Goal: Task Accomplishment & Management: Manage account settings

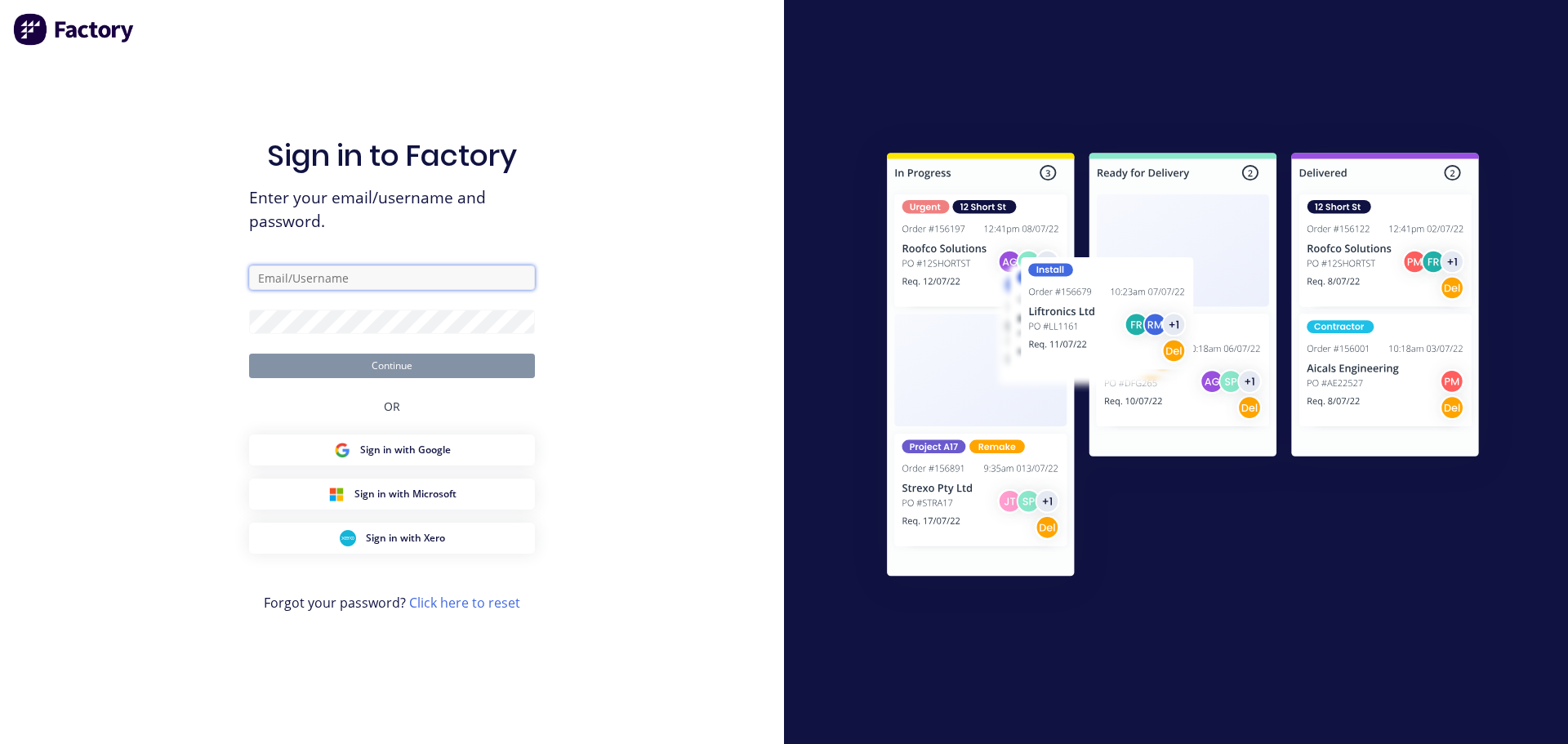
click at [428, 277] on input "text" at bounding box center [392, 277] width 286 height 25
type input "[EMAIL_ADDRESS][DOMAIN_NAME]"
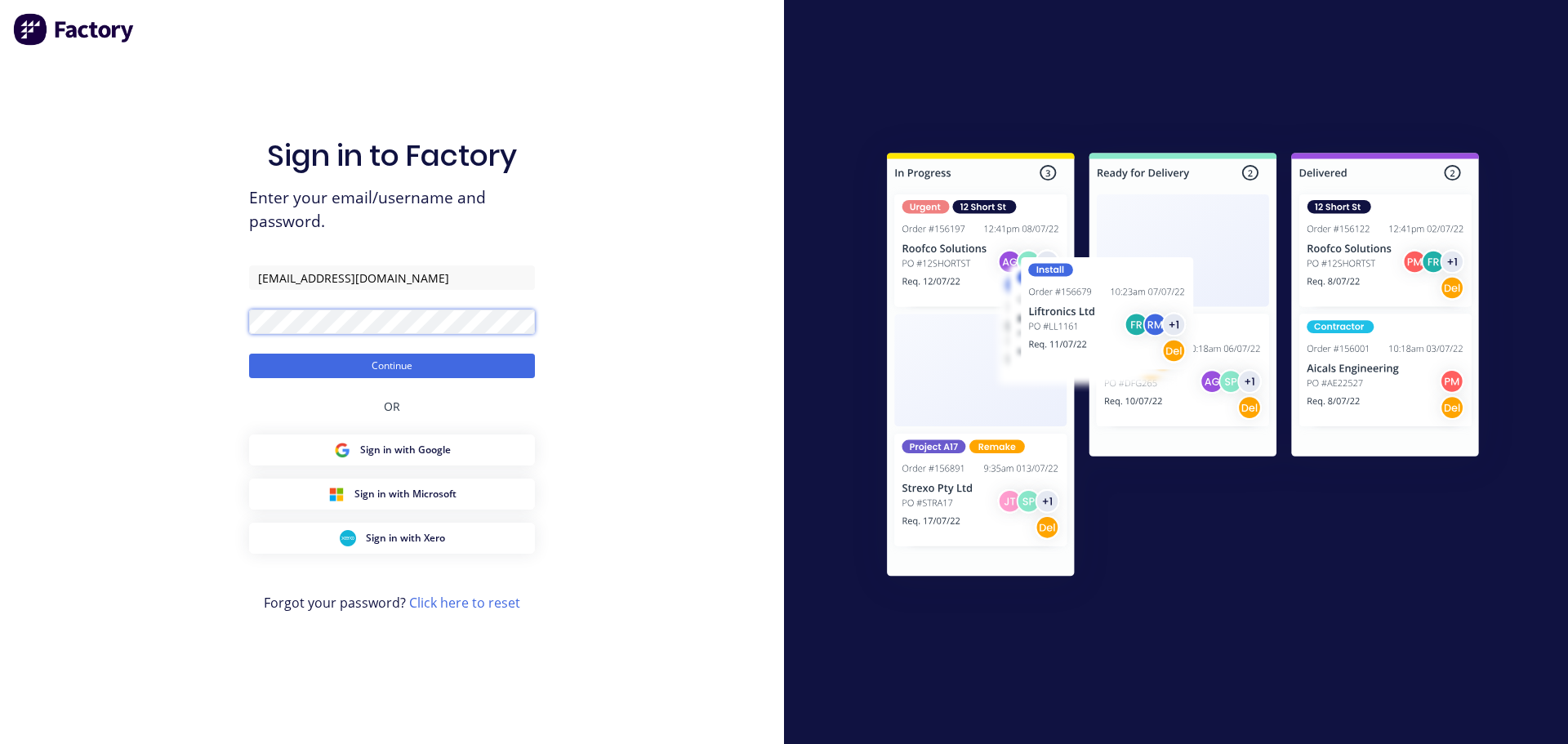
click at [249, 354] on button "Continue" at bounding box center [392, 366] width 286 height 25
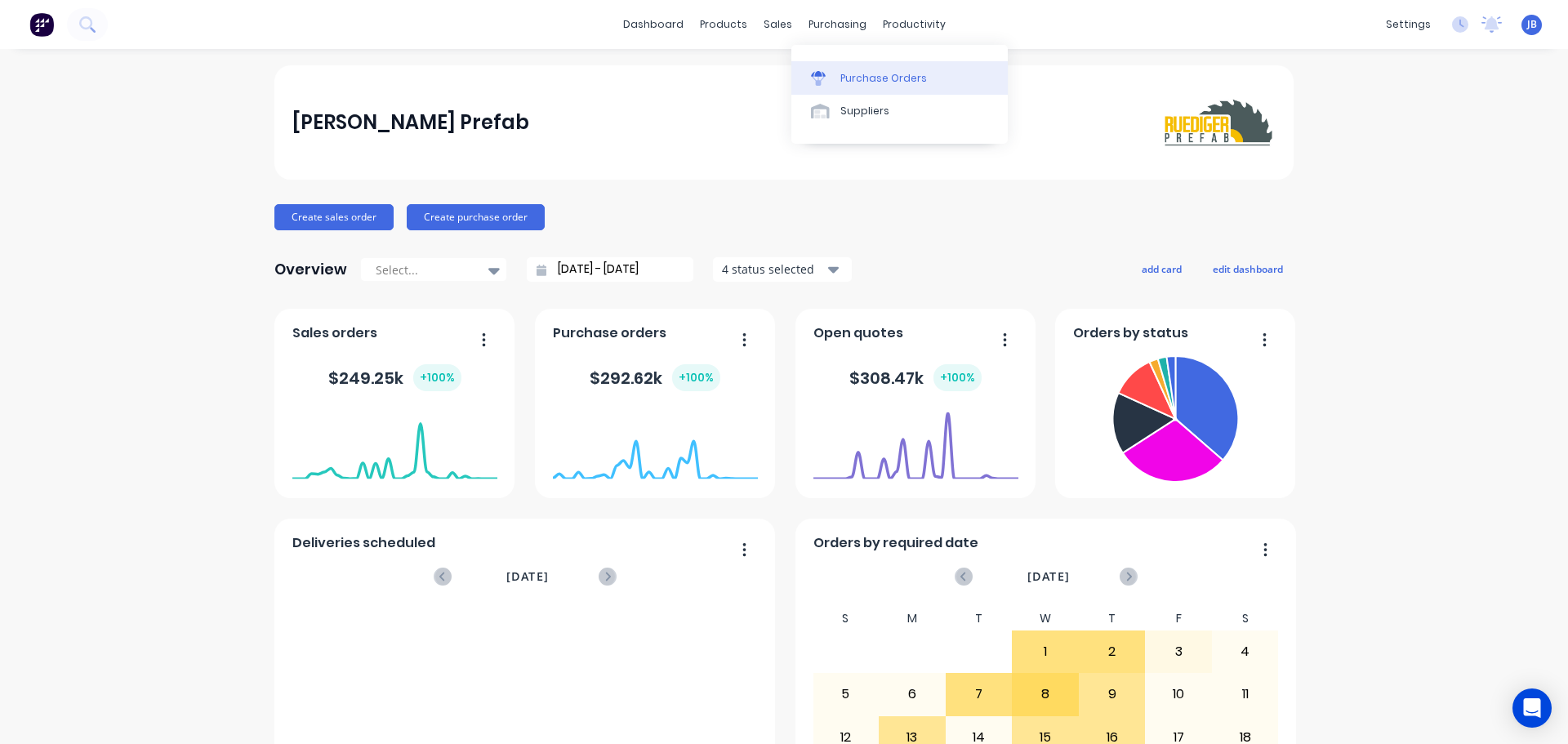
click at [869, 80] on div "Purchase Orders" at bounding box center [883, 79] width 86 height 15
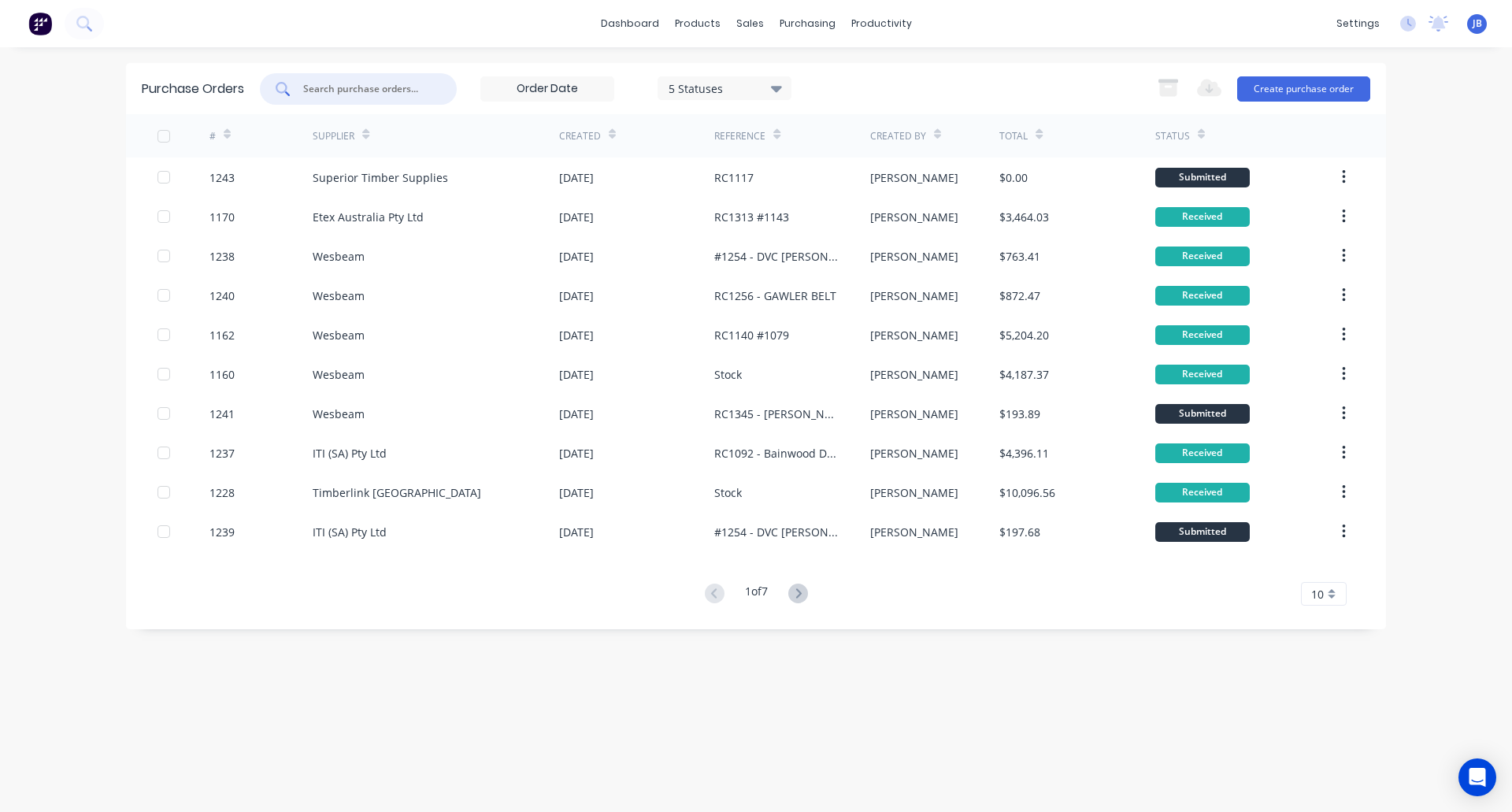
click at [369, 96] on input "text" at bounding box center [367, 88] width 130 height 16
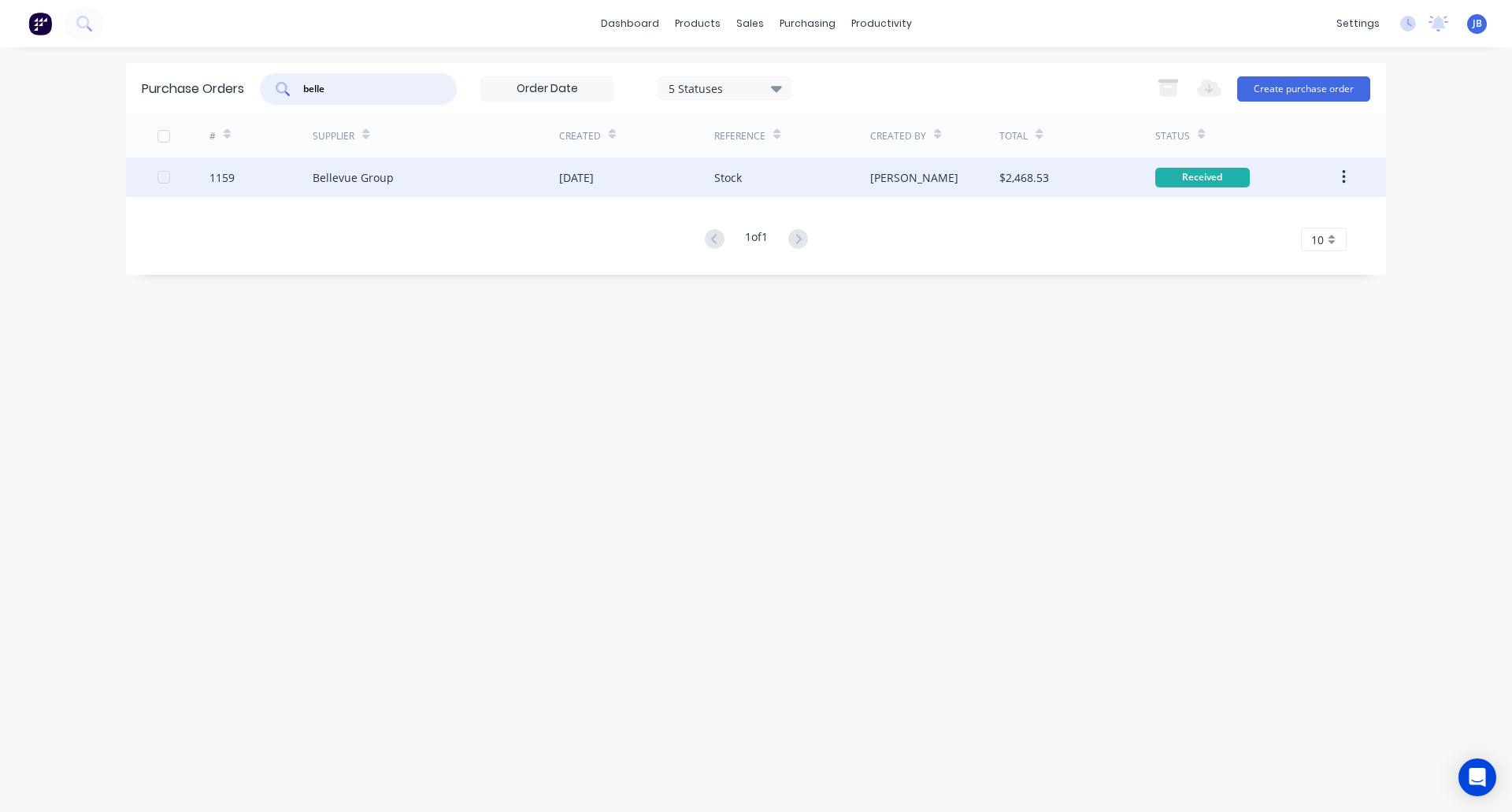
type input "belle"
click at [373, 175] on div "Bellevue Group" at bounding box center [353, 178] width 81 height 16
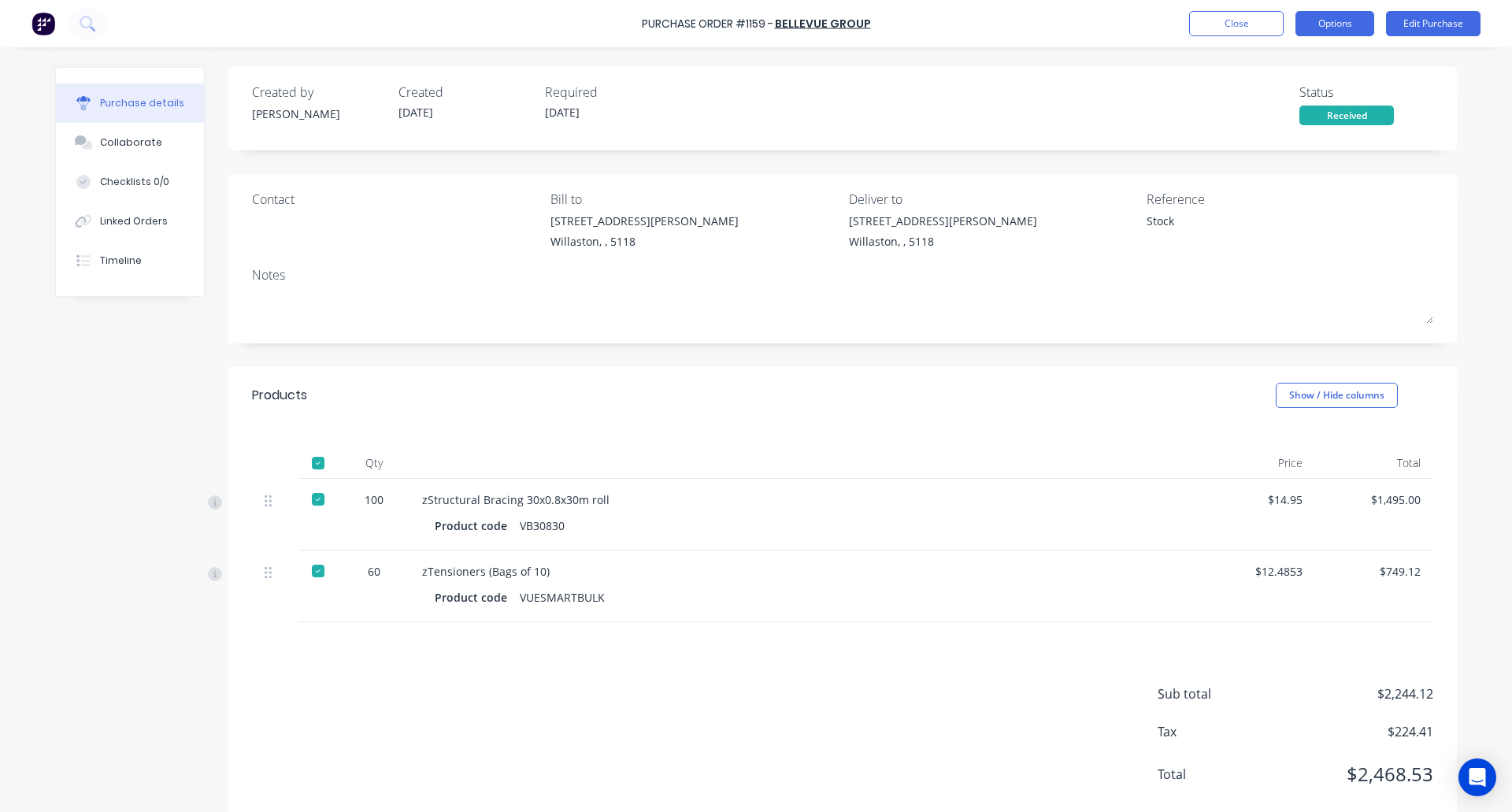
click at [1340, 20] on button "Options" at bounding box center [1335, 24] width 78 height 26
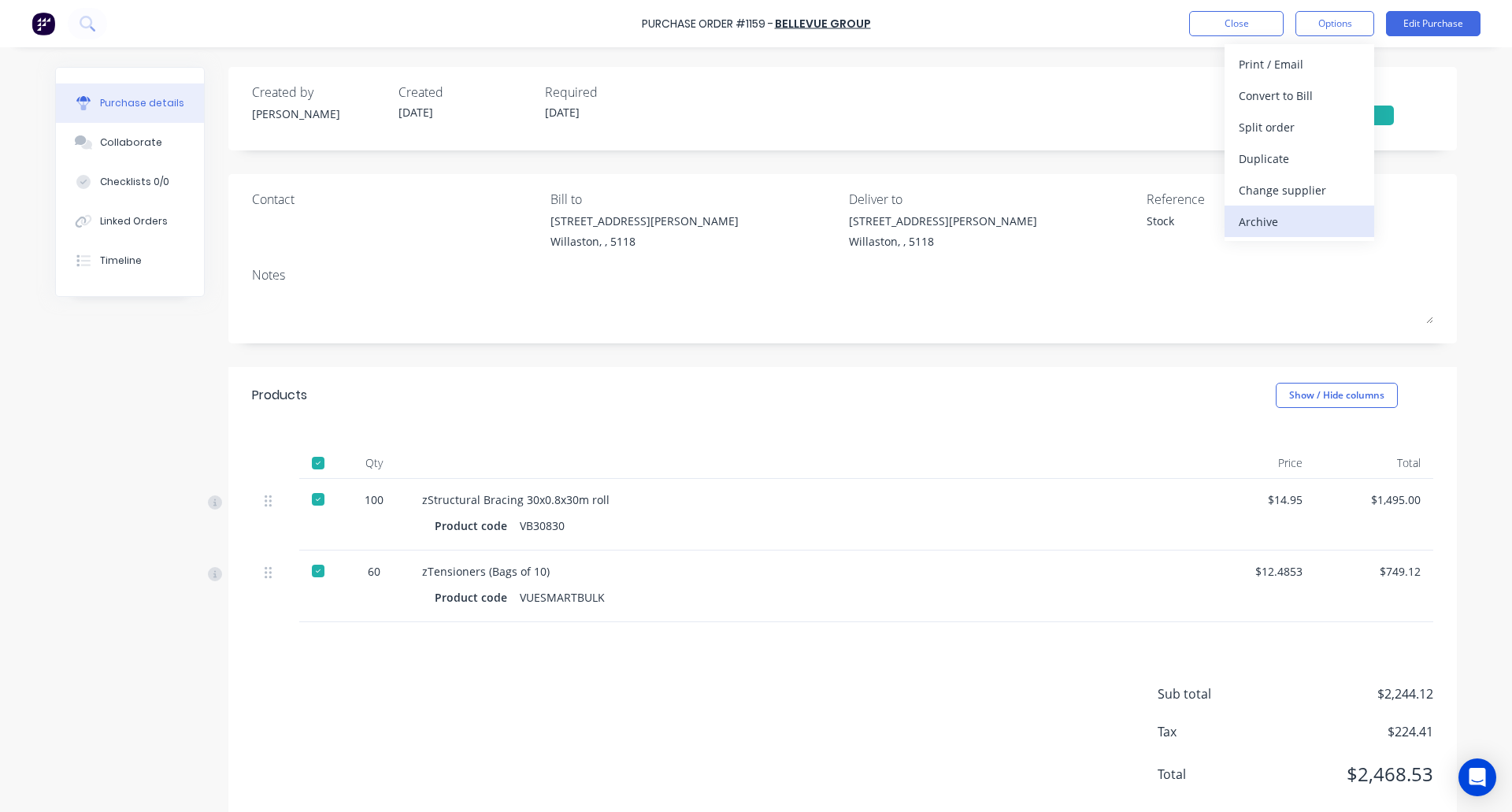
click at [1297, 215] on div "Archive" at bounding box center [1299, 221] width 121 height 23
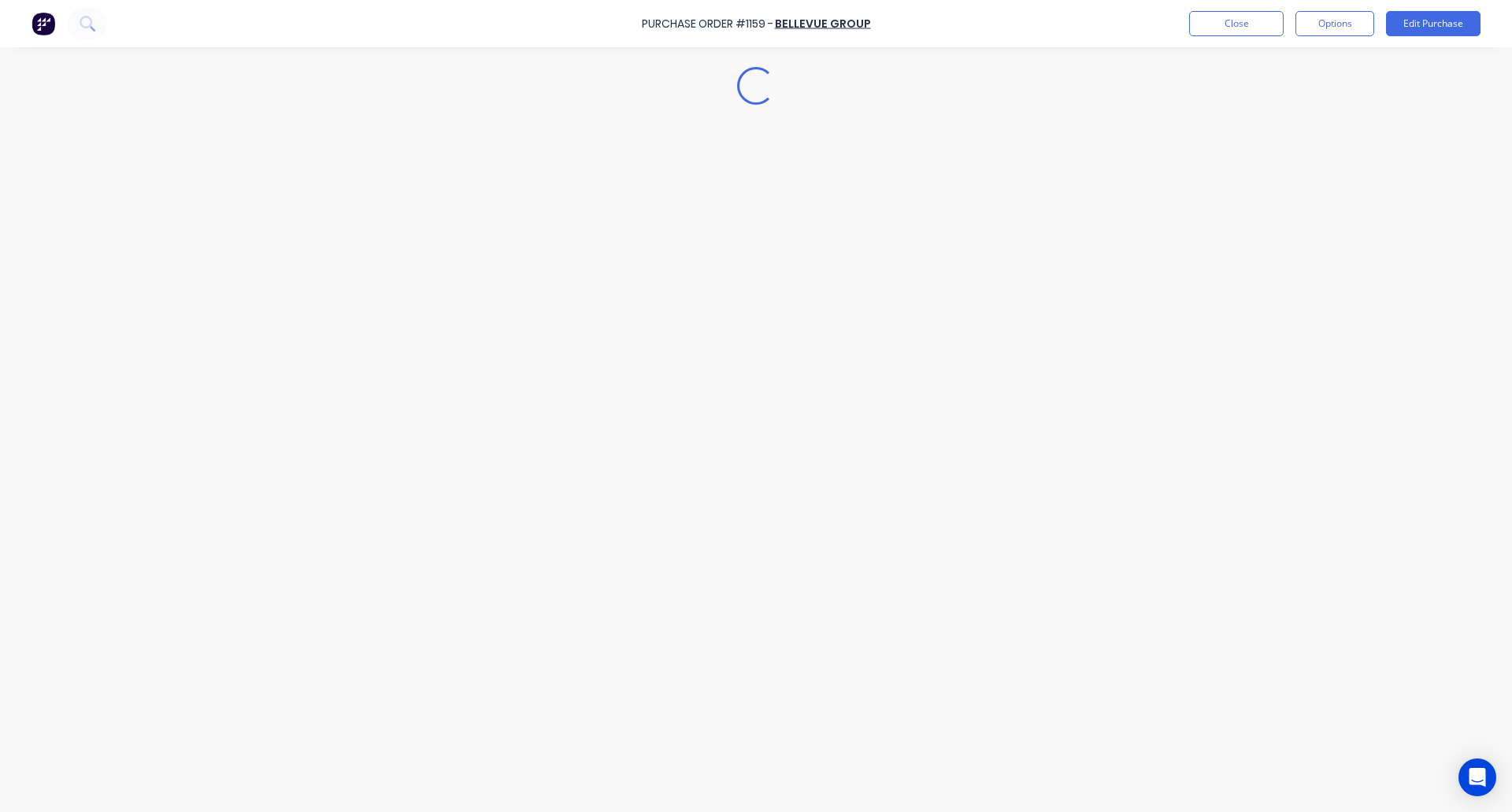
type textarea "x"
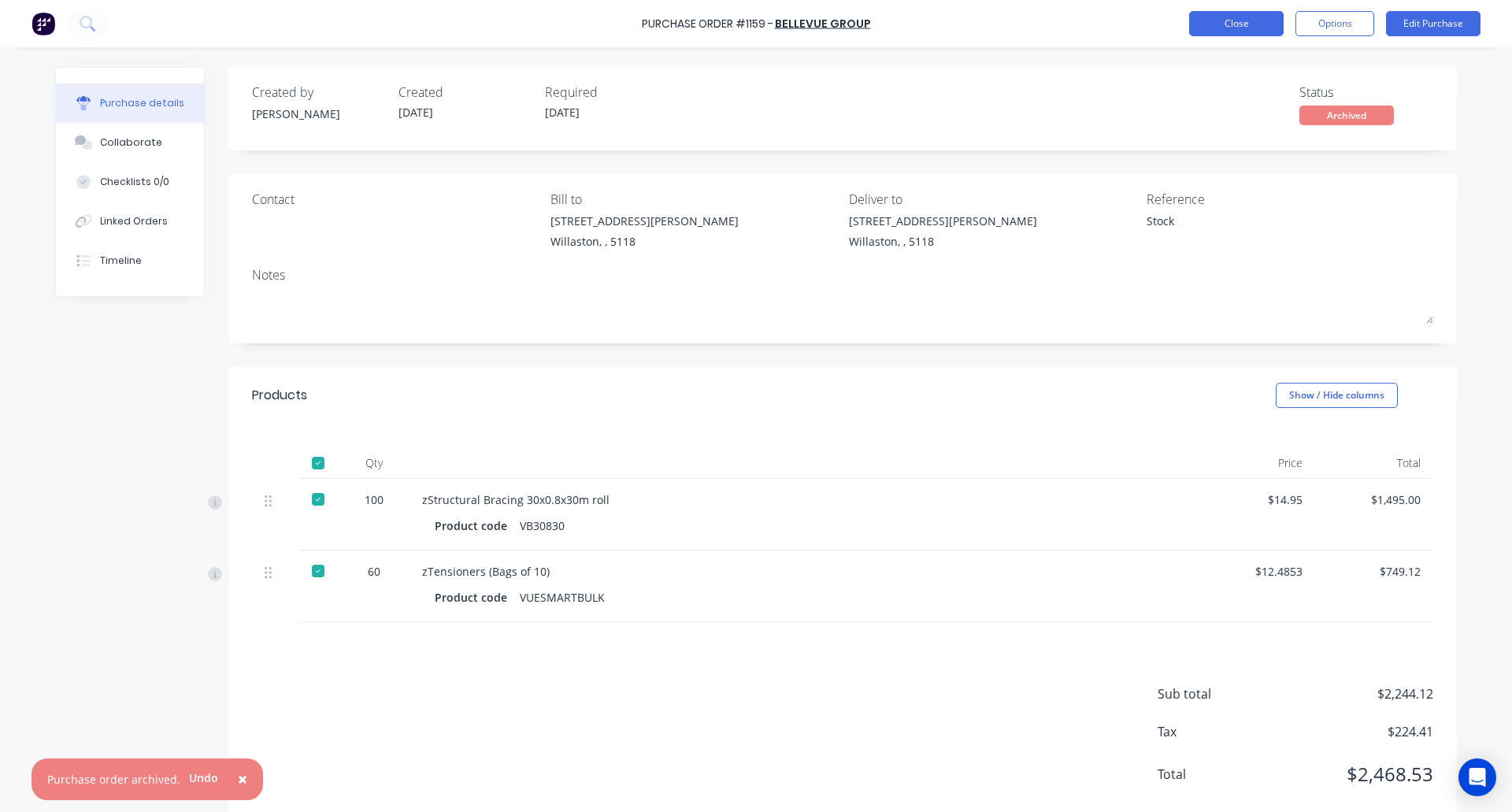
click at [1240, 26] on button "Close" at bounding box center [1236, 24] width 95 height 26
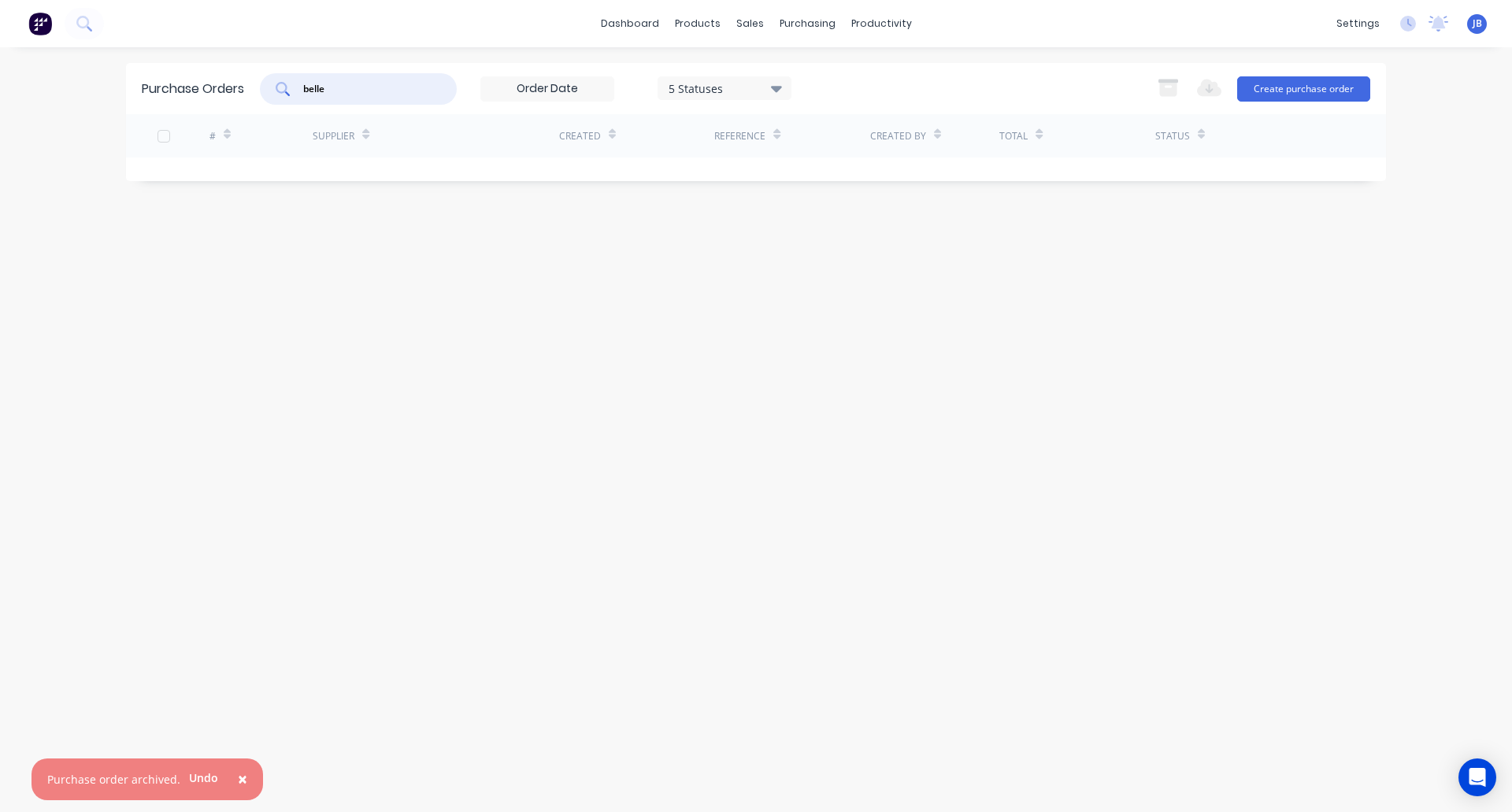
click at [386, 87] on input "belle" at bounding box center [367, 88] width 130 height 16
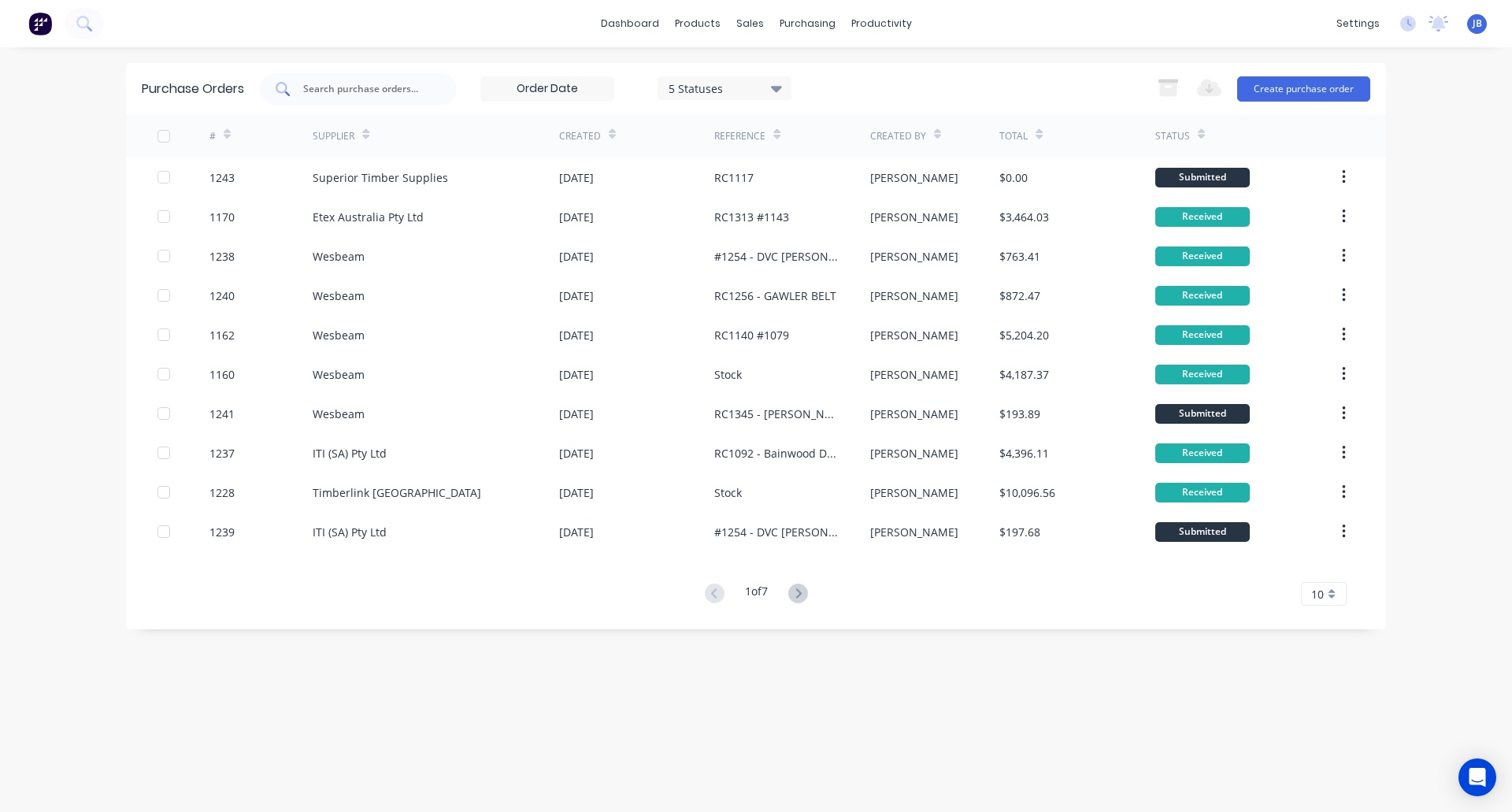
click at [425, 92] on input "text" at bounding box center [367, 88] width 130 height 16
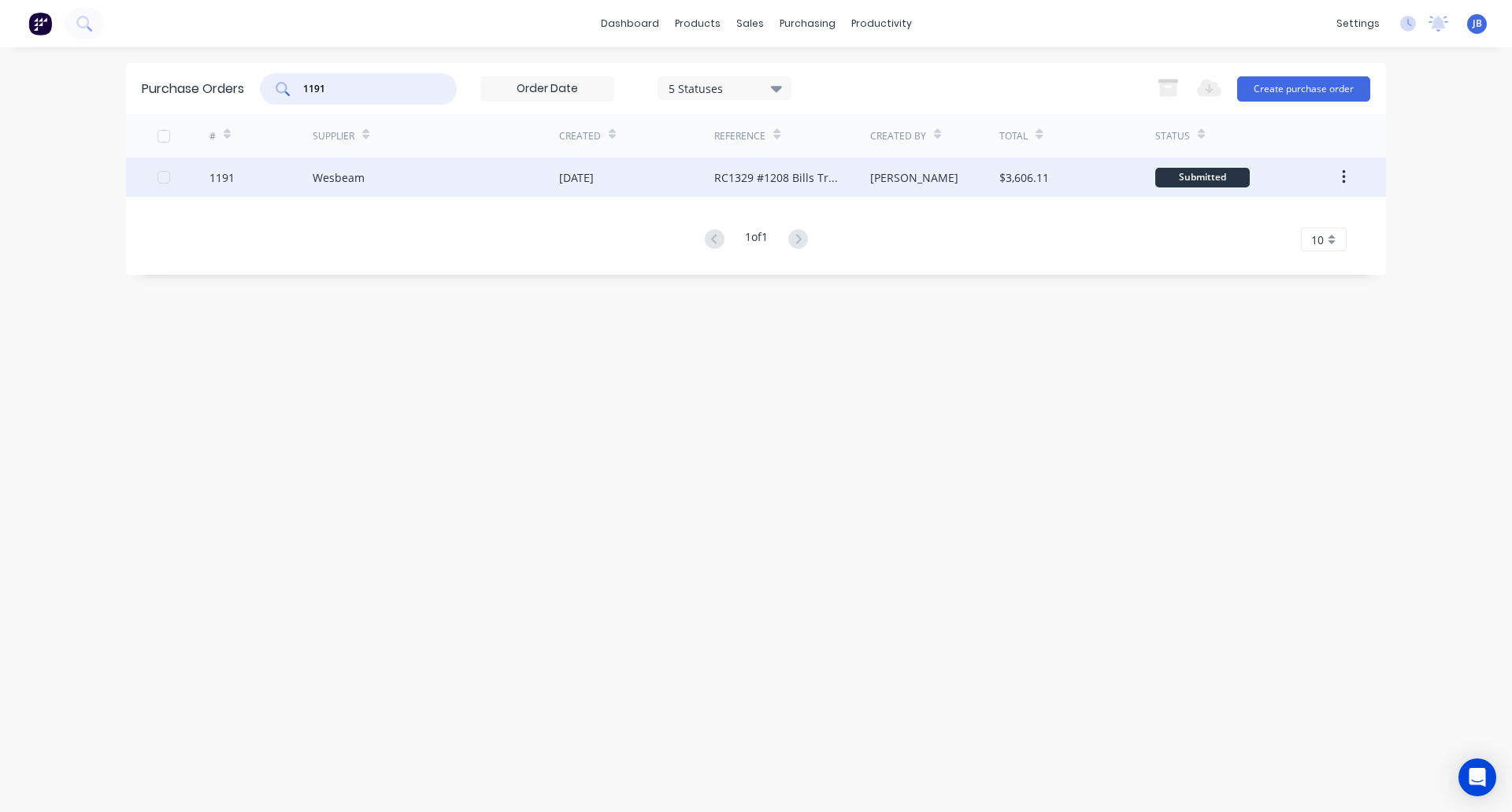
type input "1191"
click at [433, 170] on div "Wesbeam" at bounding box center [436, 177] width 246 height 39
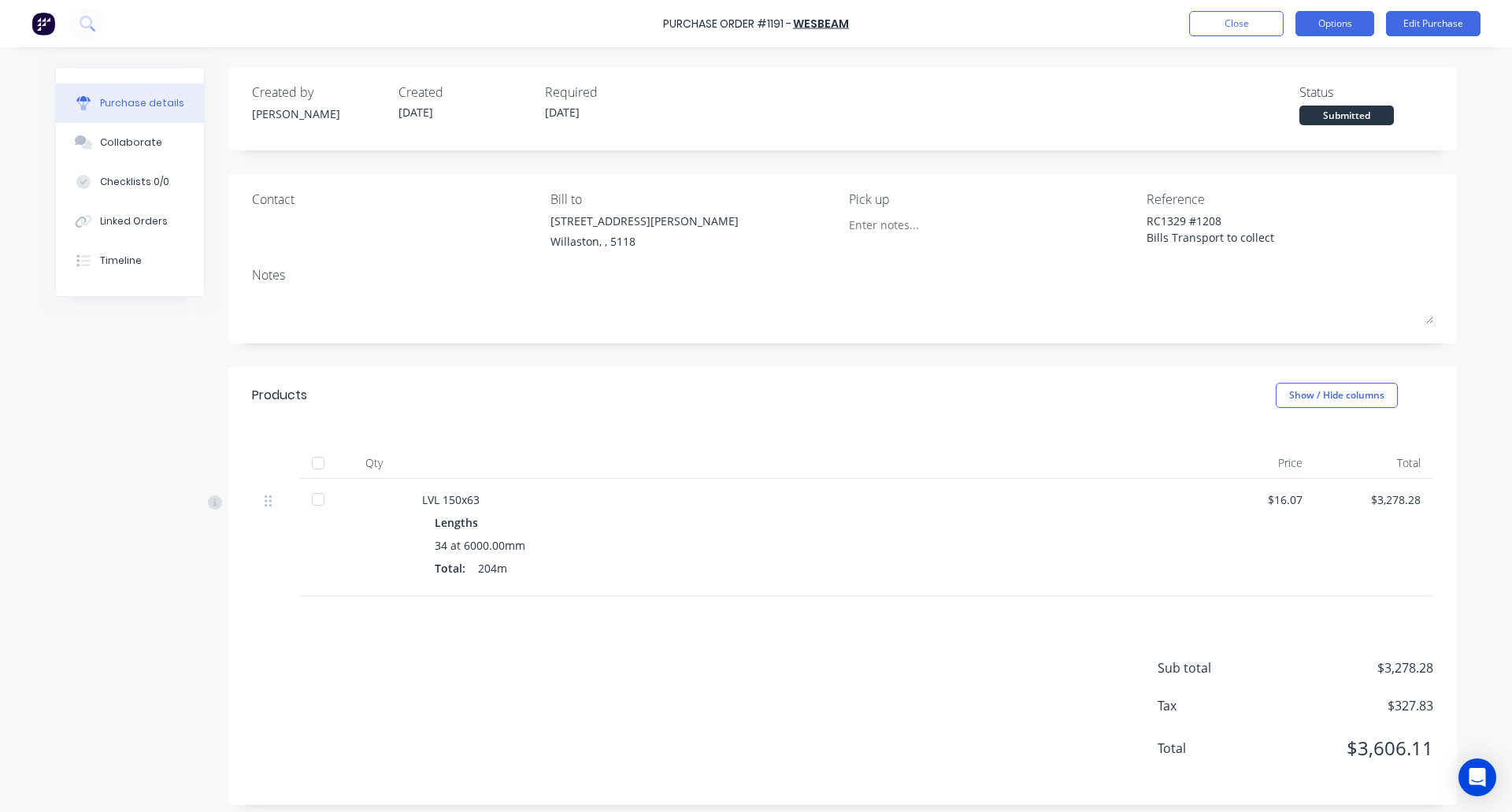
click at [1348, 19] on button "Options" at bounding box center [1335, 24] width 78 height 26
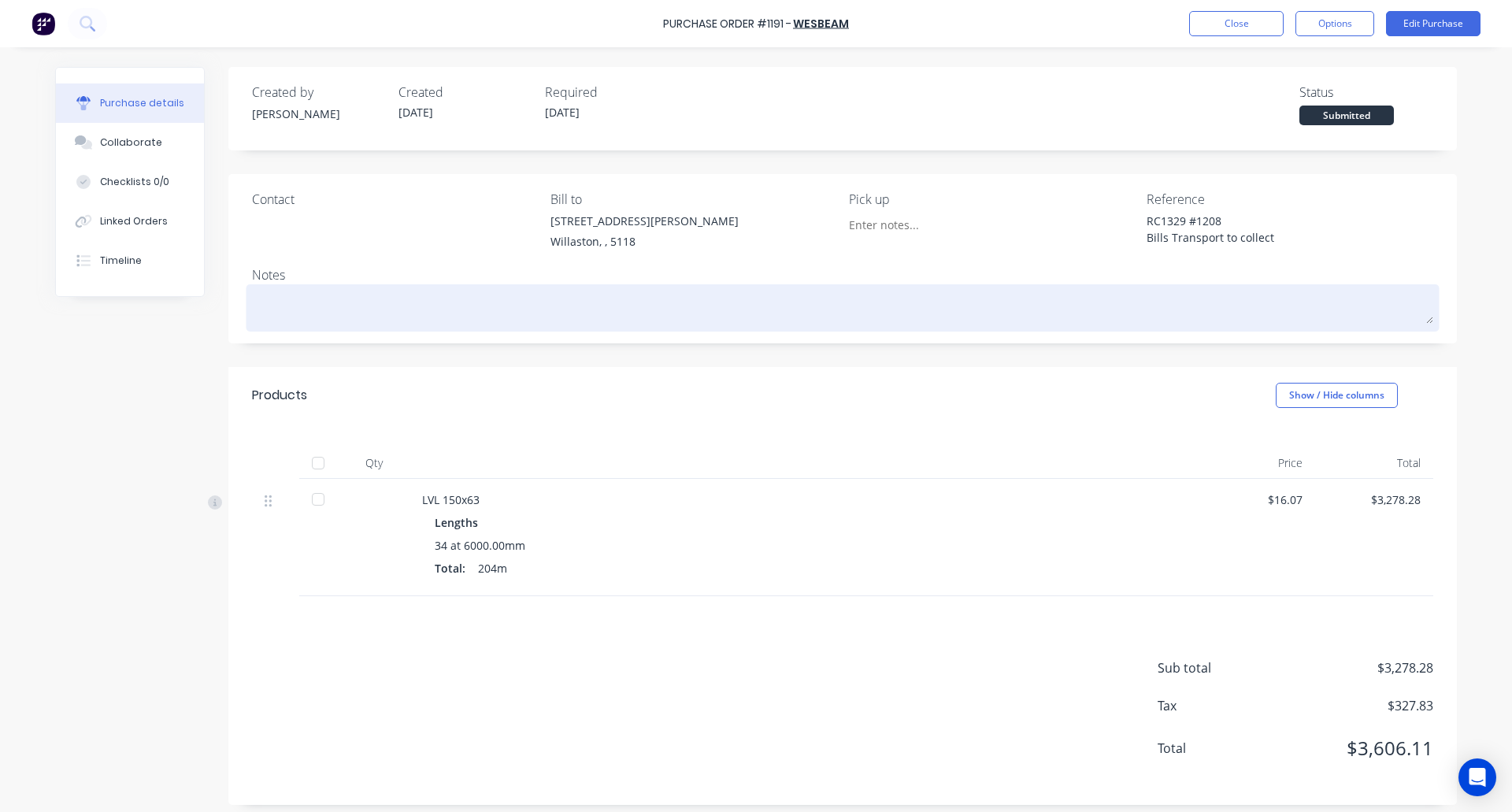
click at [1404, 290] on textarea at bounding box center [842, 306] width 1182 height 36
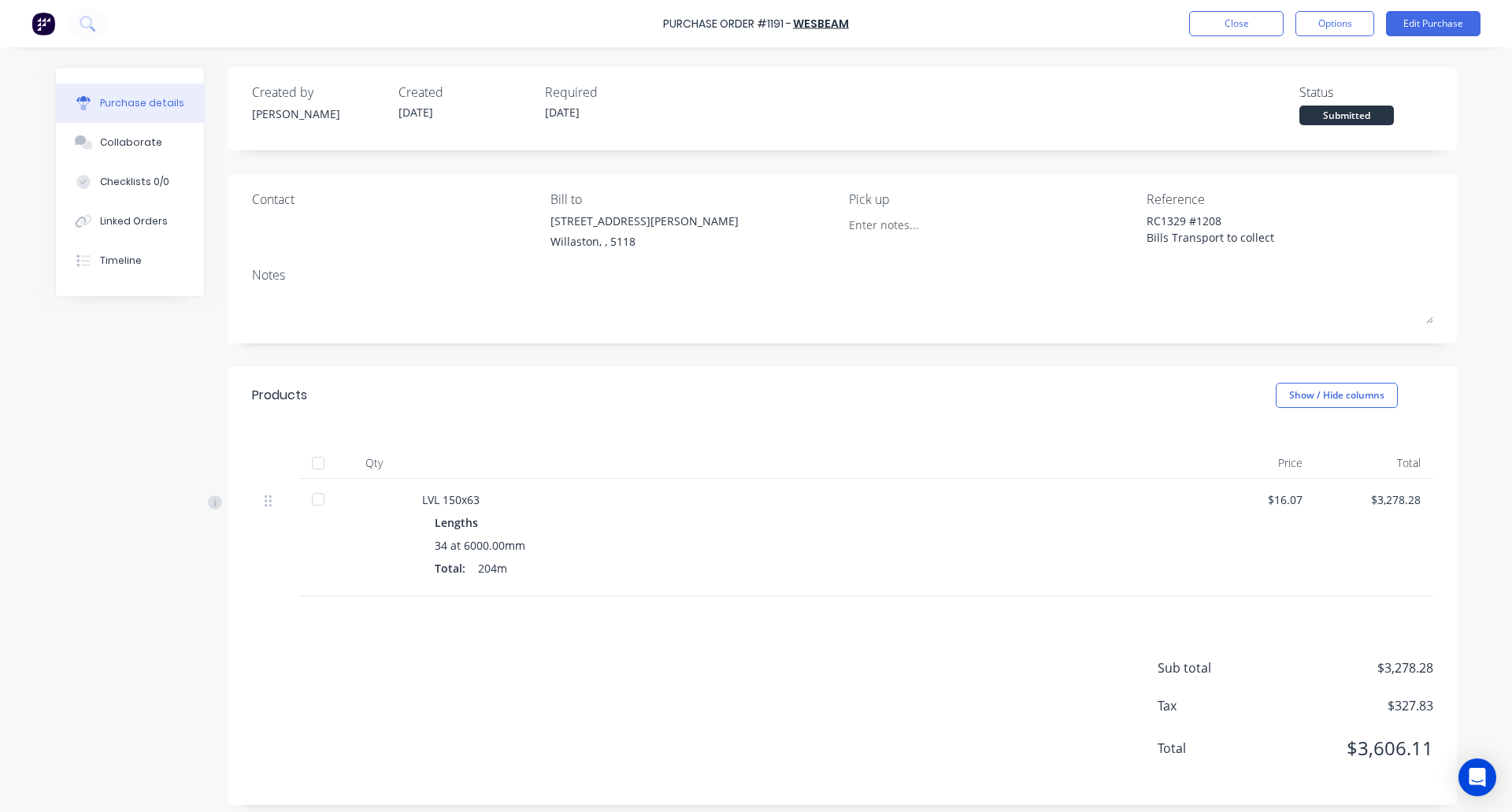
click at [311, 462] on div at bounding box center [318, 463] width 32 height 32
click at [1330, 32] on button "Options" at bounding box center [1335, 24] width 78 height 26
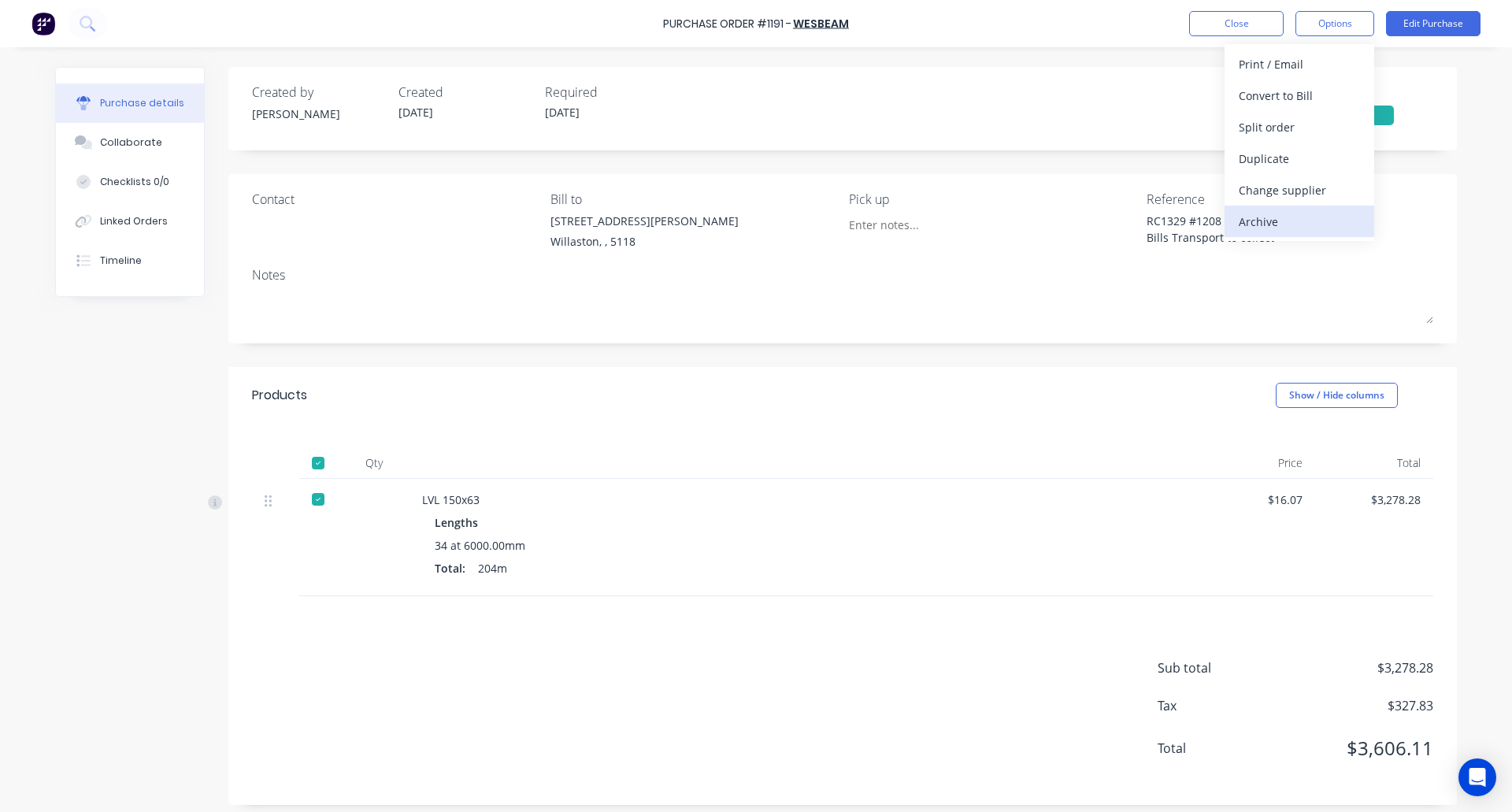
click at [1279, 222] on div "Archive" at bounding box center [1299, 221] width 121 height 23
type textarea "x"
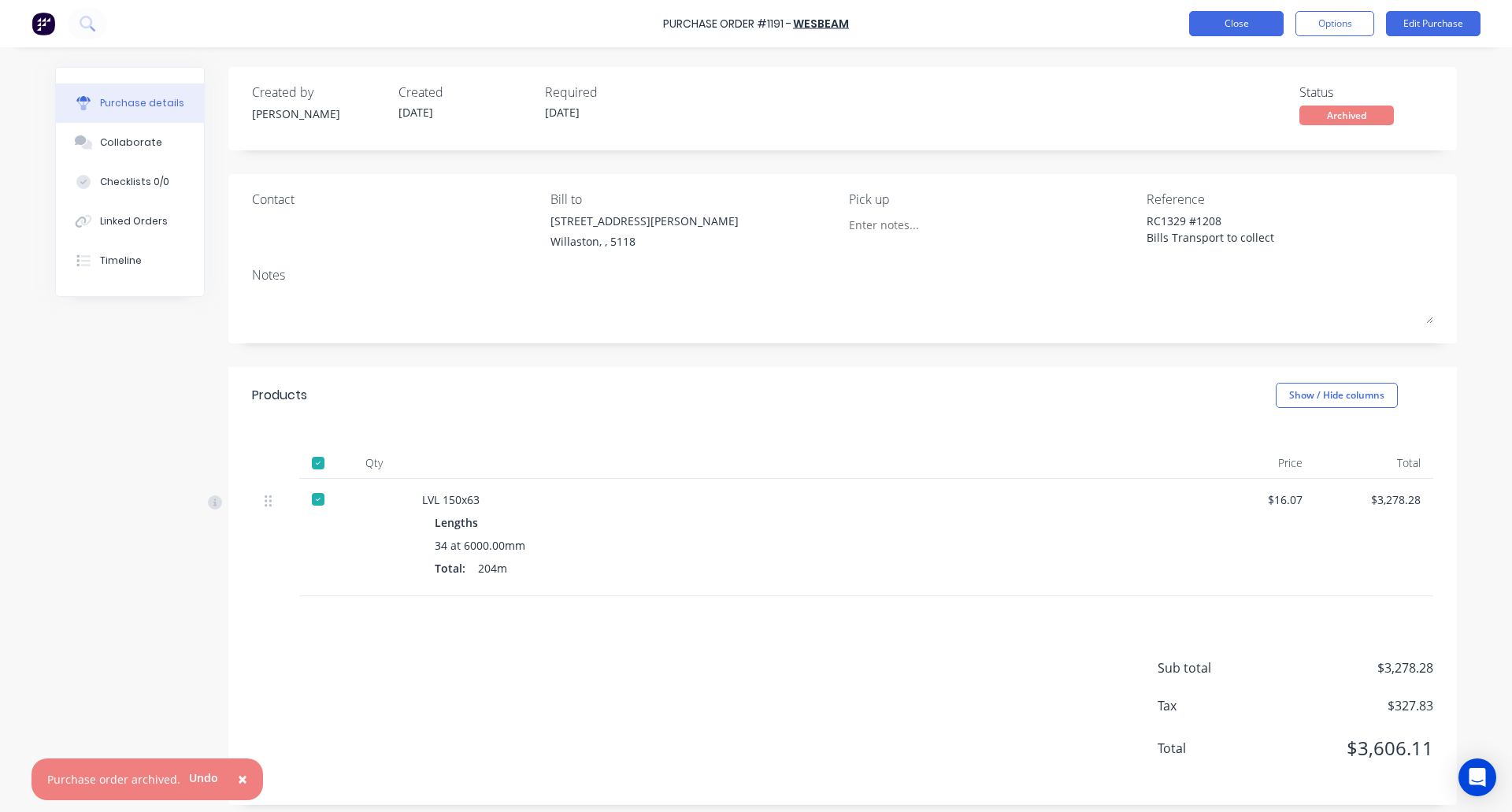
click at [1224, 26] on button "Close" at bounding box center [1236, 24] width 95 height 26
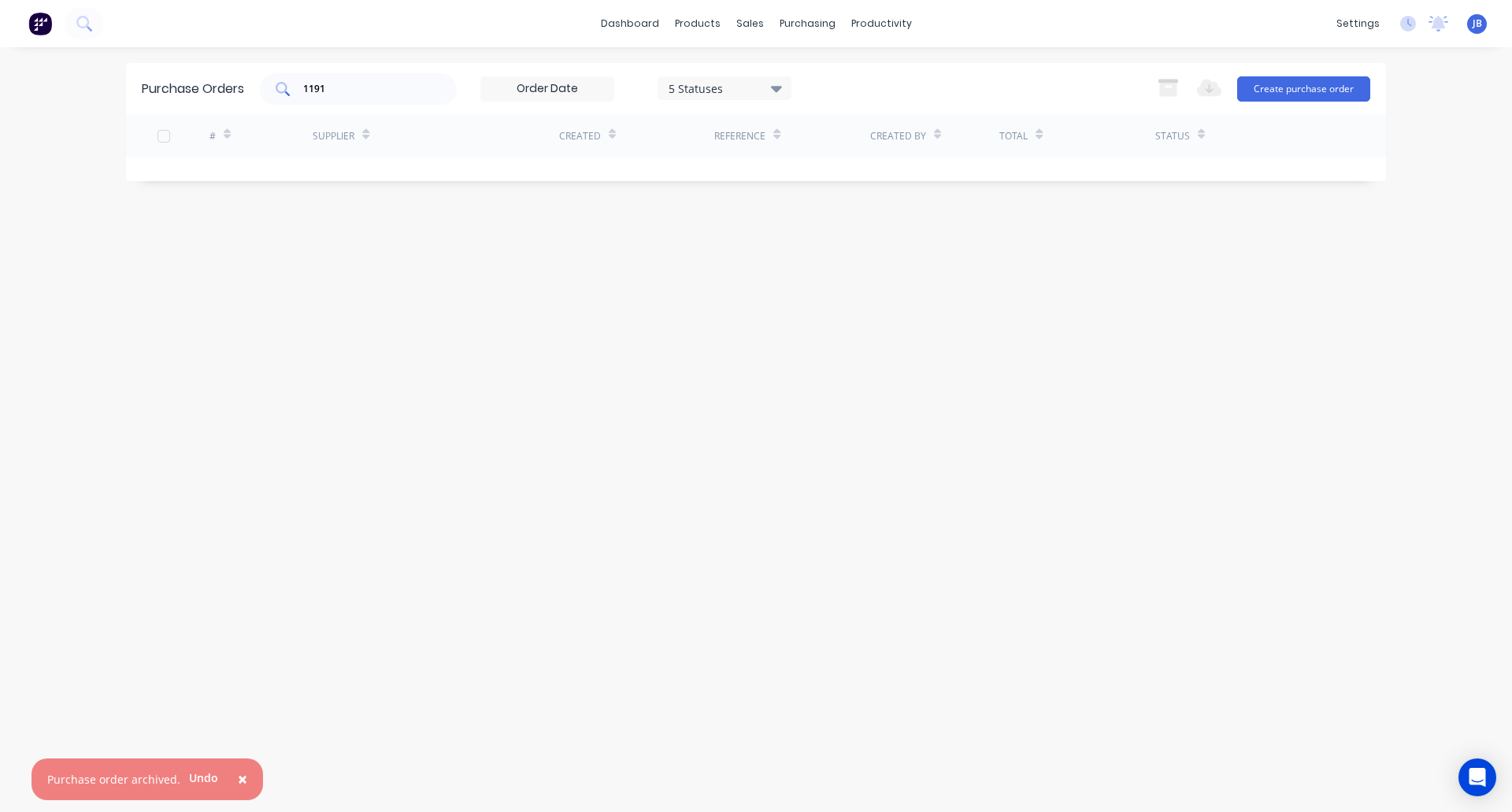
click at [373, 86] on input "1191" at bounding box center [367, 88] width 130 height 16
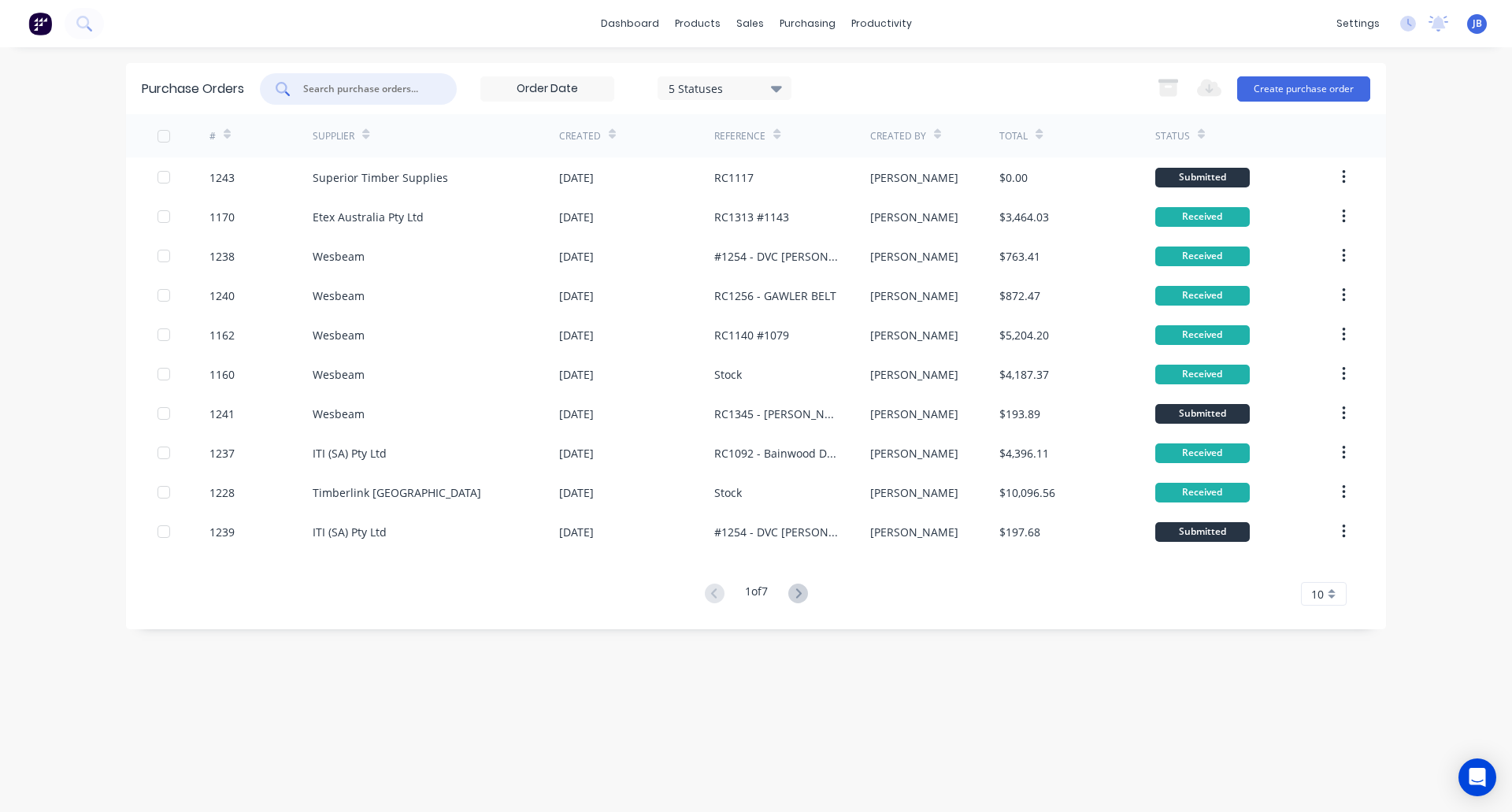
click at [346, 89] on input "text" at bounding box center [367, 88] width 130 height 16
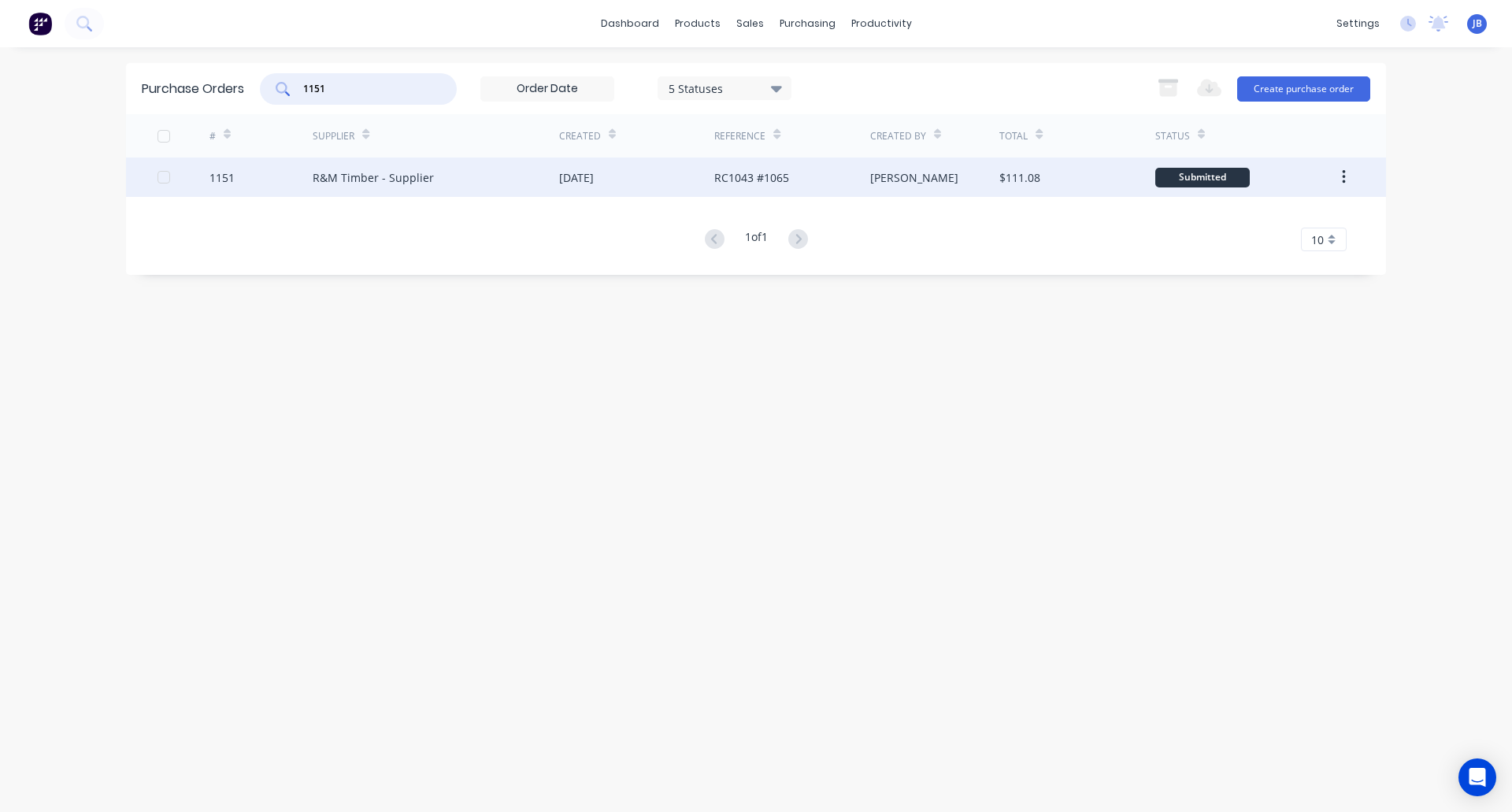
type input "1151"
click at [445, 183] on div "R&M Timber - Supplier" at bounding box center [436, 177] width 246 height 39
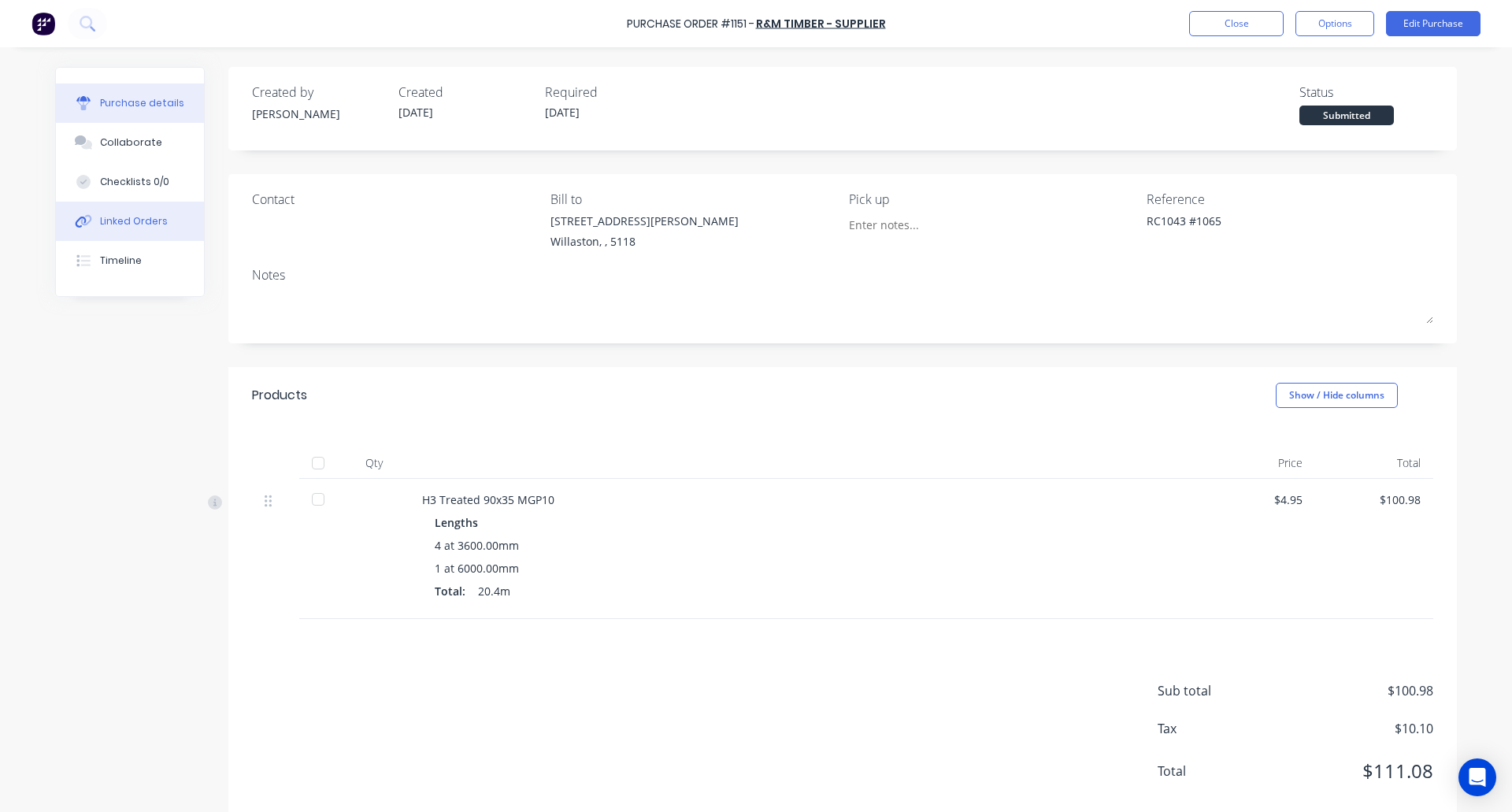
click at [119, 219] on div "Linked Orders" at bounding box center [134, 222] width 68 height 15
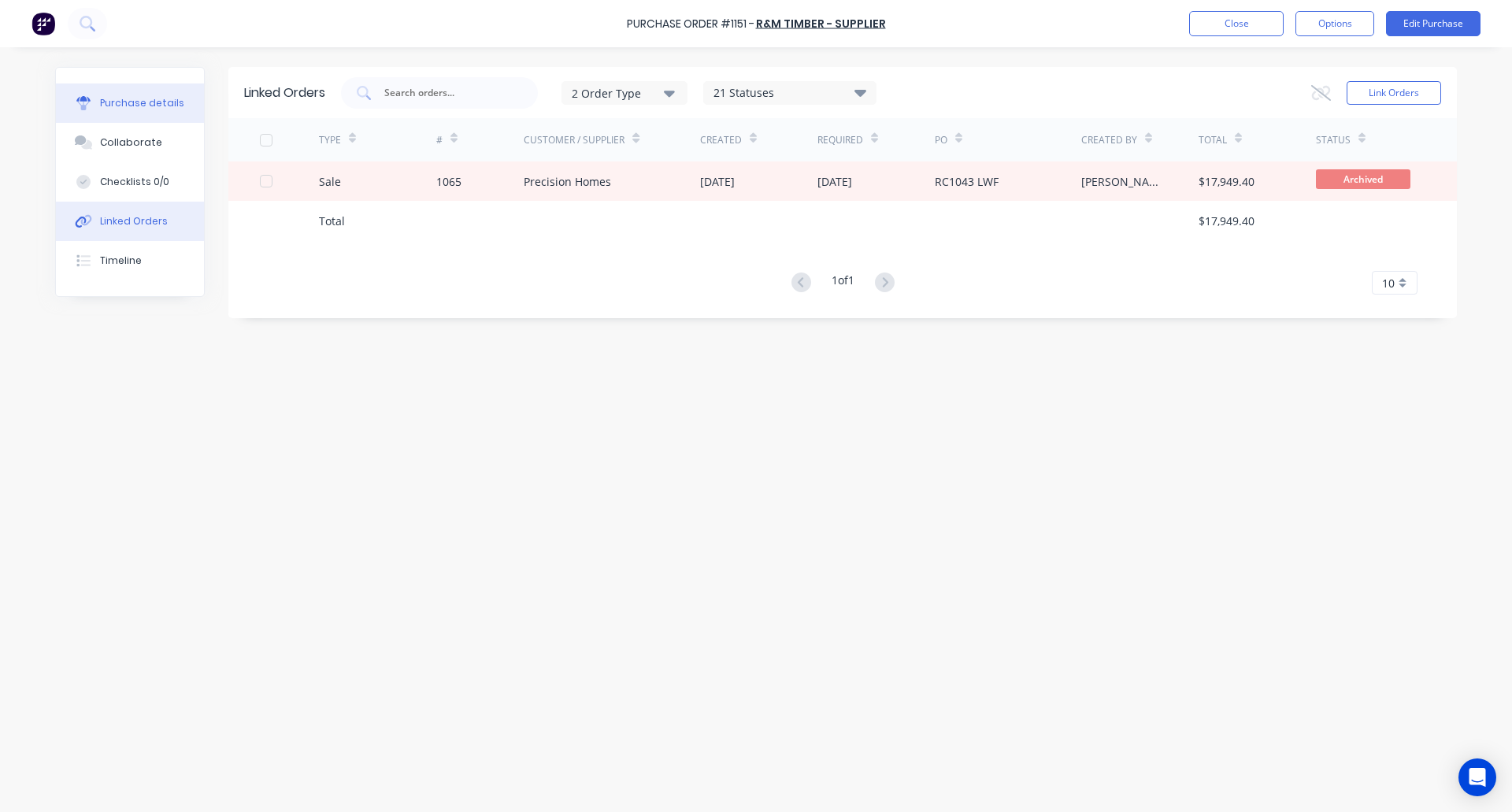
click at [104, 97] on div "Purchase details" at bounding box center [142, 103] width 84 height 15
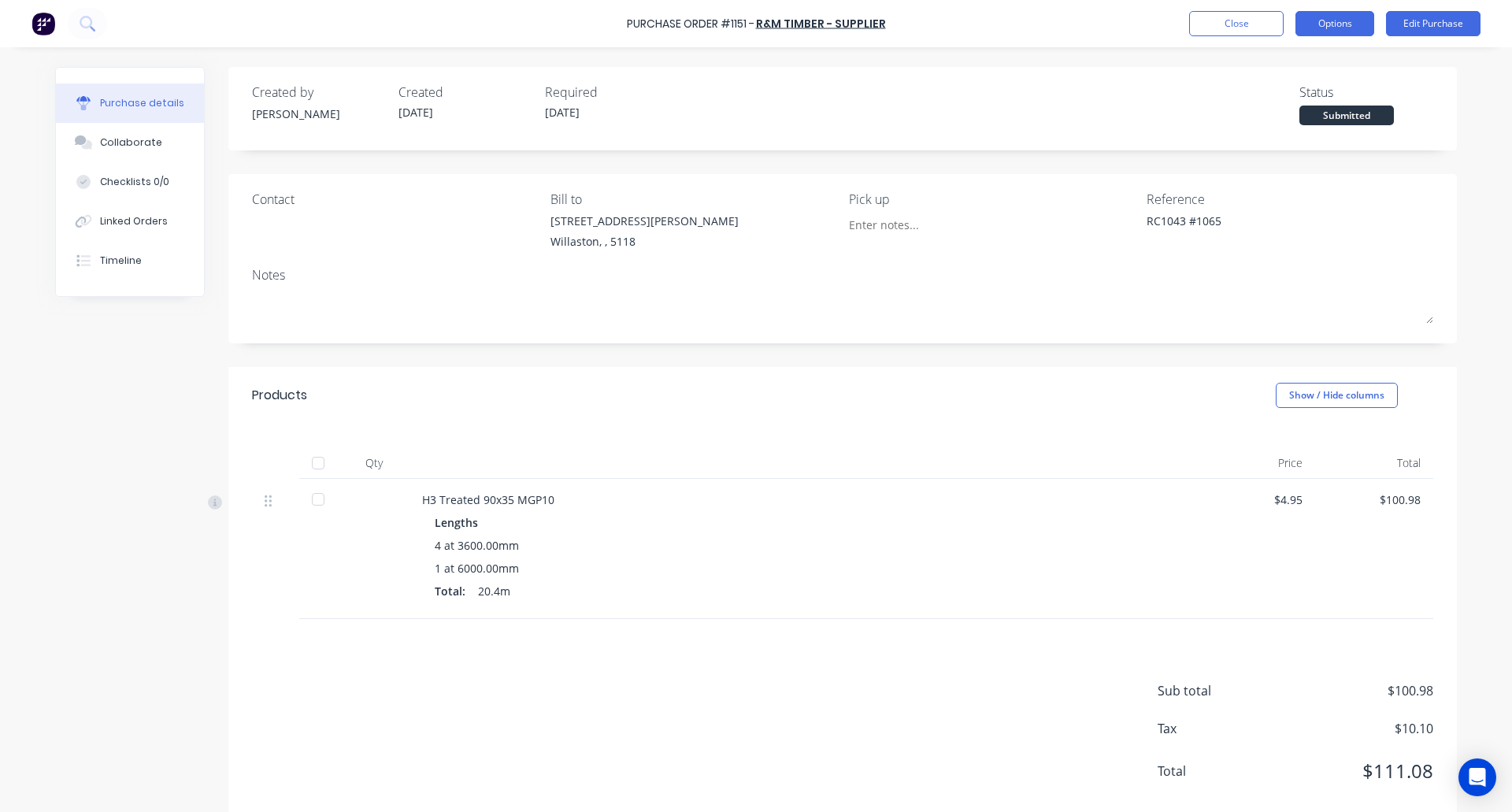
click at [1347, 25] on button "Options" at bounding box center [1335, 24] width 78 height 26
click at [314, 462] on div at bounding box center [318, 463] width 32 height 32
click at [1344, 32] on button "Options" at bounding box center [1335, 24] width 78 height 26
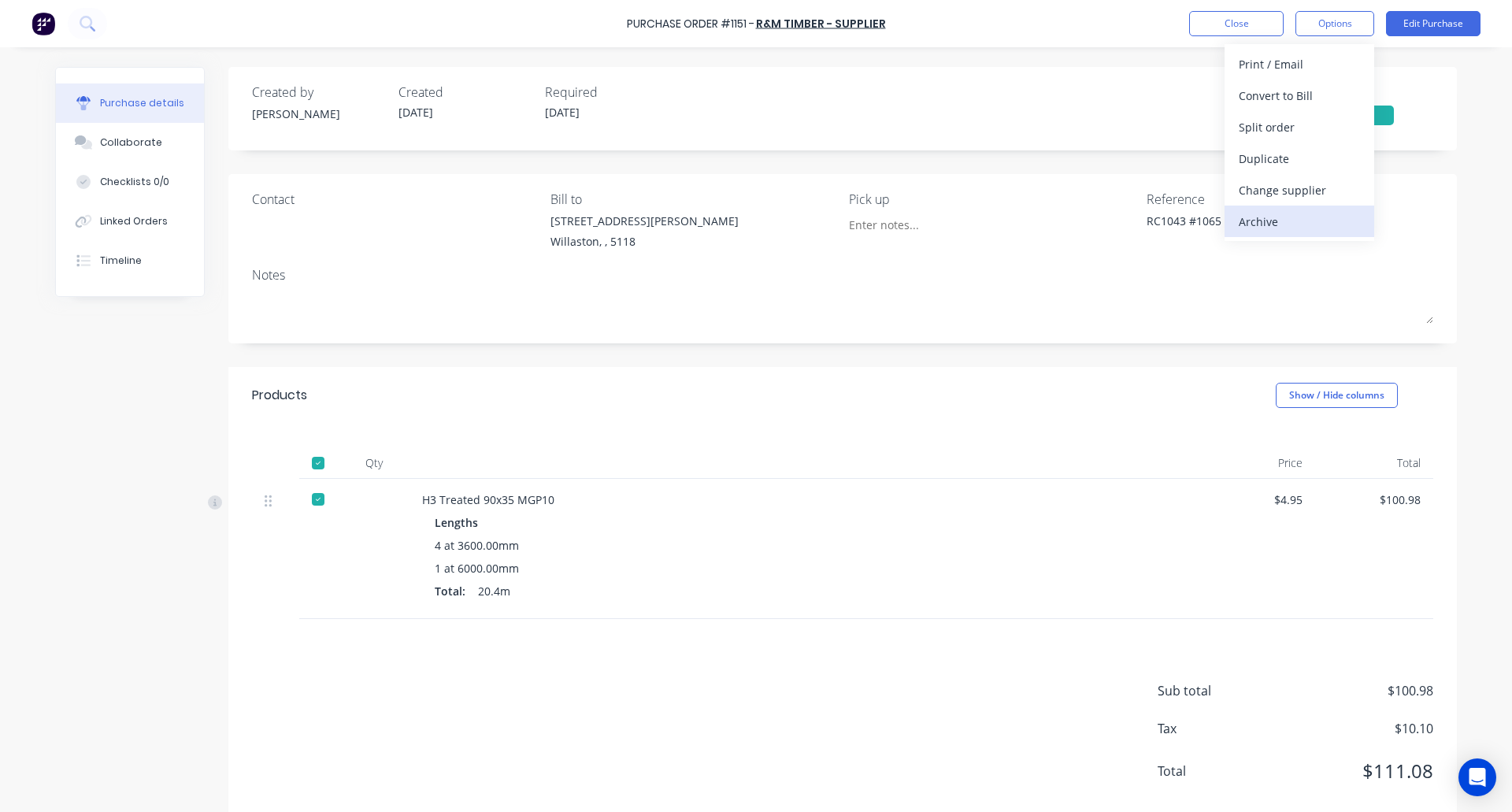
click at [1273, 221] on div "Archive" at bounding box center [1299, 221] width 121 height 23
type textarea "x"
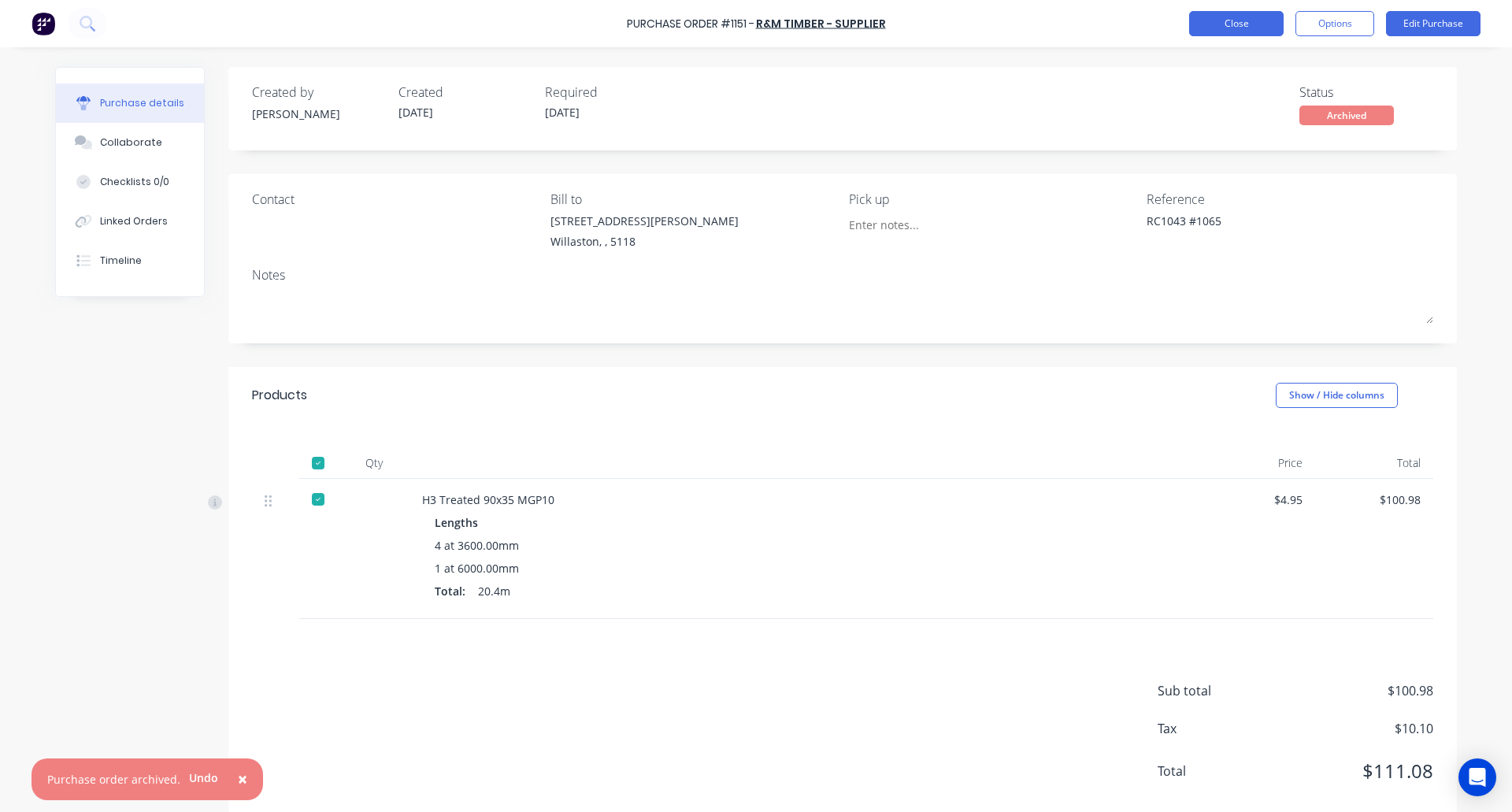
click at [1238, 18] on button "Close" at bounding box center [1236, 24] width 95 height 26
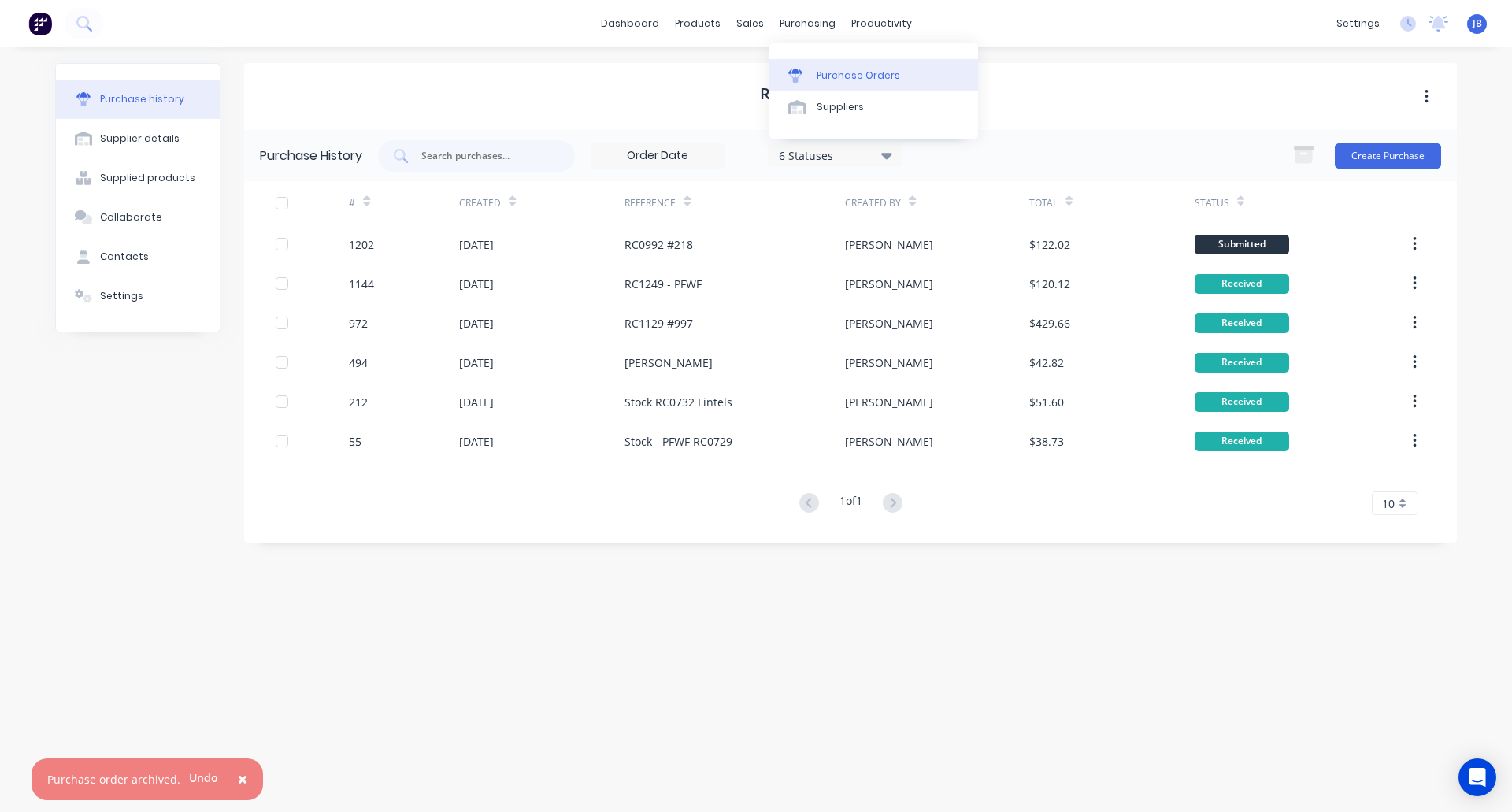
click at [804, 73] on div at bounding box center [800, 76] width 24 height 15
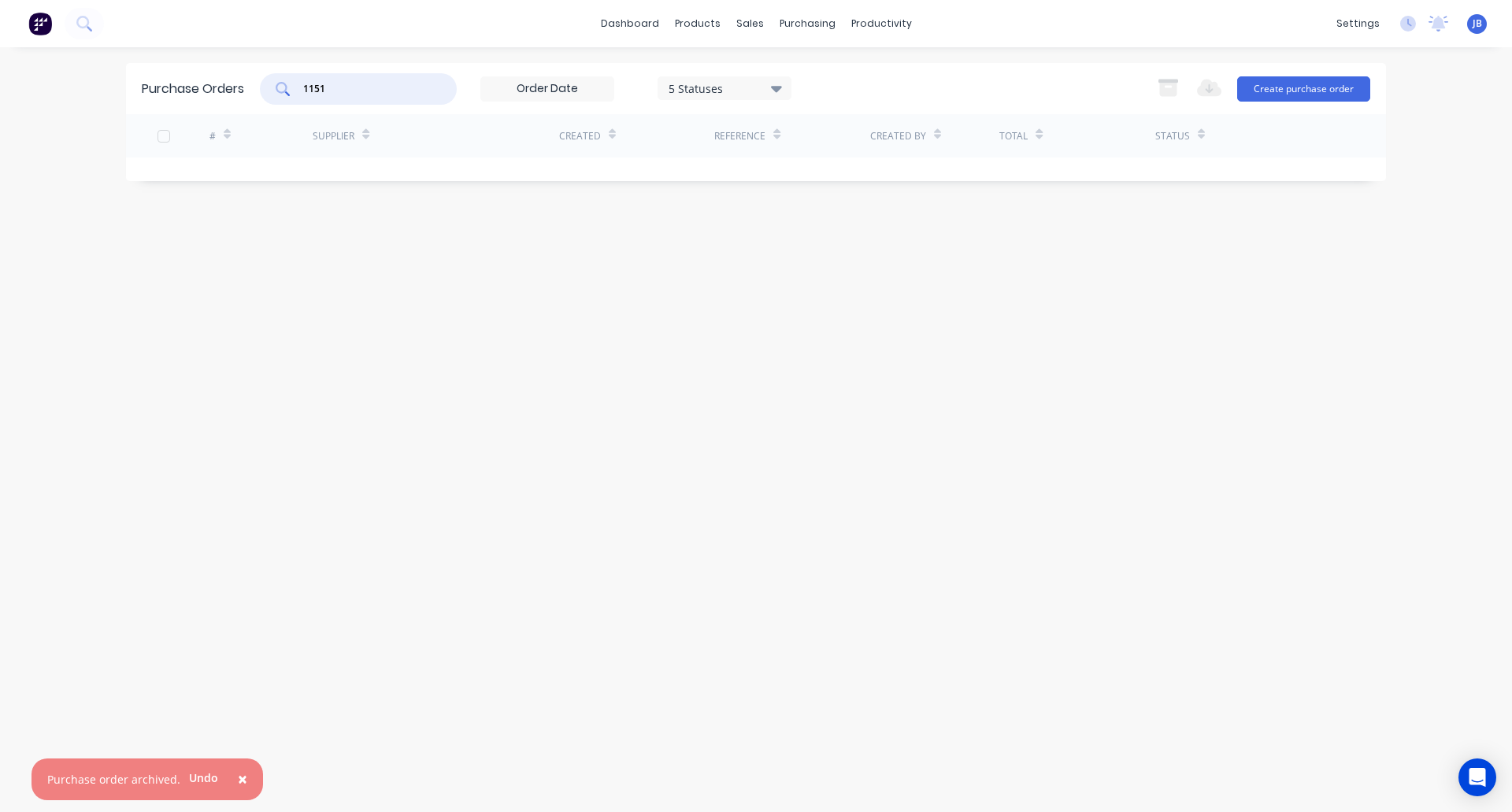
click at [379, 95] on input "1151" at bounding box center [367, 88] width 130 height 16
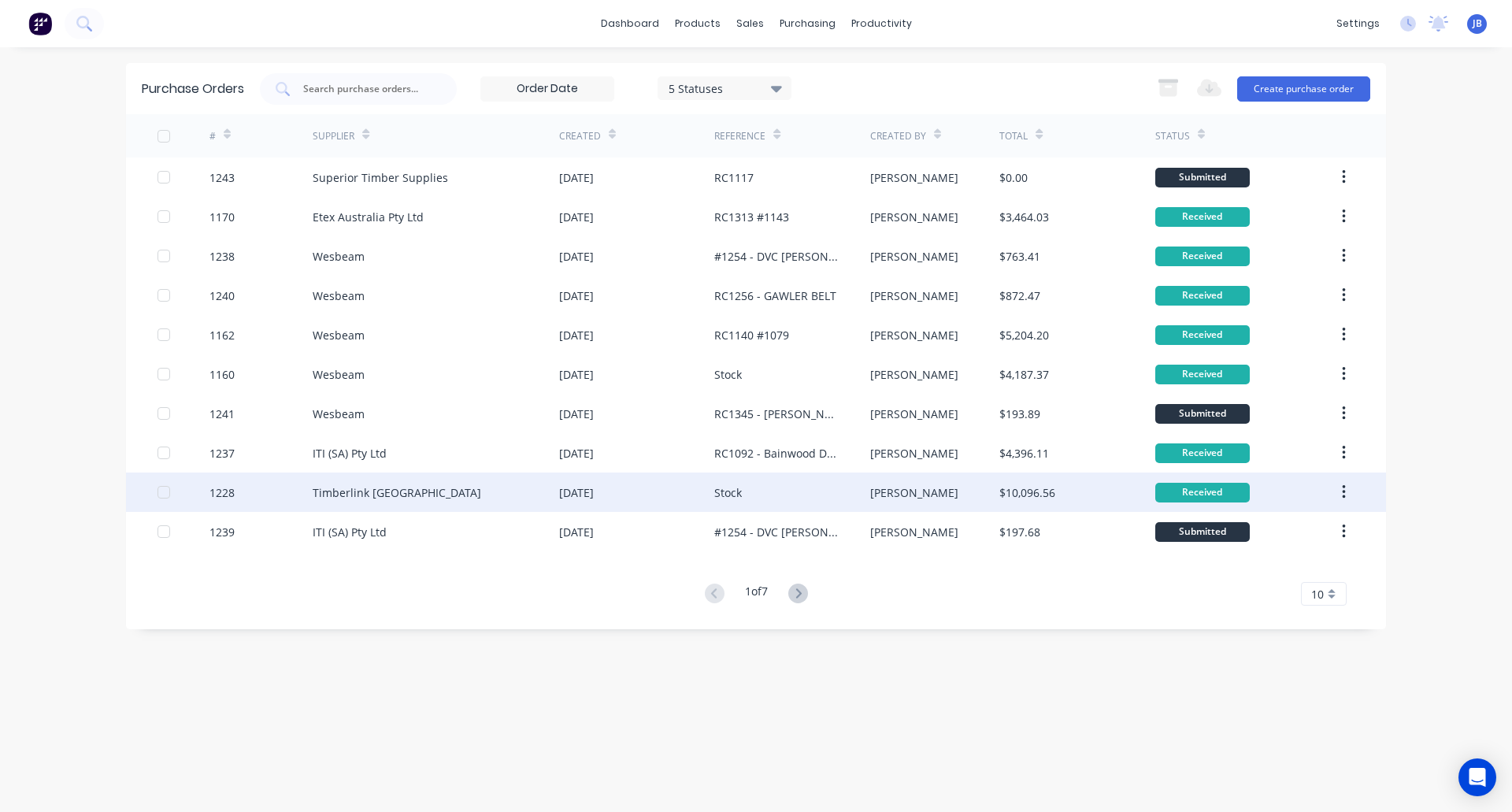
click at [484, 484] on div "Timberlink [GEOGRAPHIC_DATA]" at bounding box center [436, 492] width 246 height 39
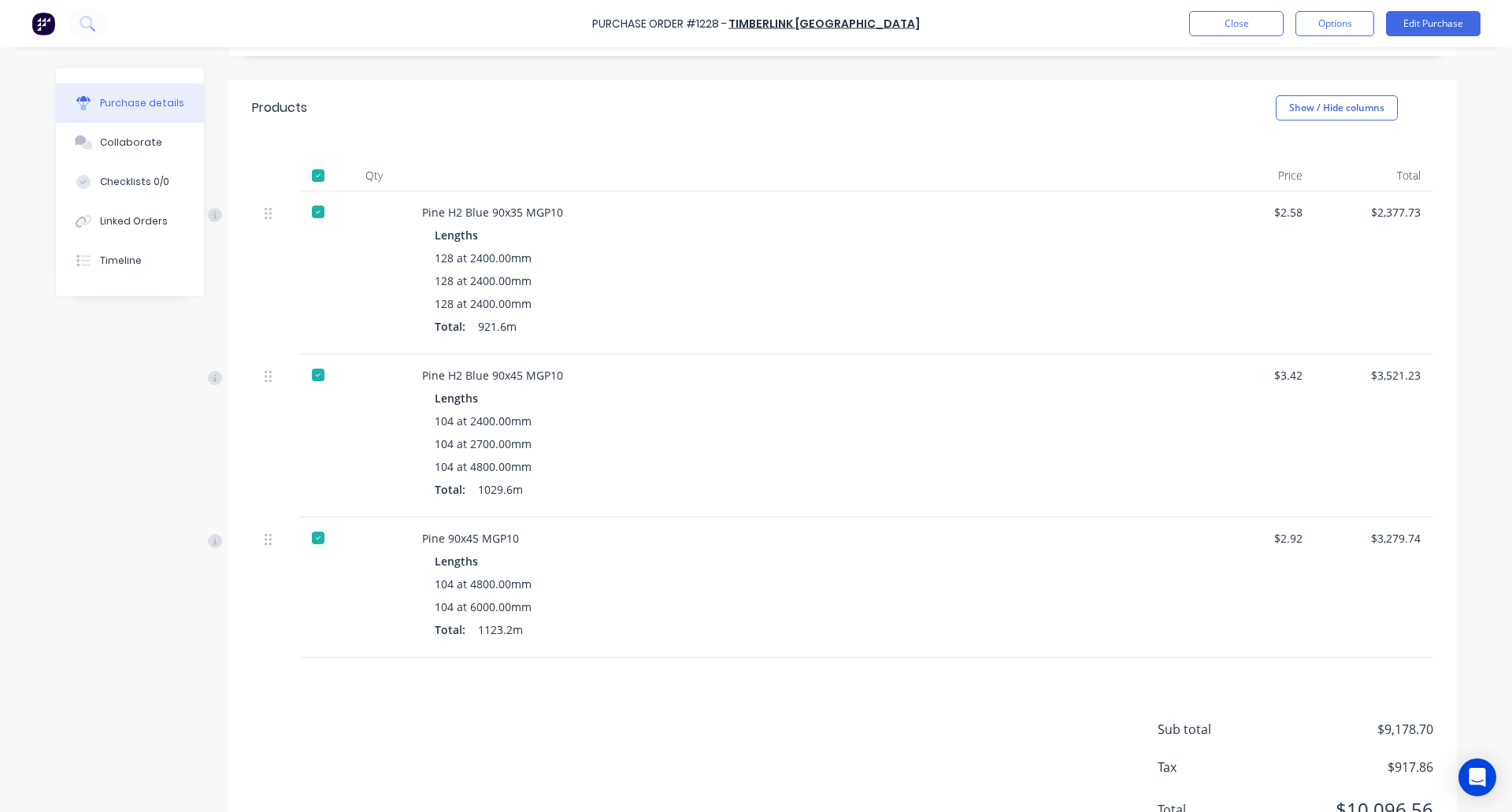
scroll to position [289, 0]
click at [1354, 21] on button "Options" at bounding box center [1335, 24] width 78 height 26
click at [1283, 215] on div "Archive" at bounding box center [1299, 221] width 121 height 23
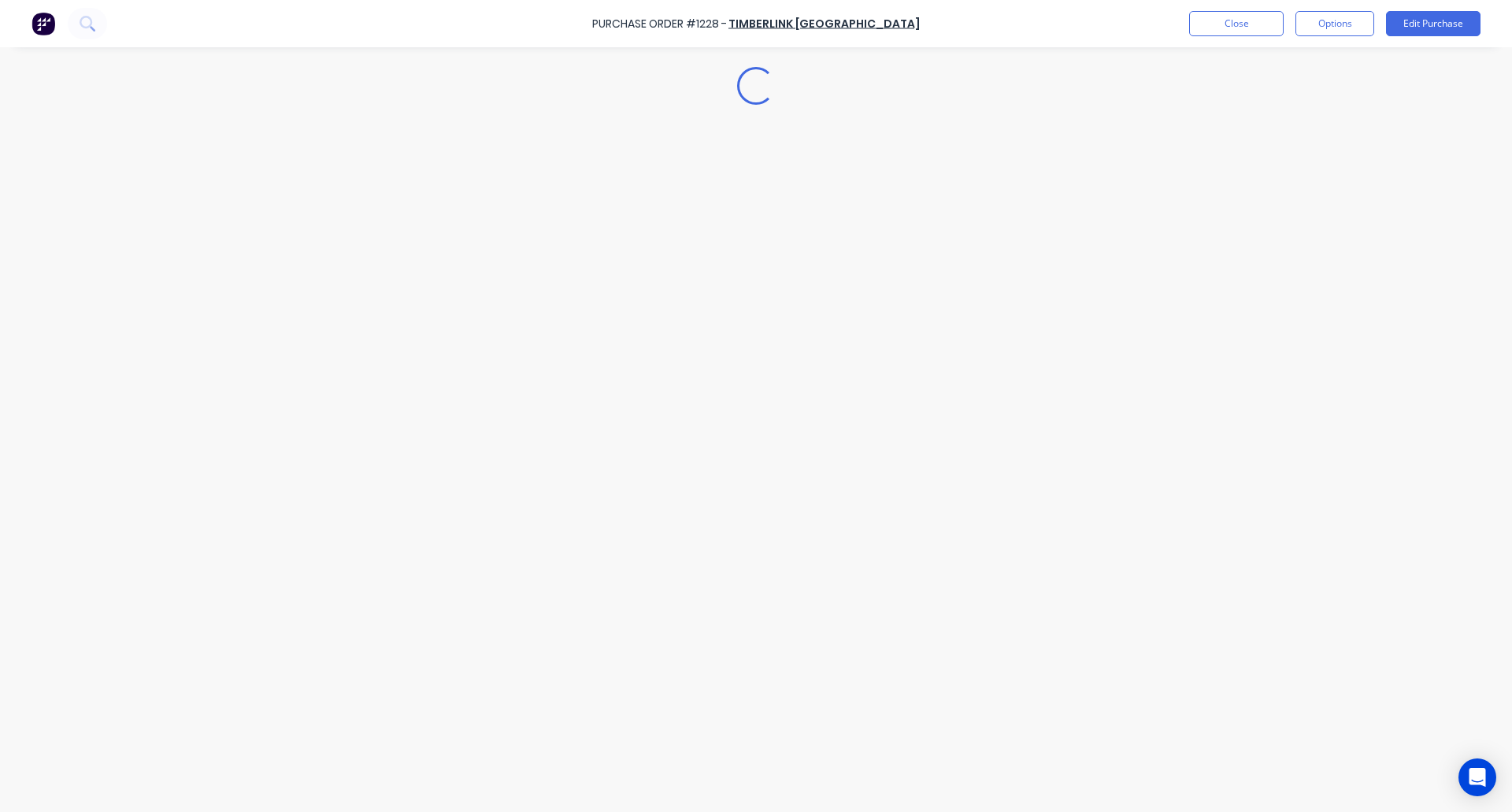
scroll to position [0, 0]
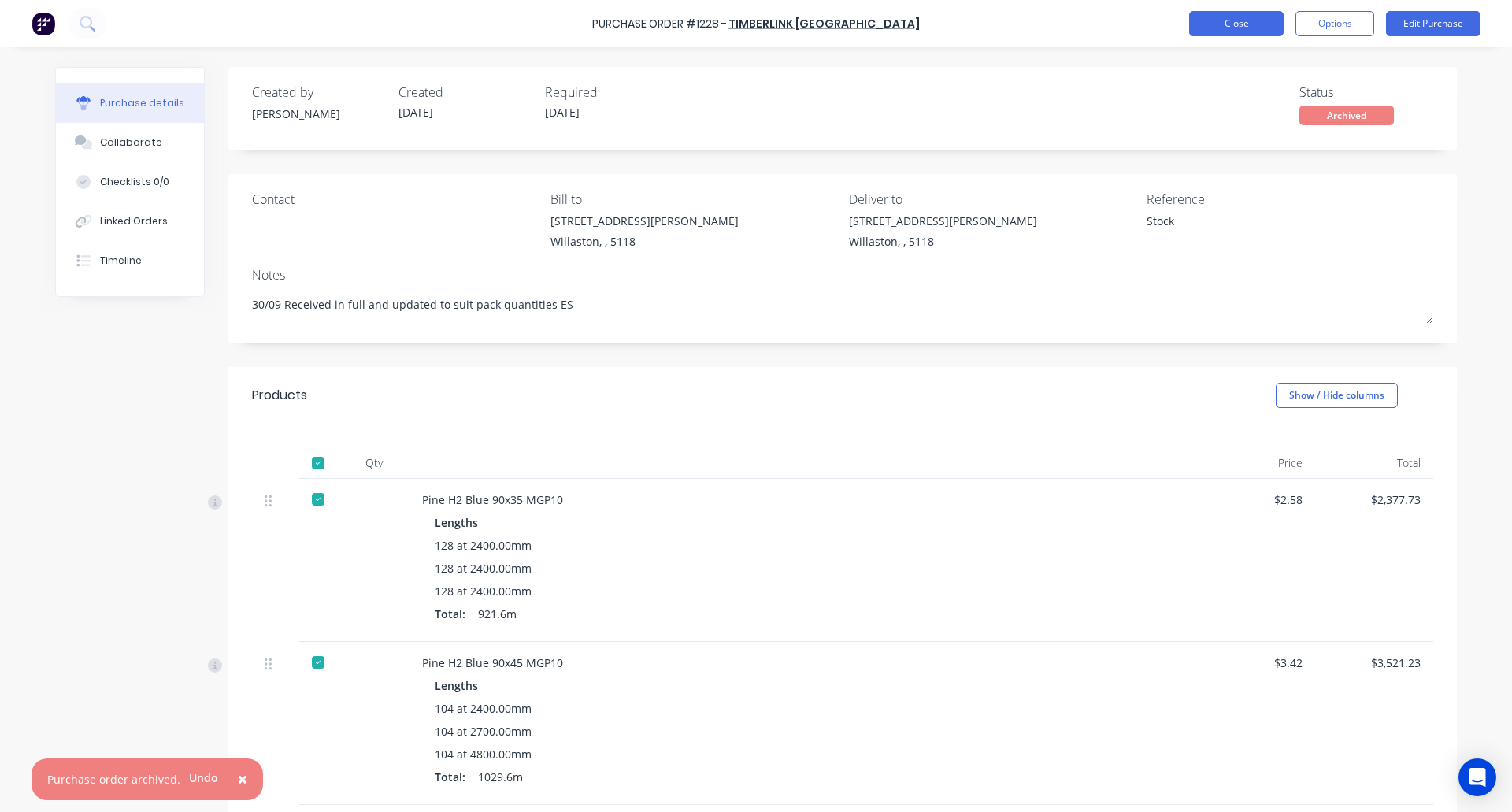
click at [1225, 21] on button "Close" at bounding box center [1236, 24] width 95 height 26
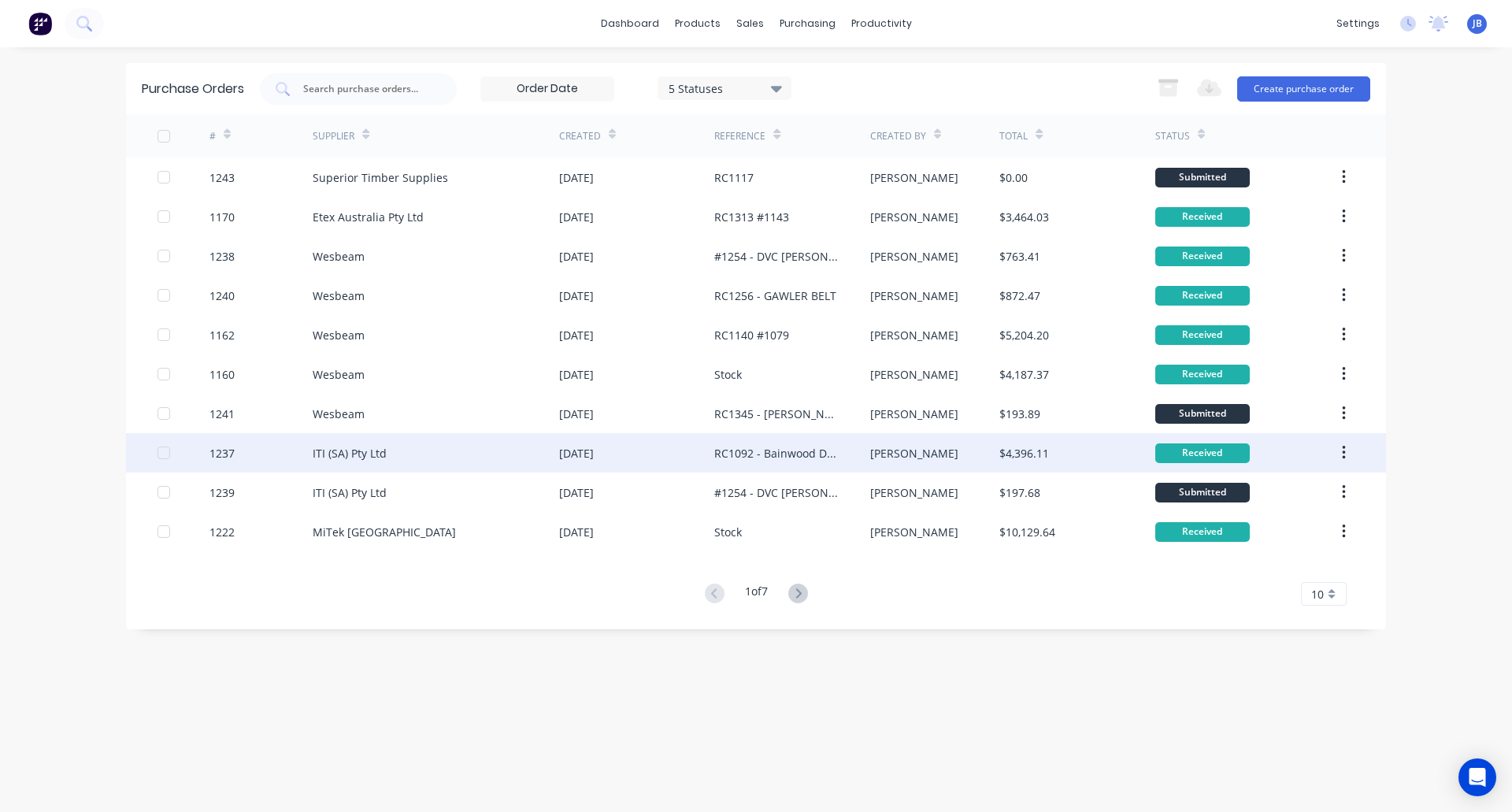
click at [473, 447] on div "ITI (SA) Pty Ltd" at bounding box center [436, 453] width 246 height 39
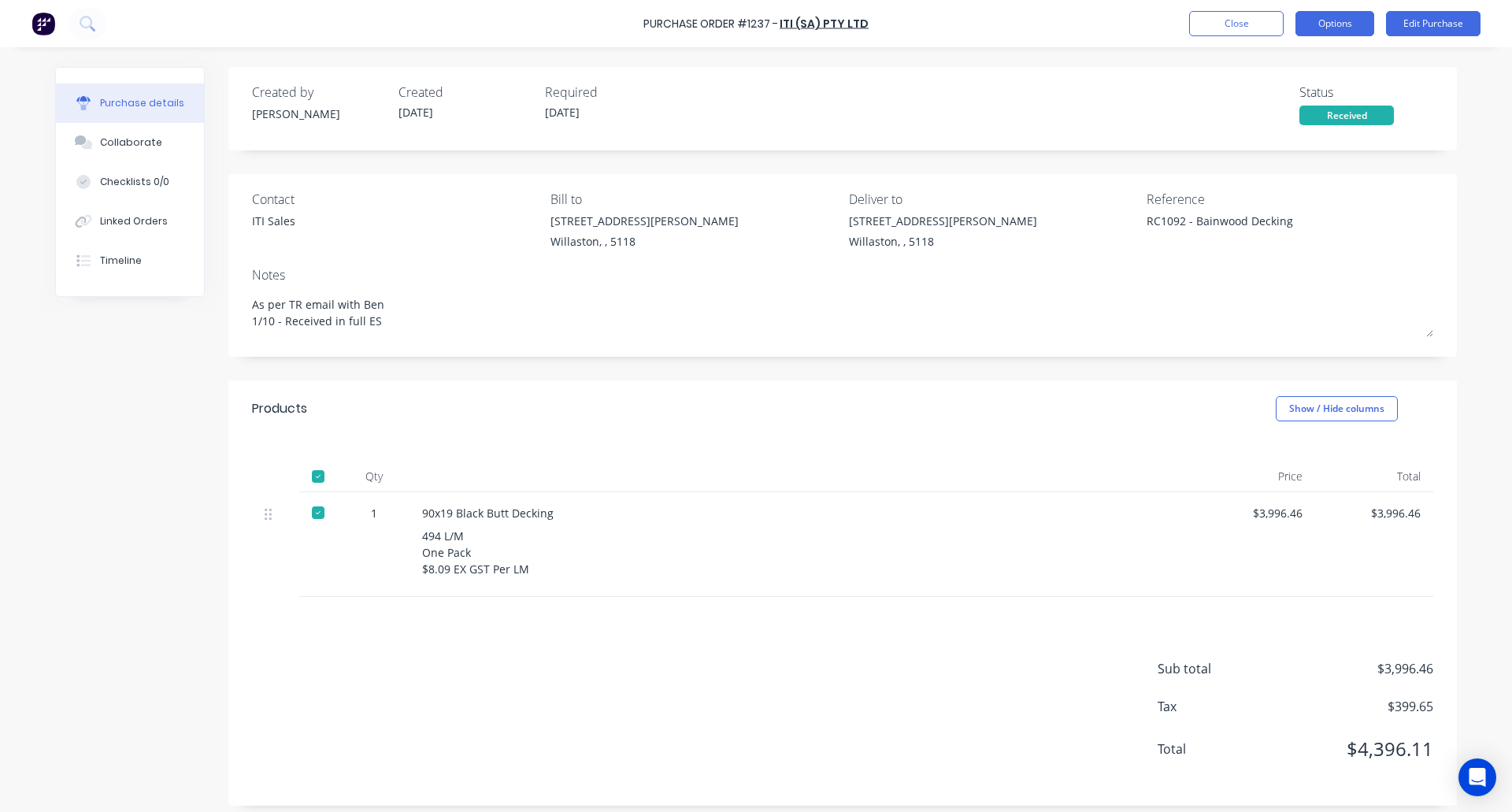
click at [1330, 26] on button "Options" at bounding box center [1335, 24] width 78 height 26
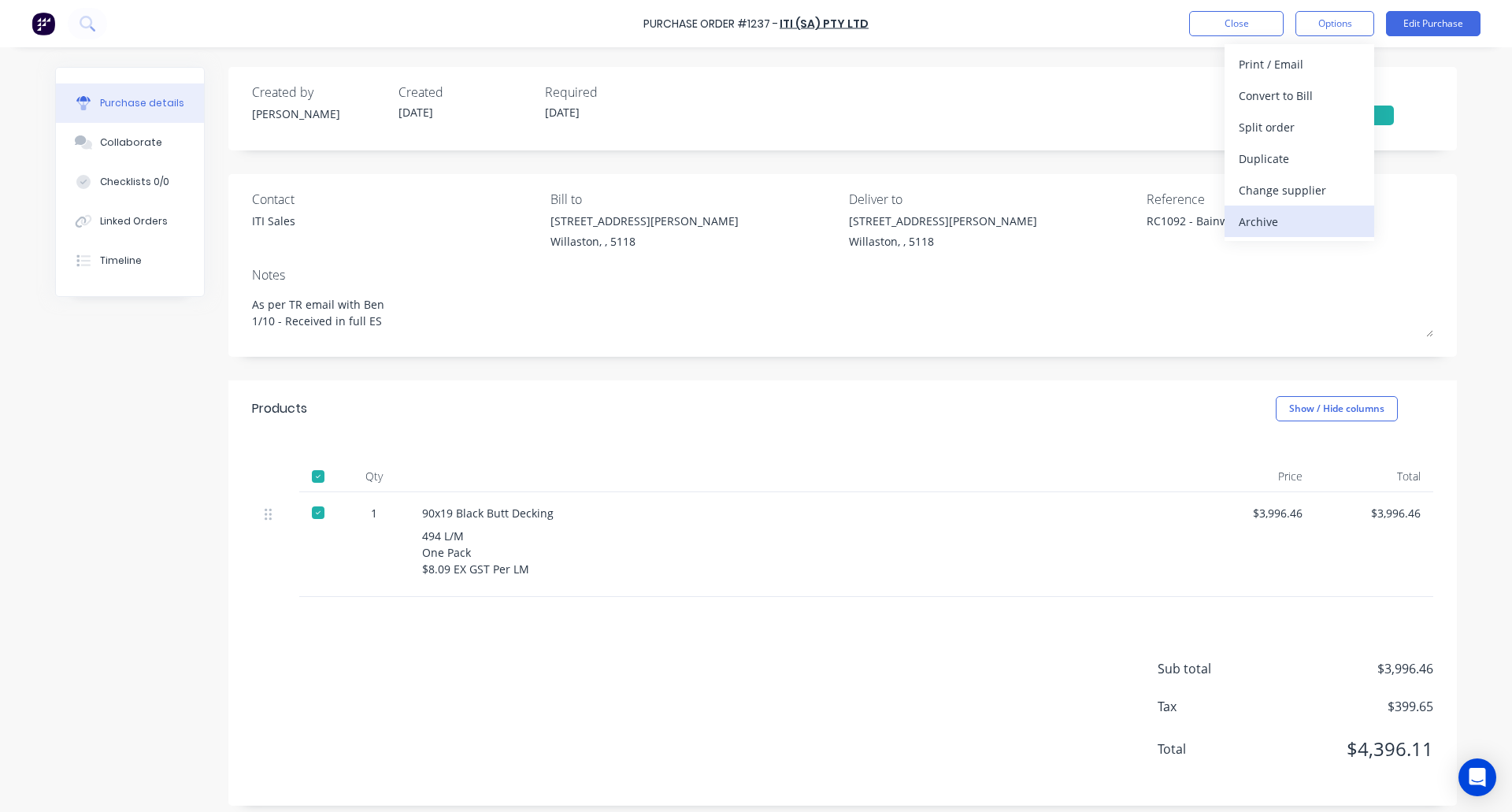
click at [1299, 219] on div "Archive" at bounding box center [1299, 221] width 121 height 23
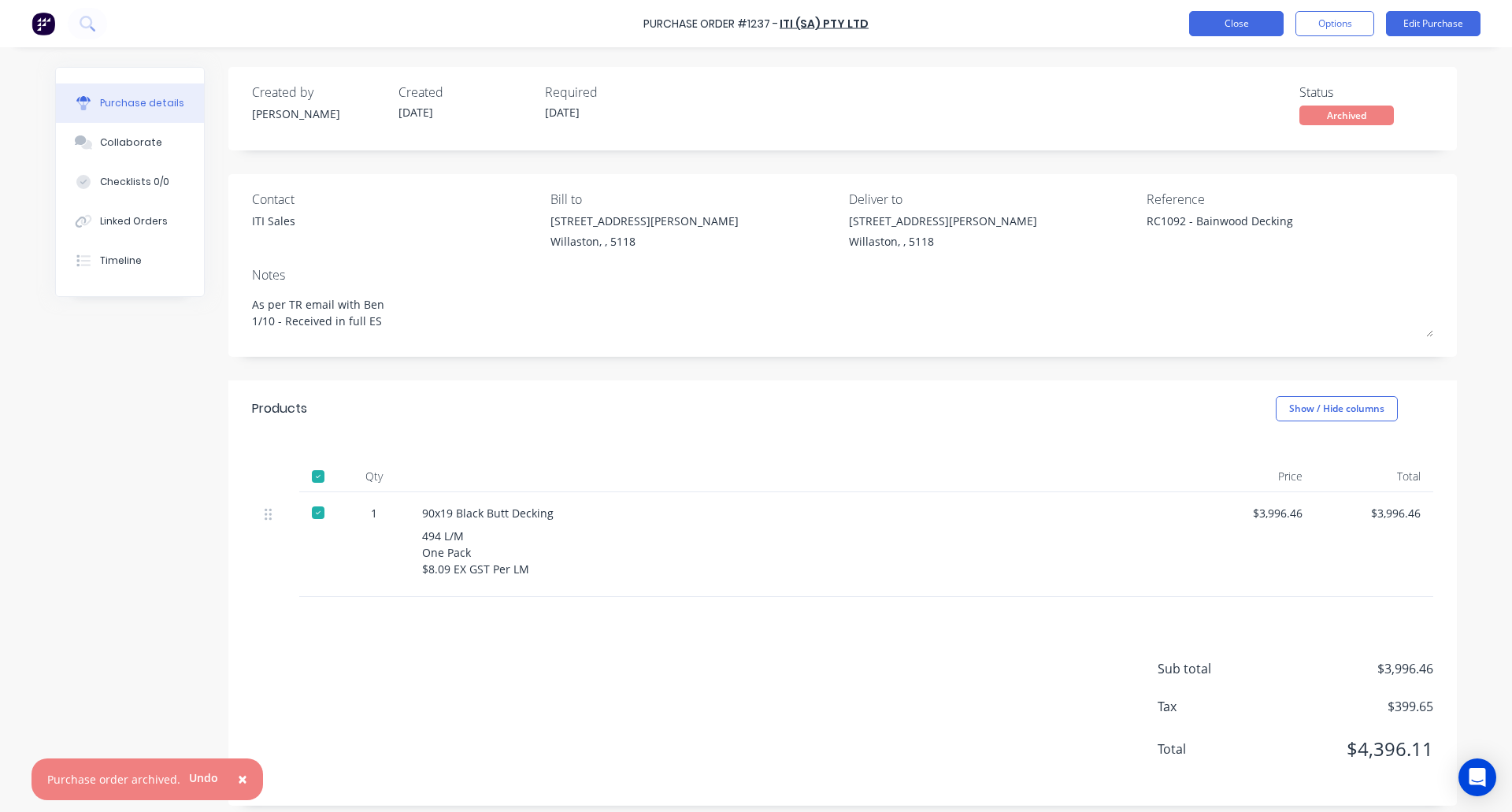
click at [1221, 15] on button "Close" at bounding box center [1236, 24] width 95 height 26
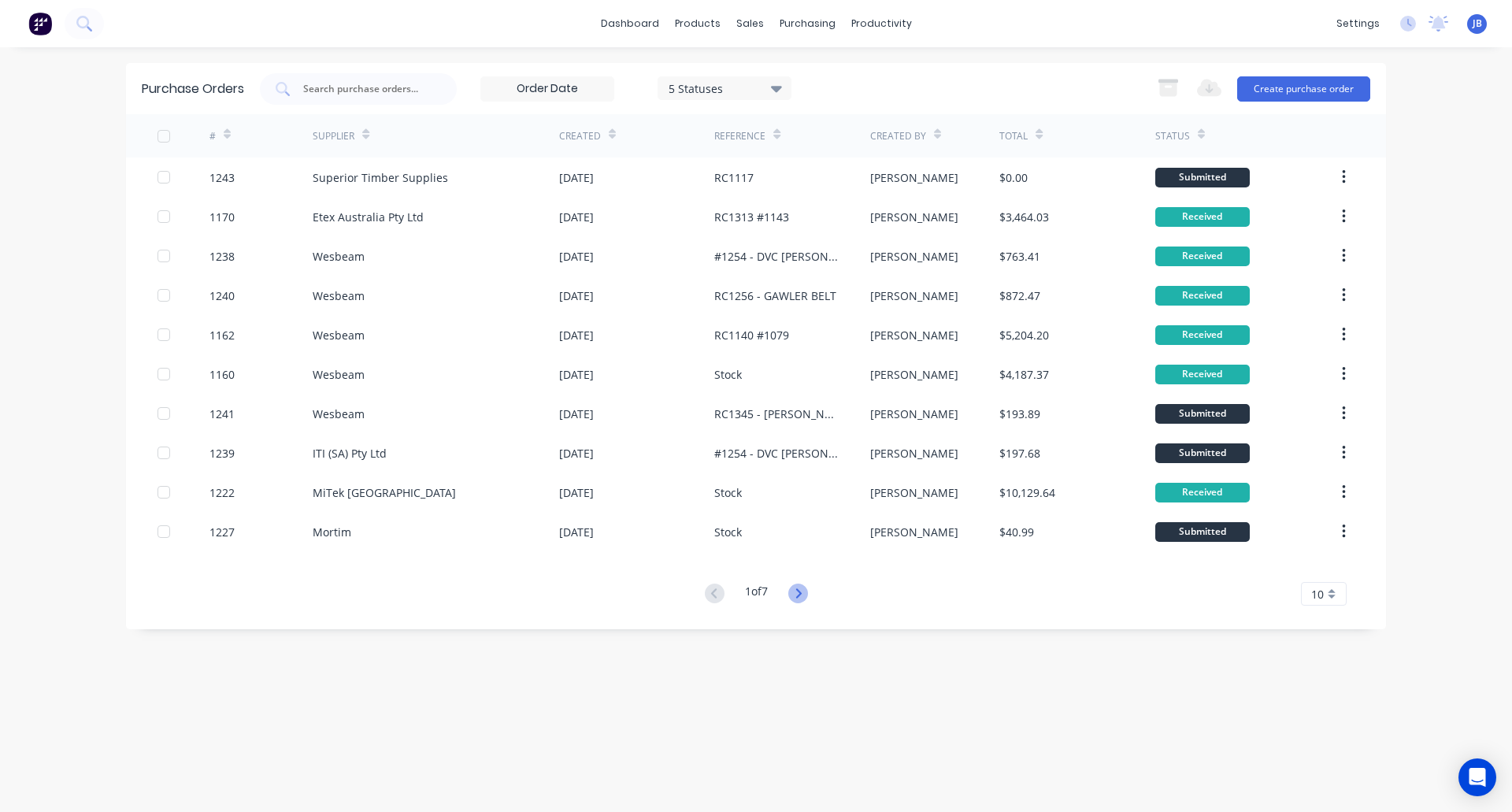
click at [801, 591] on icon at bounding box center [798, 593] width 5 height 9
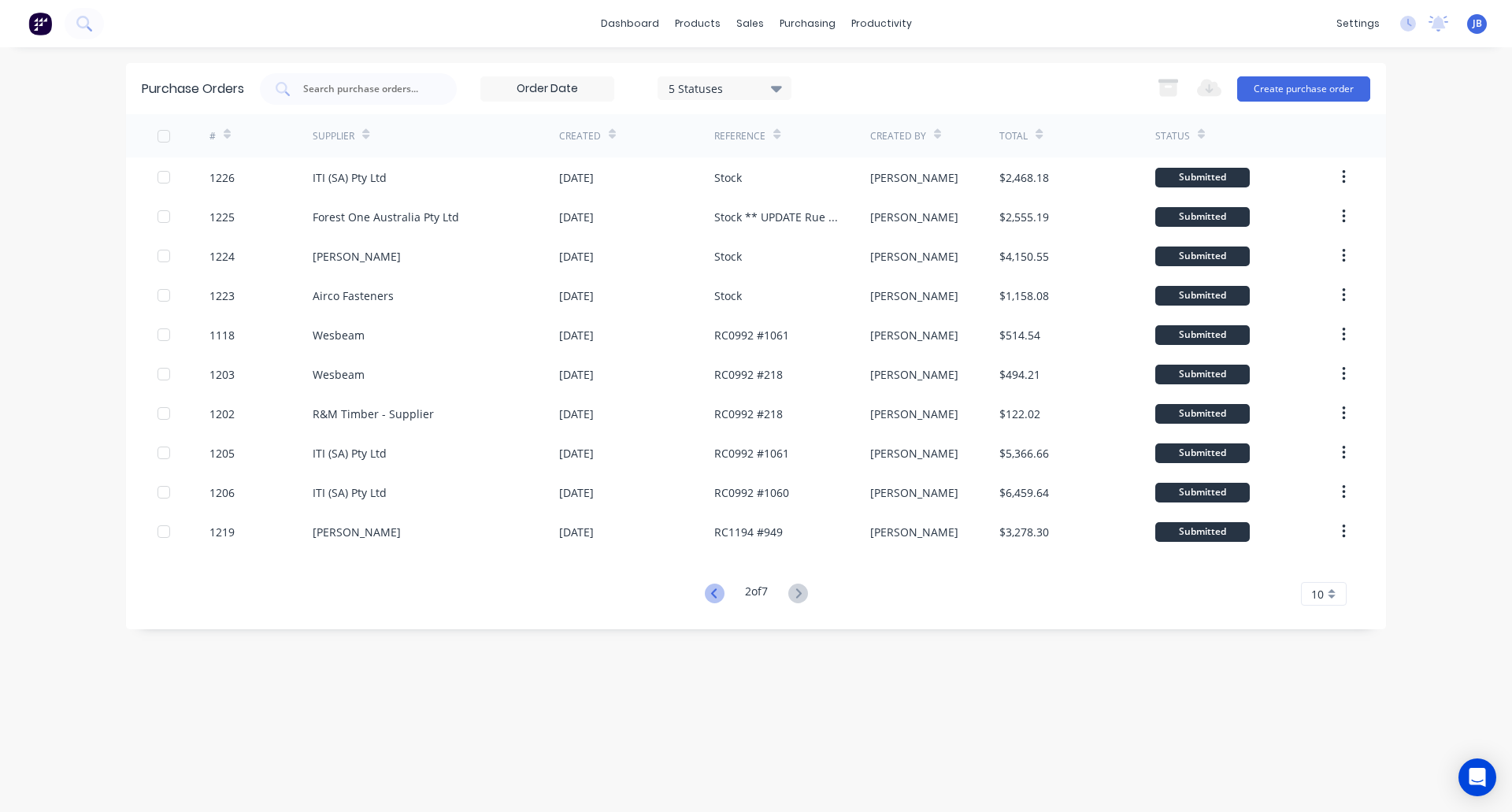
click at [704, 591] on icon at bounding box center [714, 593] width 20 height 20
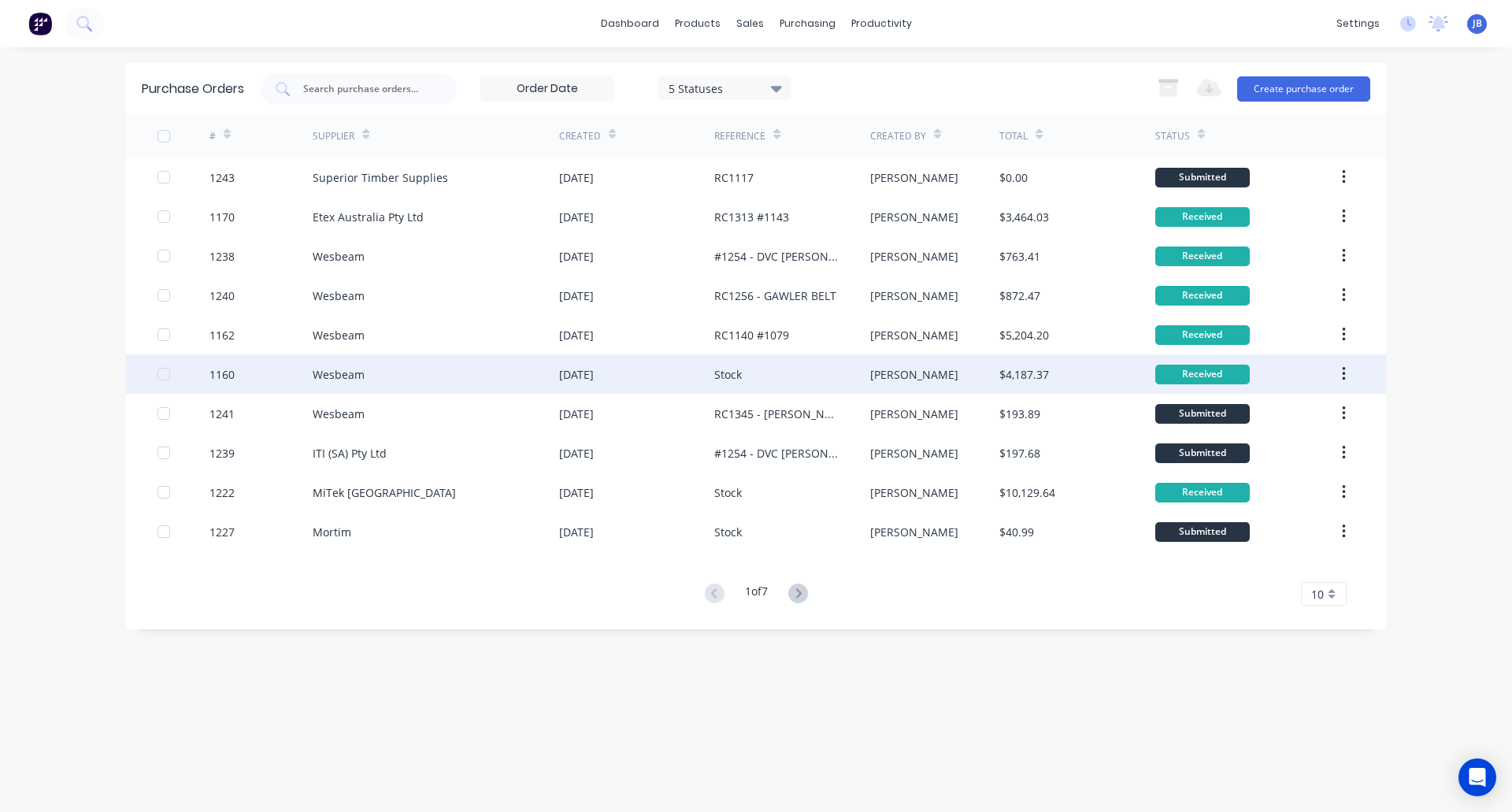
click at [696, 377] on div "[DATE]" at bounding box center [637, 373] width 155 height 39
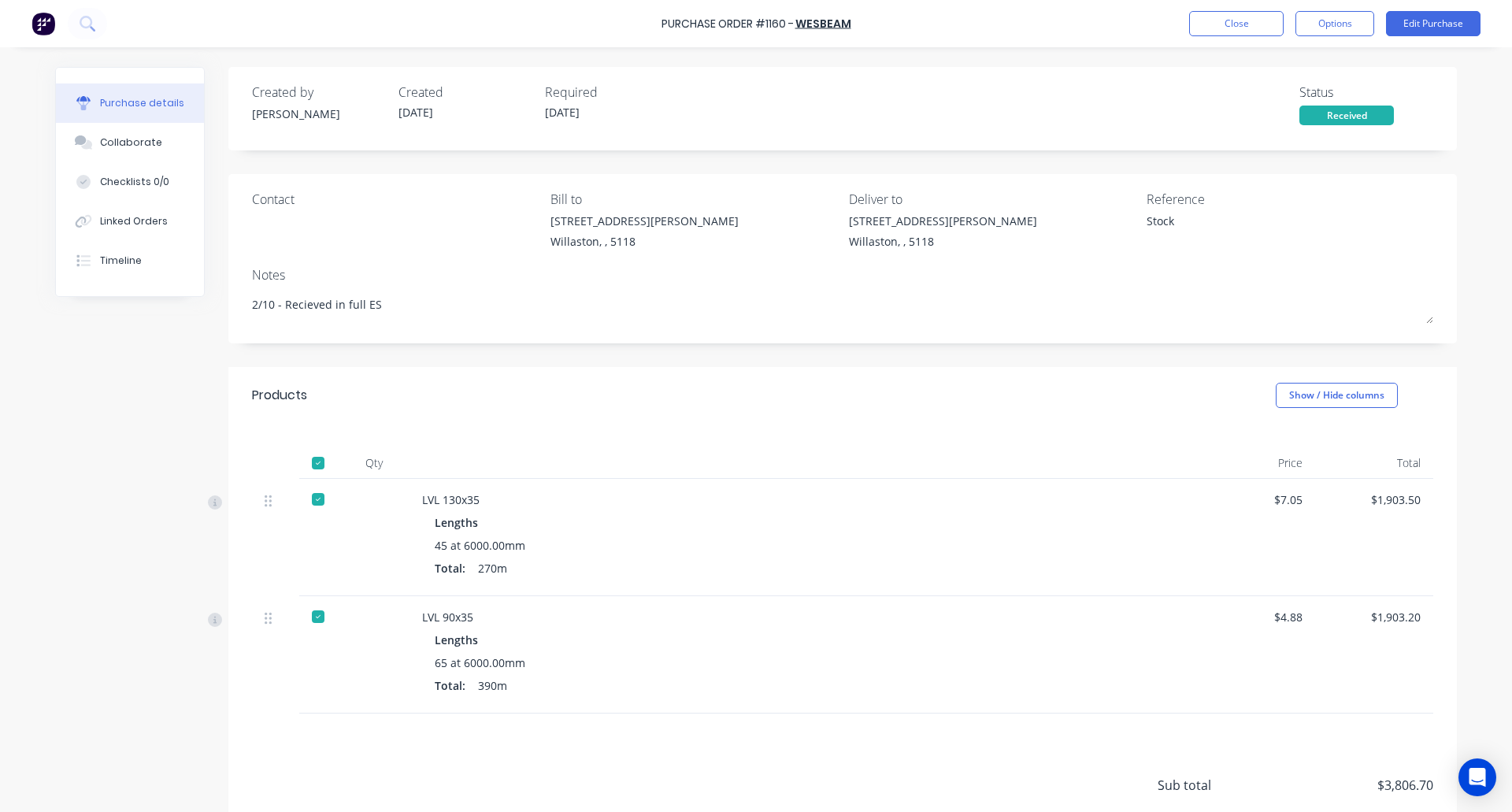
scroll to position [126, 0]
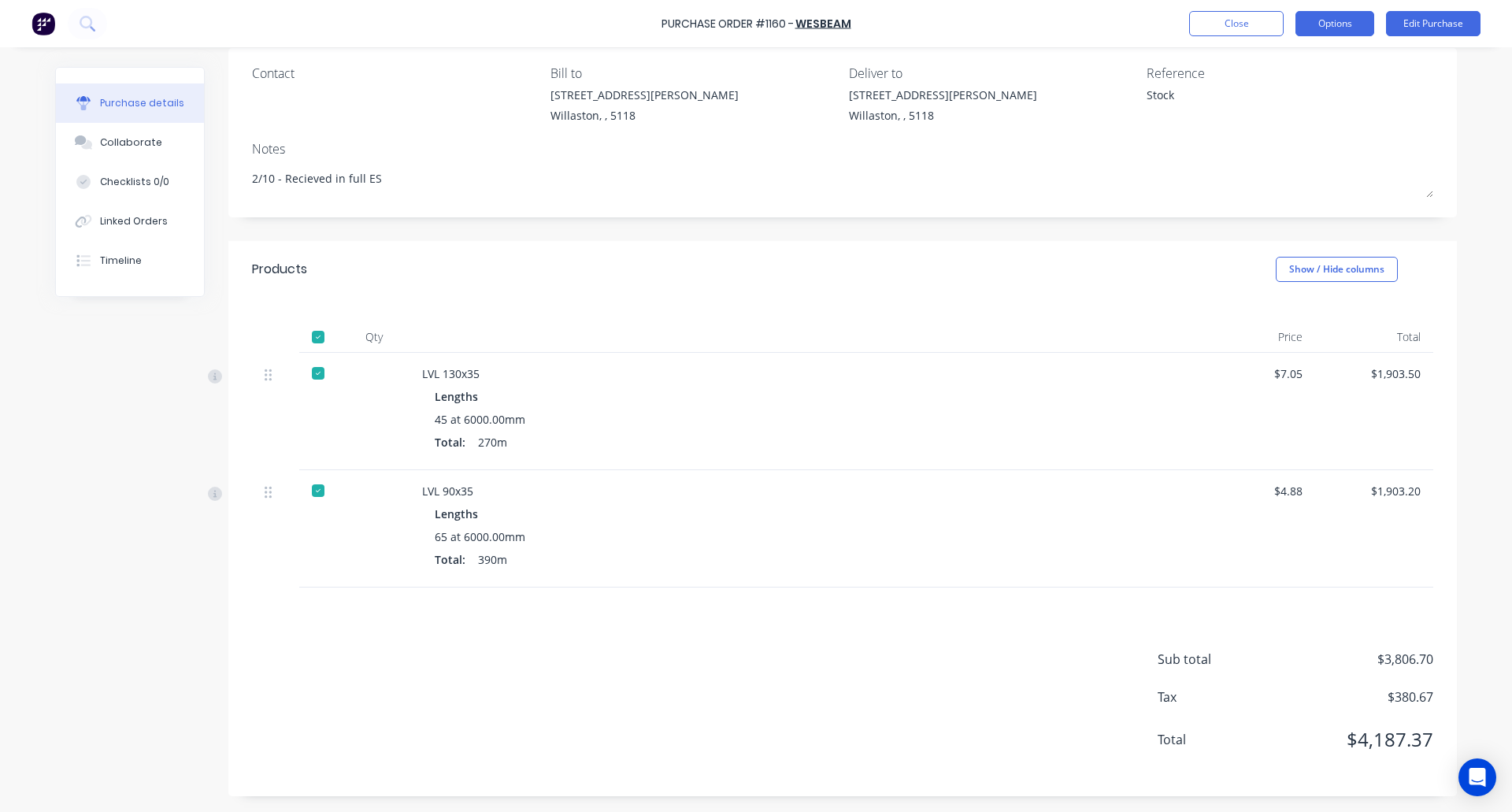
click at [1340, 26] on button "Options" at bounding box center [1335, 24] width 78 height 26
click at [1278, 216] on div "Archive" at bounding box center [1299, 221] width 121 height 23
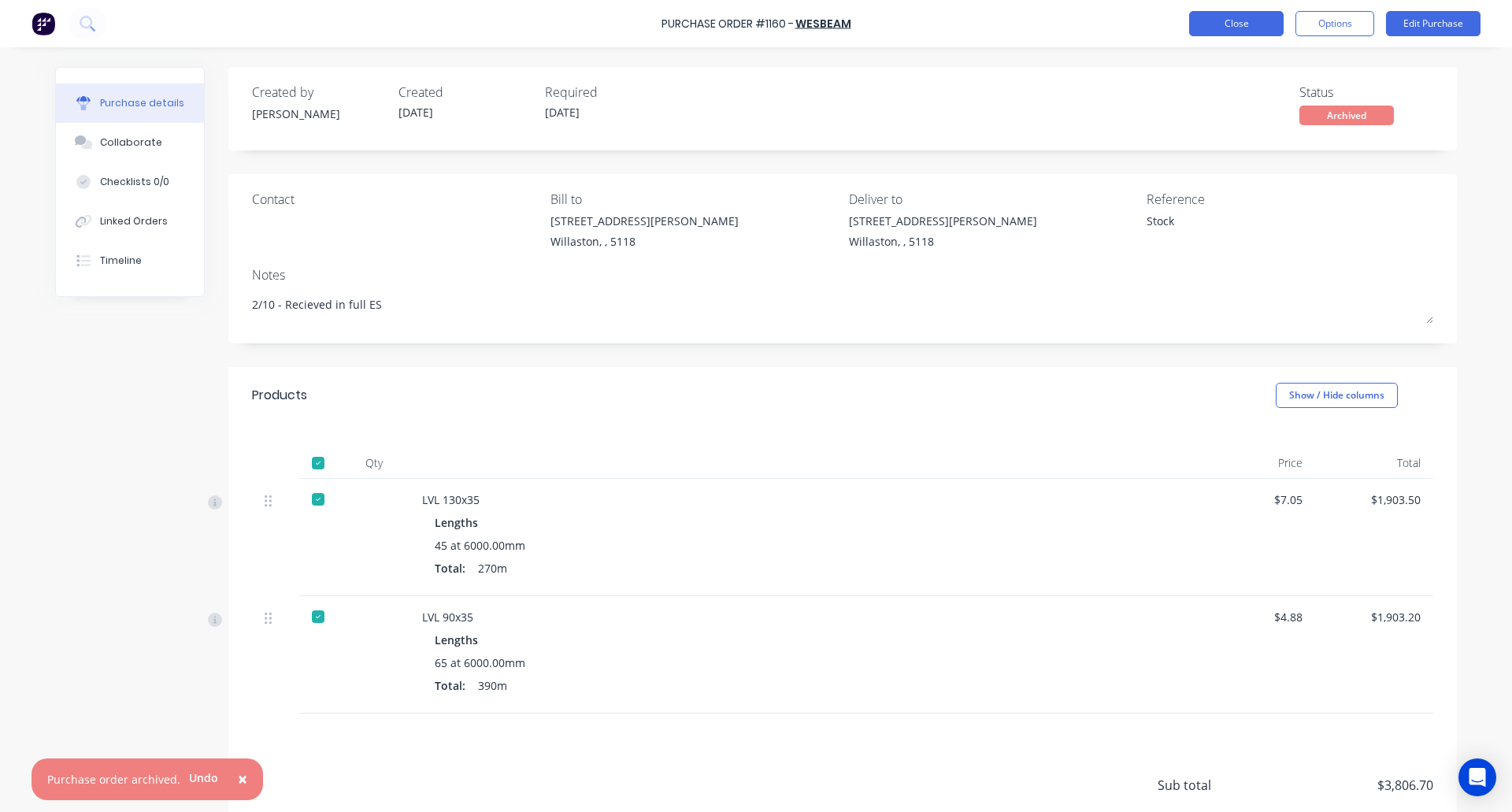
click at [1253, 17] on button "Close" at bounding box center [1236, 24] width 95 height 26
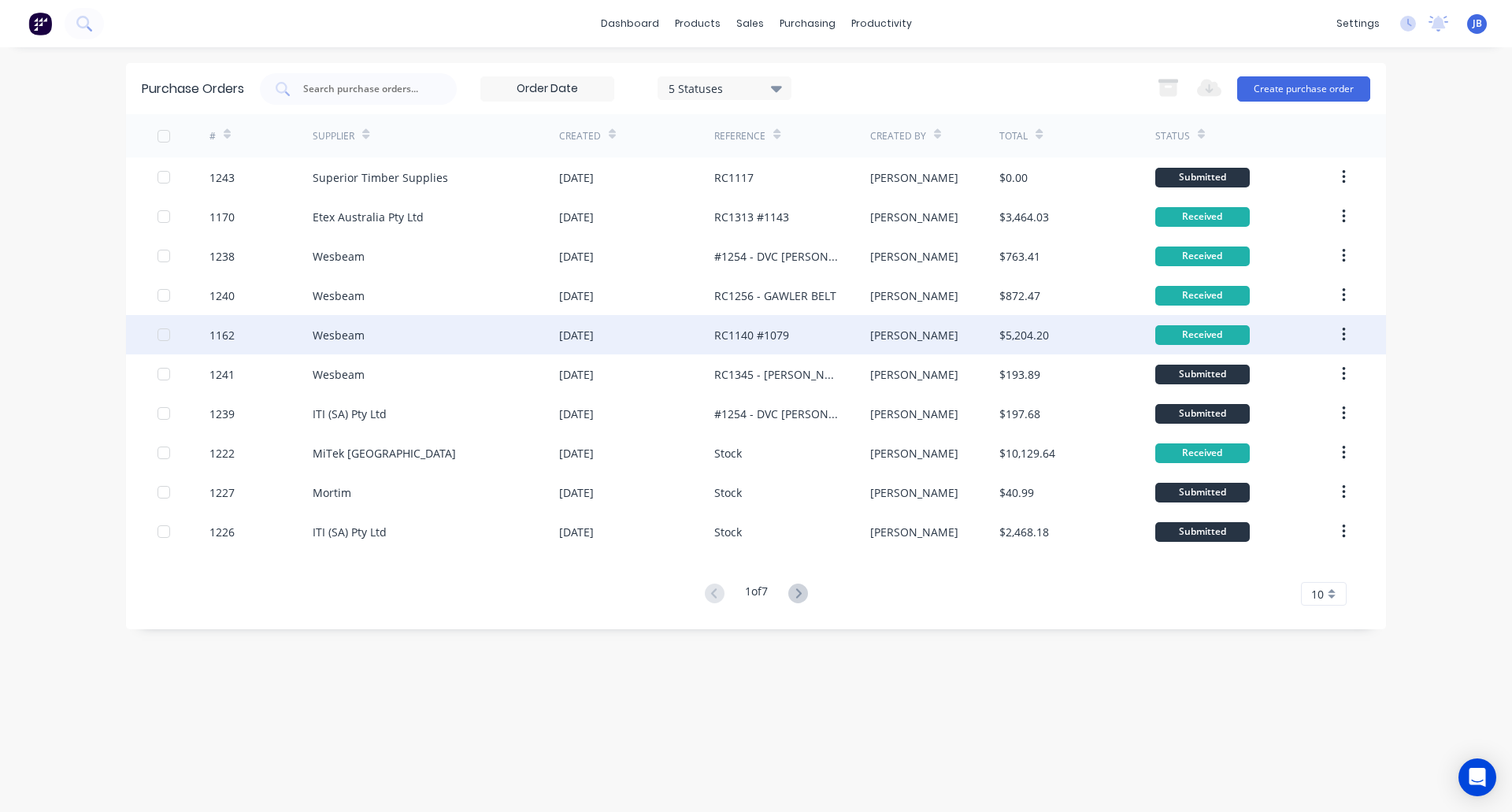
click at [527, 336] on div "Wesbeam" at bounding box center [436, 334] width 246 height 39
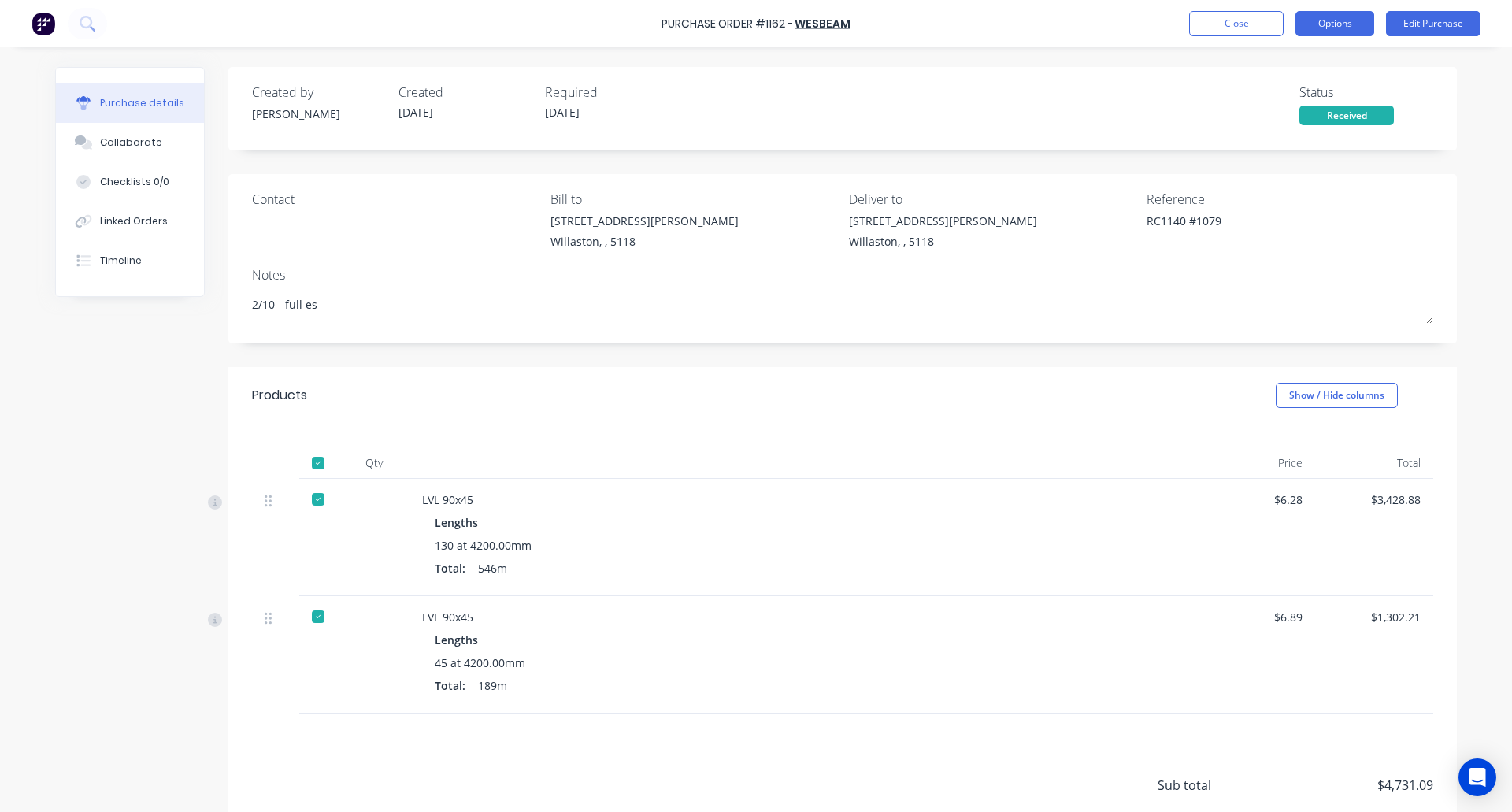
click at [1366, 15] on button "Options" at bounding box center [1335, 24] width 78 height 26
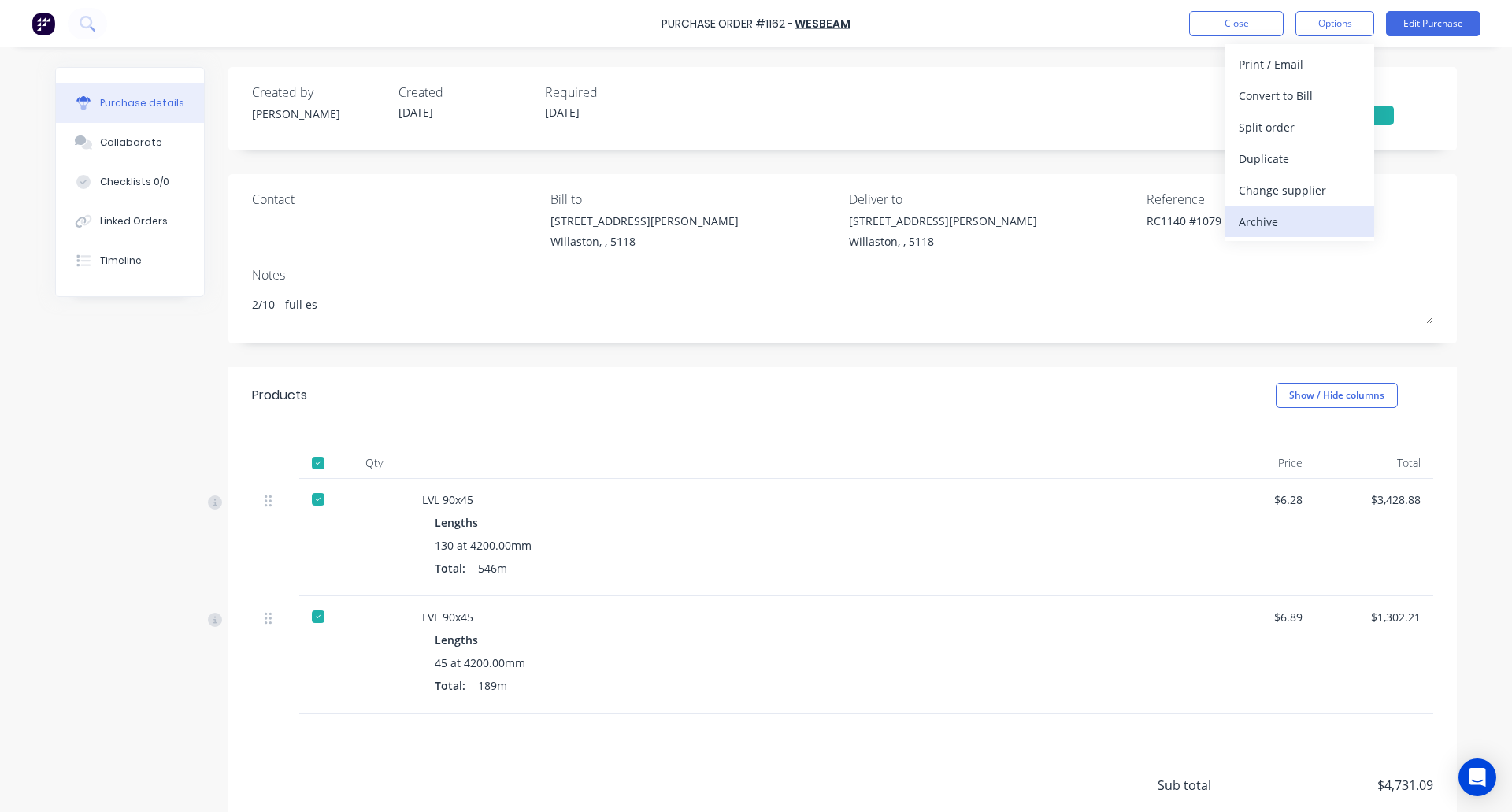
click at [1283, 224] on div "Archive" at bounding box center [1299, 221] width 121 height 23
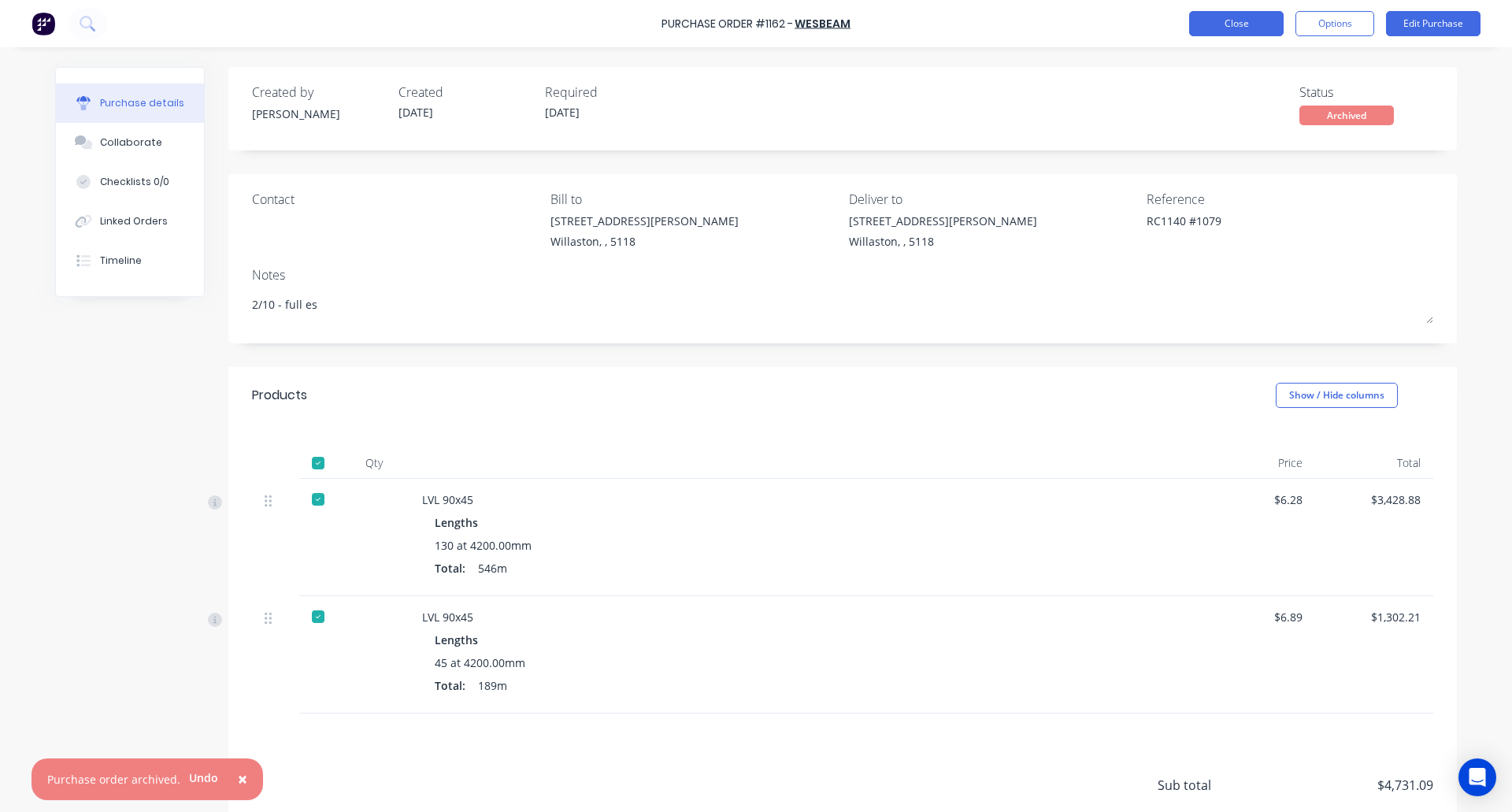
click at [1226, 26] on button "Close" at bounding box center [1236, 24] width 95 height 26
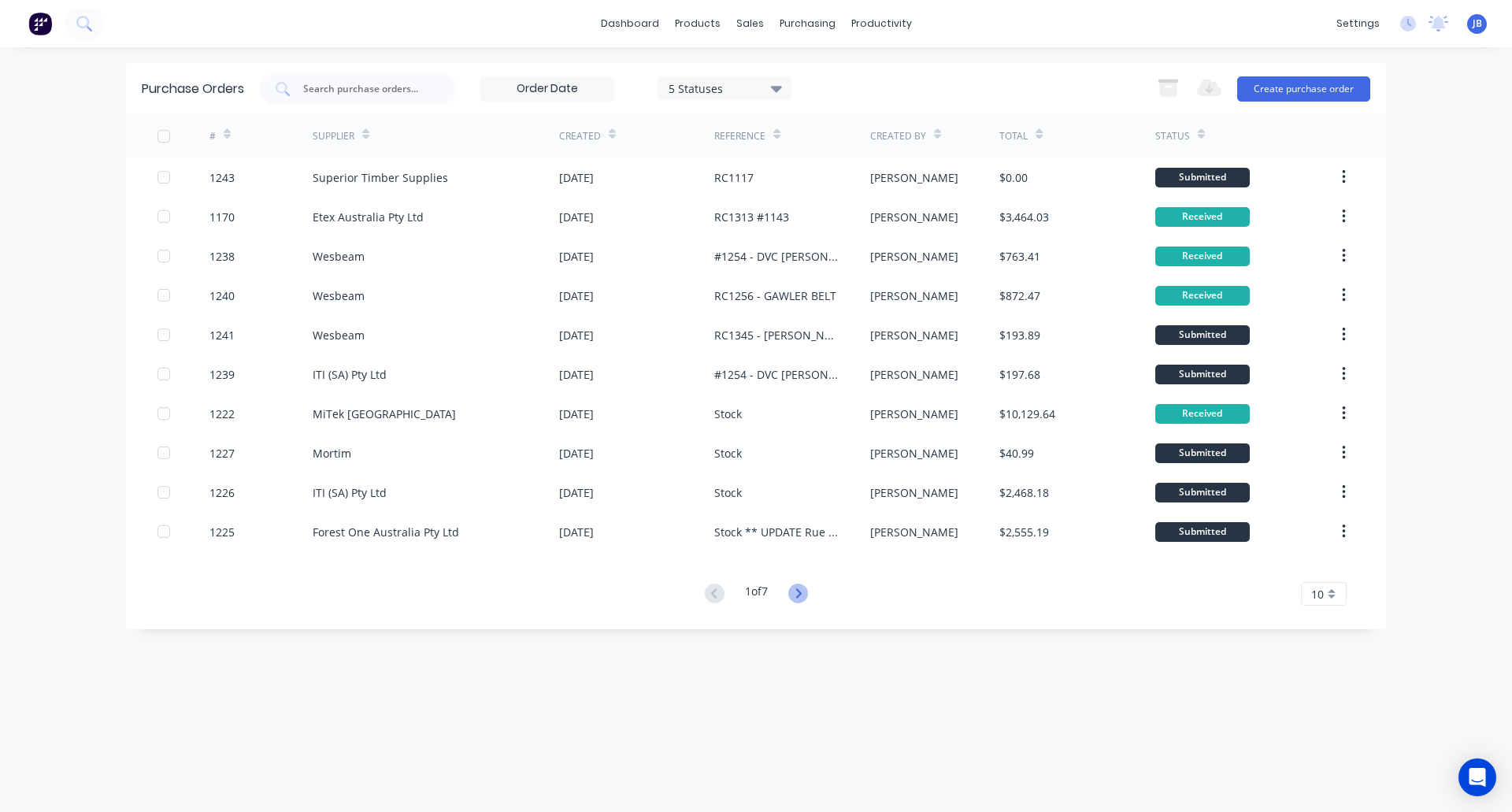
click at [807, 593] on icon at bounding box center [798, 593] width 20 height 20
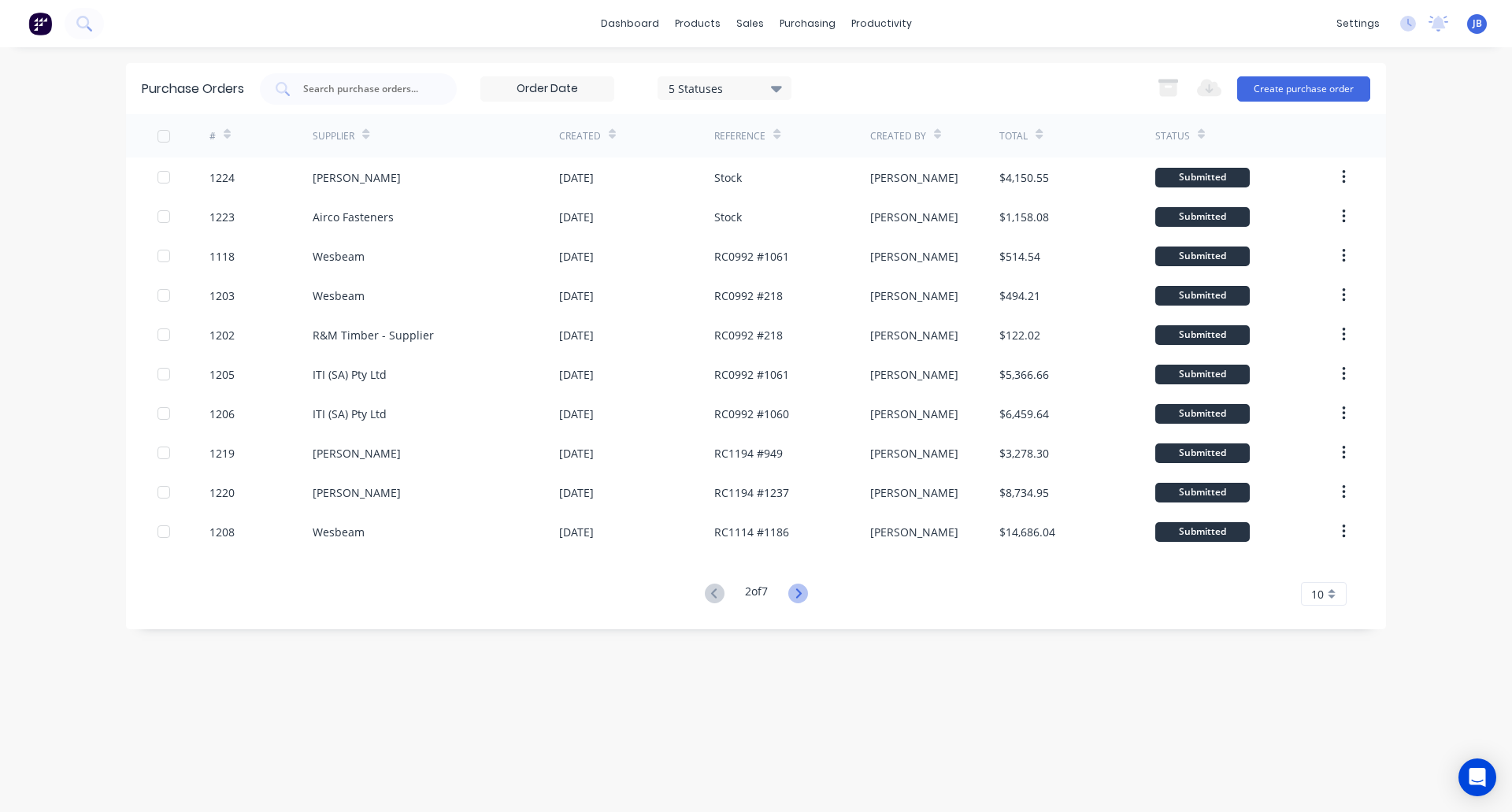
click at [800, 599] on icon at bounding box center [798, 593] width 20 height 20
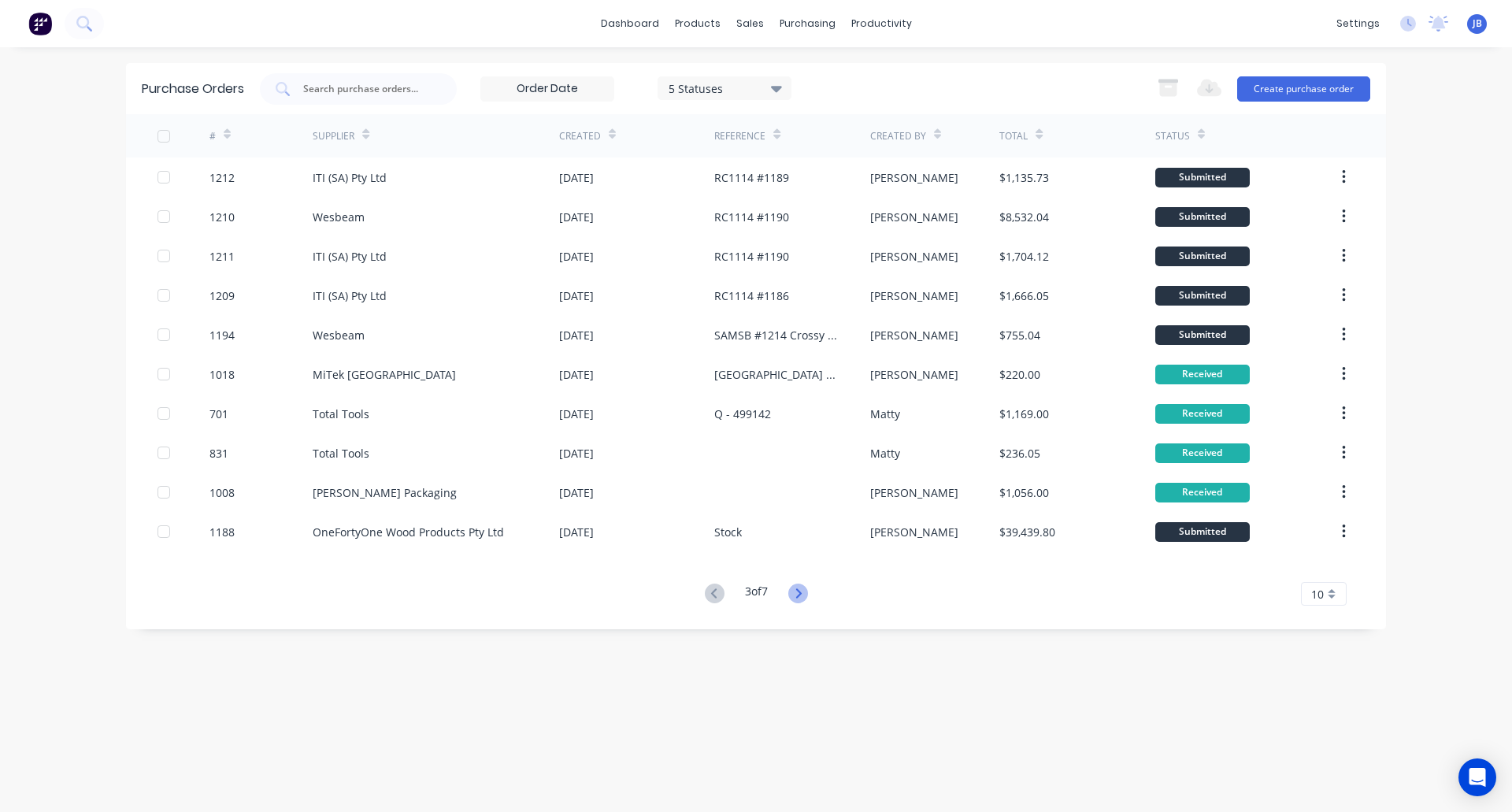
click at [807, 596] on icon at bounding box center [798, 593] width 20 height 20
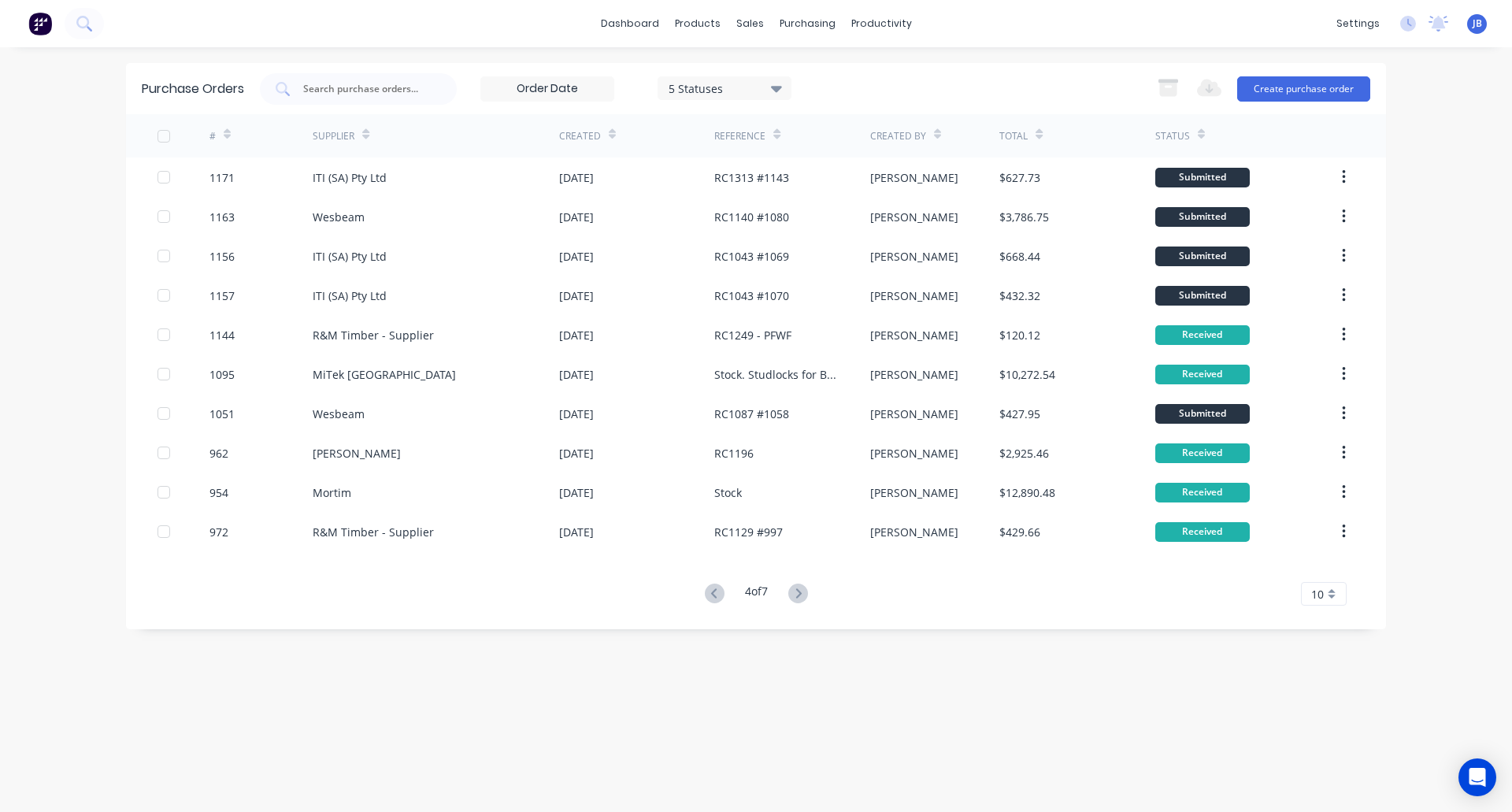
click at [750, 591] on div "4 of 7" at bounding box center [756, 594] width 23 height 23
click at [712, 588] on icon at bounding box center [714, 593] width 20 height 20
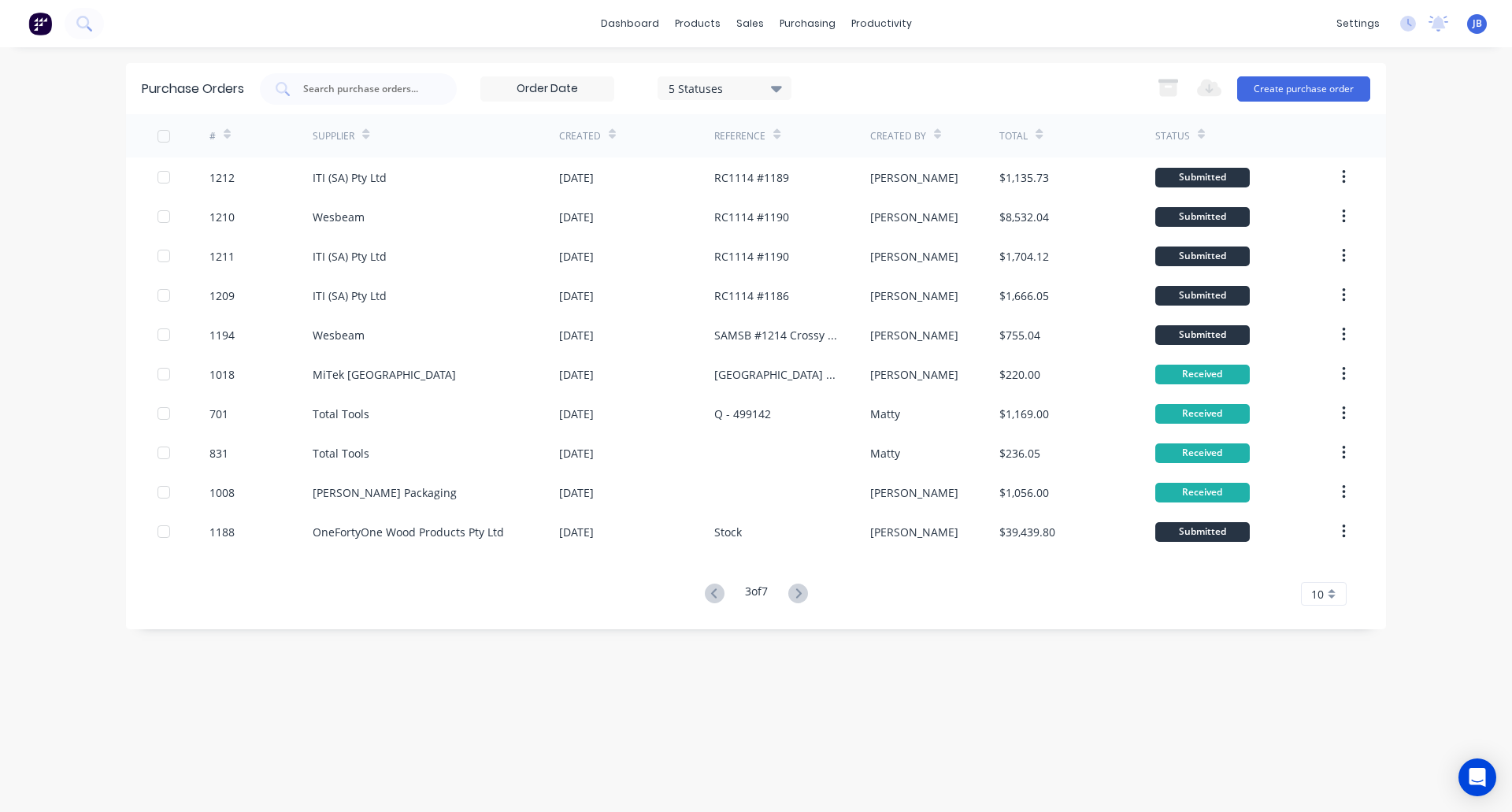
click at [712, 588] on icon at bounding box center [714, 593] width 20 height 20
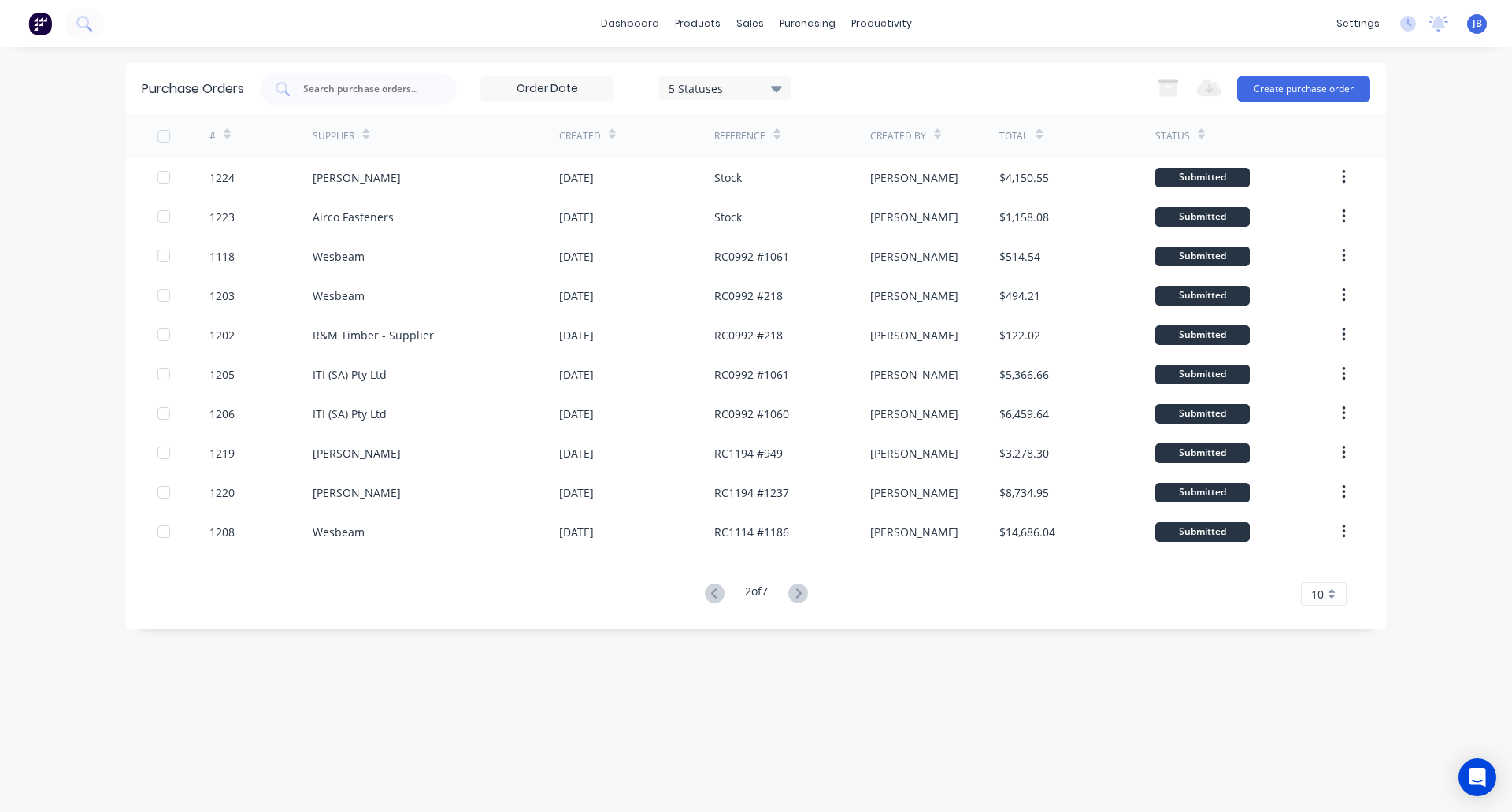
click at [712, 588] on icon at bounding box center [714, 593] width 20 height 20
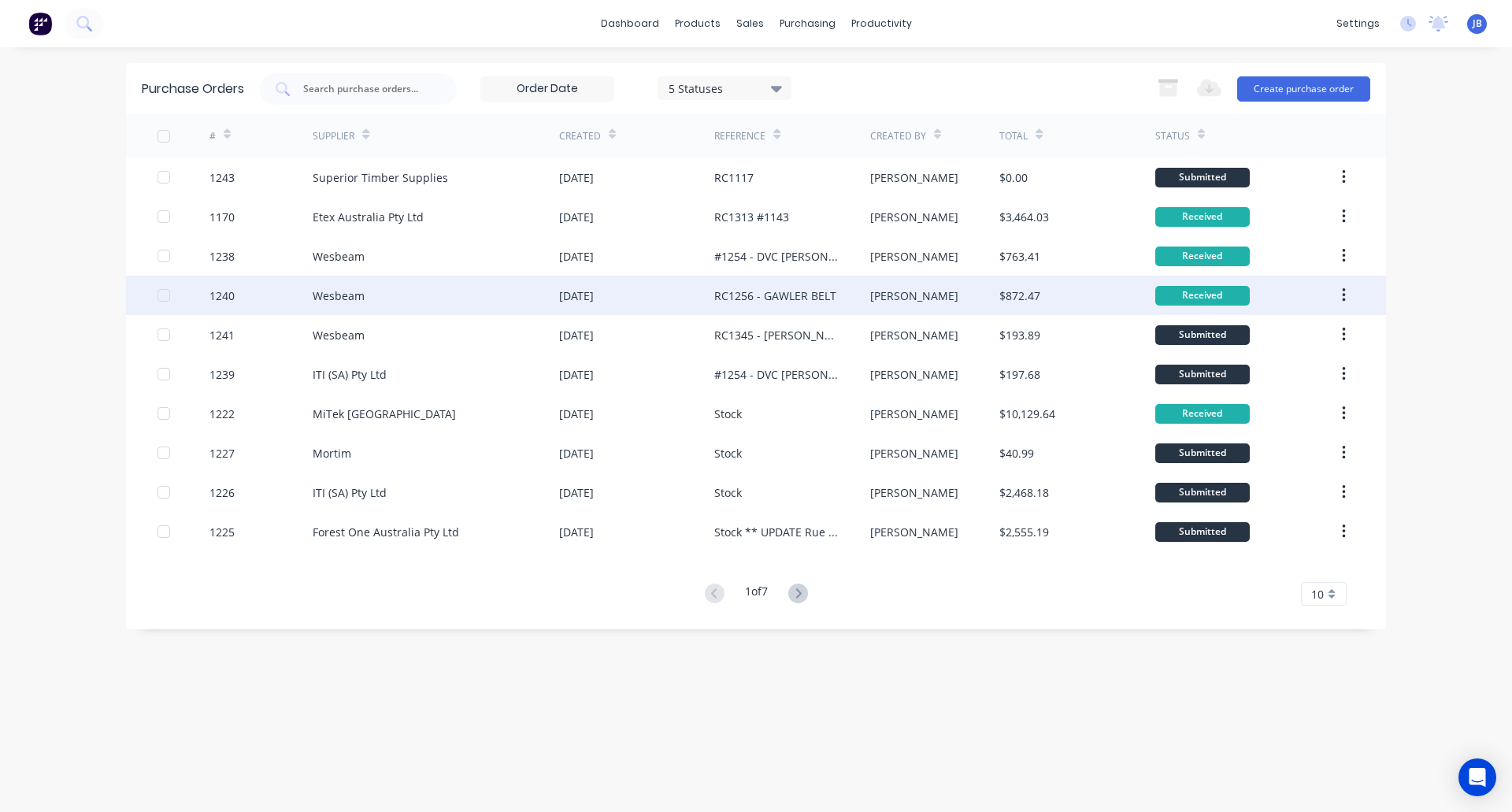
click at [379, 291] on div "Wesbeam" at bounding box center [436, 295] width 246 height 39
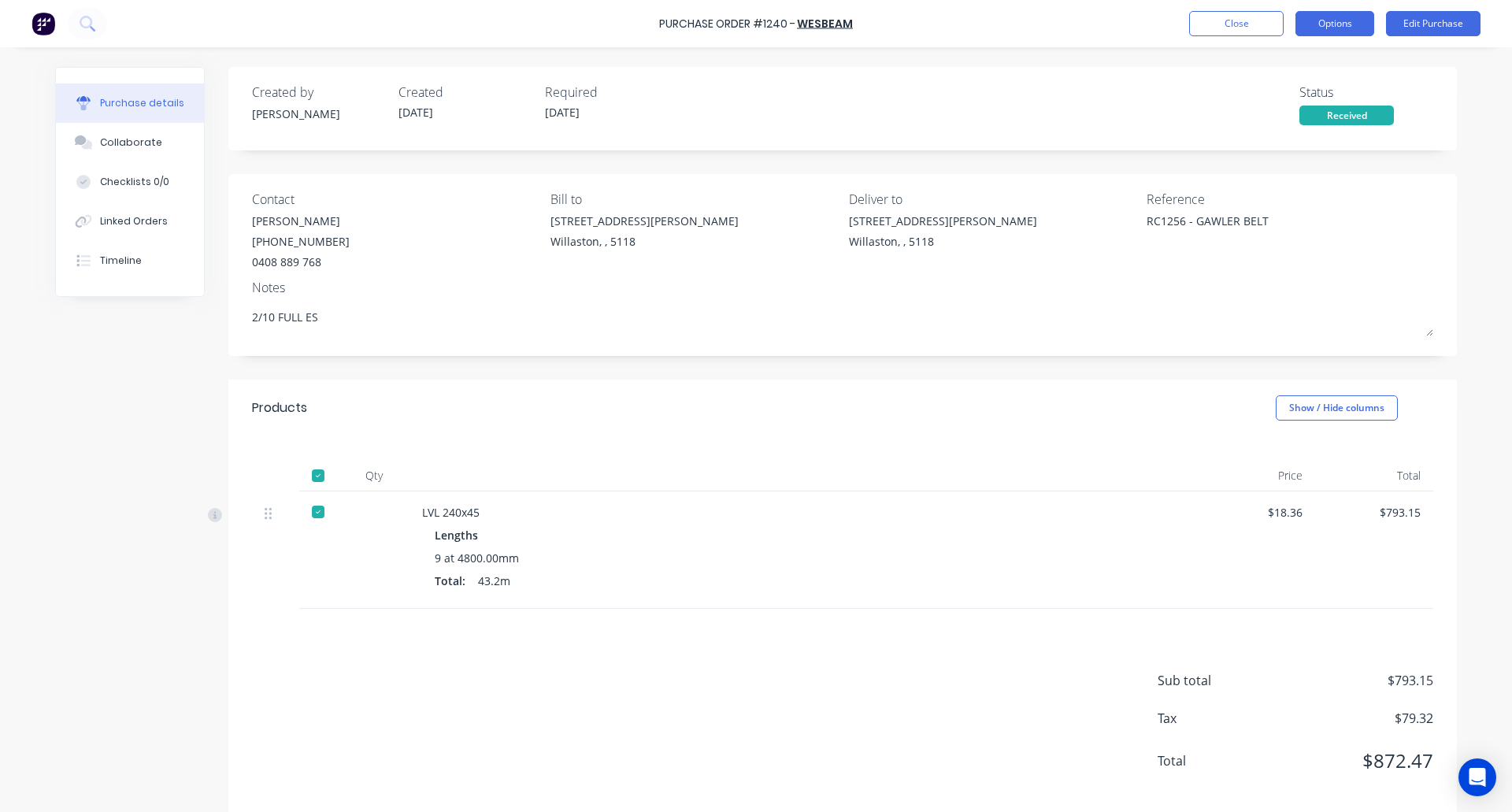
click at [1345, 19] on button "Options" at bounding box center [1335, 24] width 78 height 26
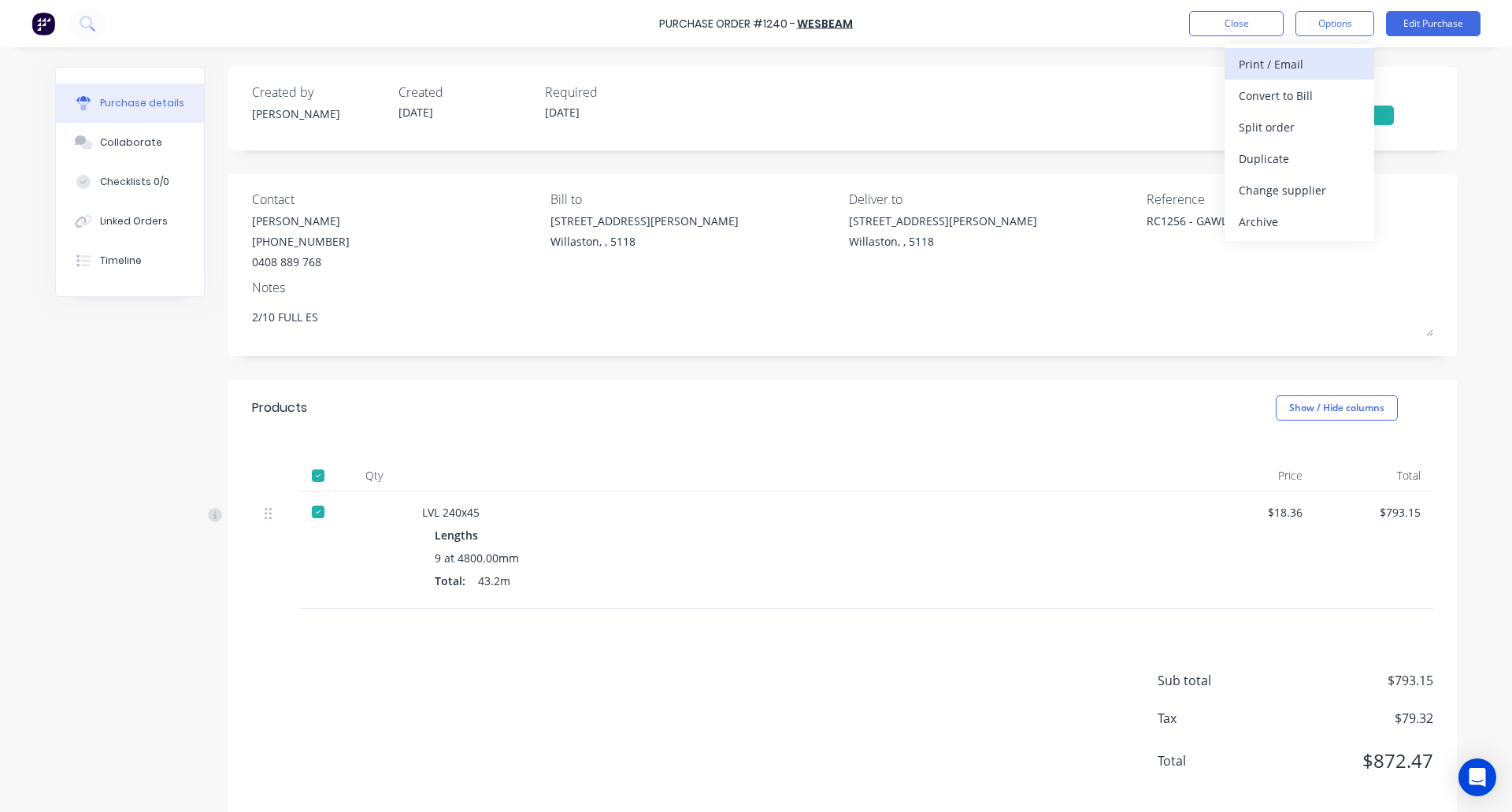
click at [1296, 69] on div "Print / Email" at bounding box center [1299, 64] width 121 height 23
click at [1290, 101] on div "With pricing" at bounding box center [1299, 95] width 121 height 23
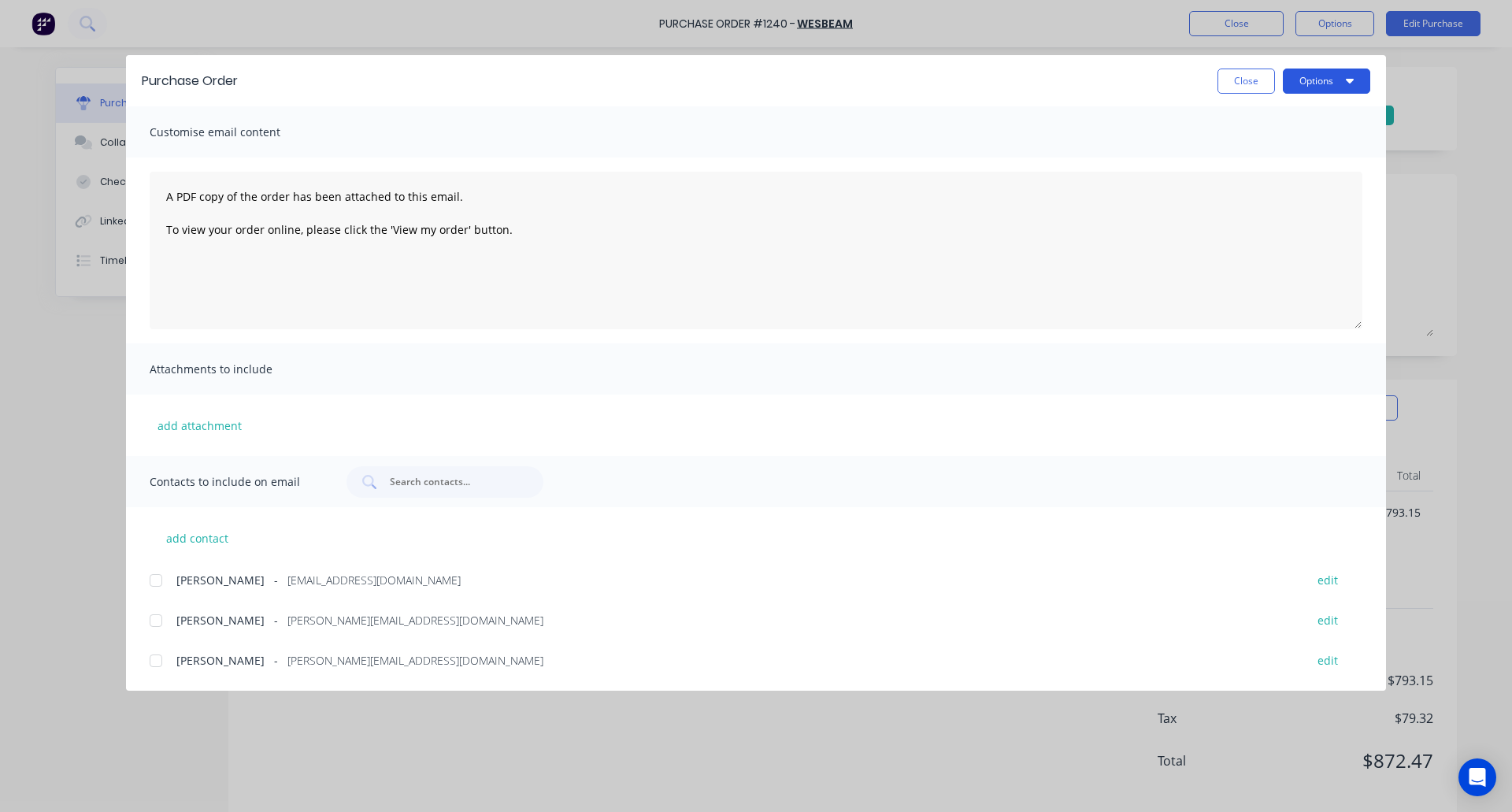
click at [1302, 86] on button "Options" at bounding box center [1327, 81] width 88 height 26
click at [1257, 132] on div "Preview" at bounding box center [1295, 120] width 121 height 23
click at [1258, 88] on button "Close" at bounding box center [1246, 81] width 57 height 26
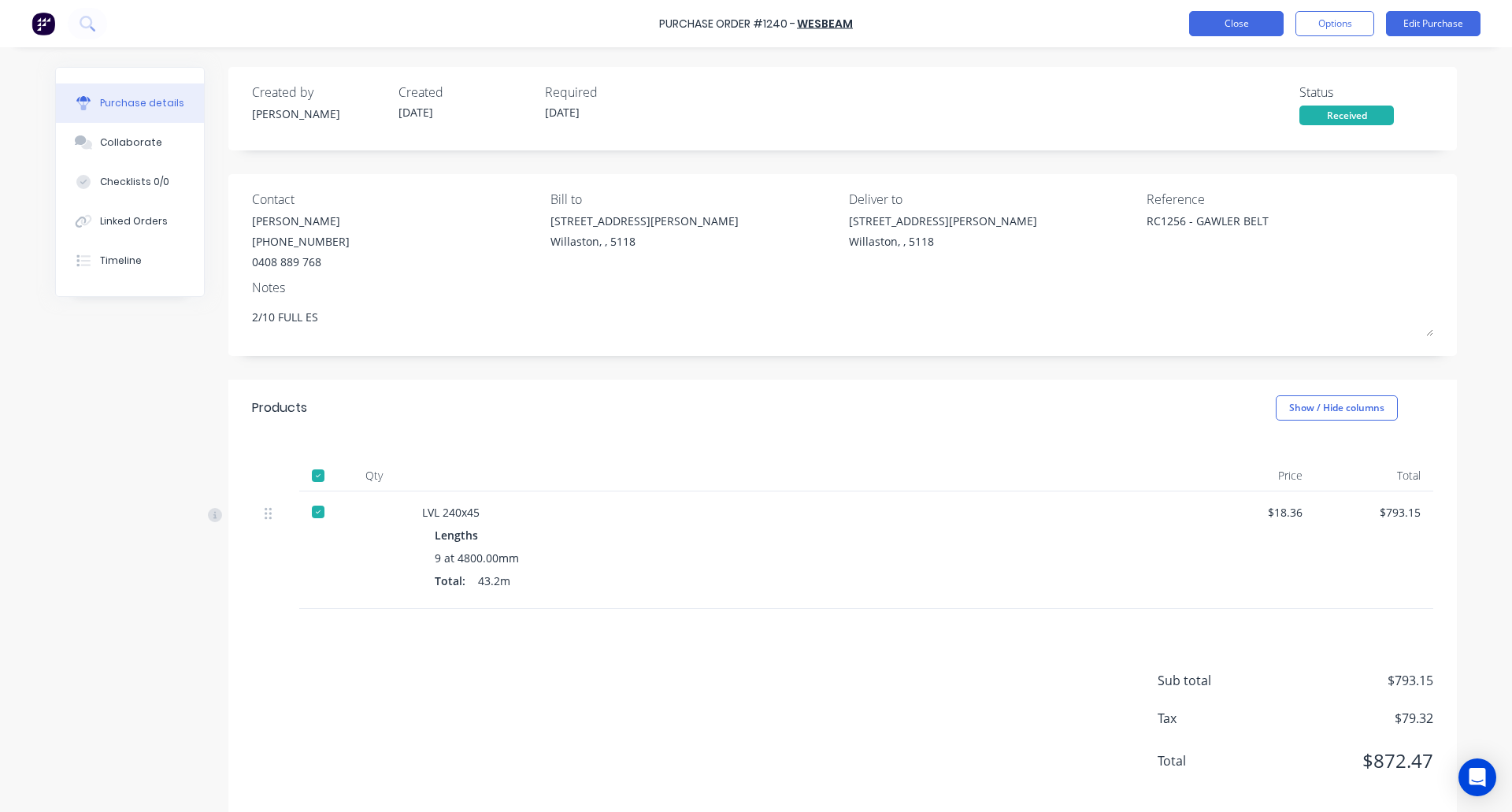
click at [1253, 29] on button "Close" at bounding box center [1236, 24] width 95 height 26
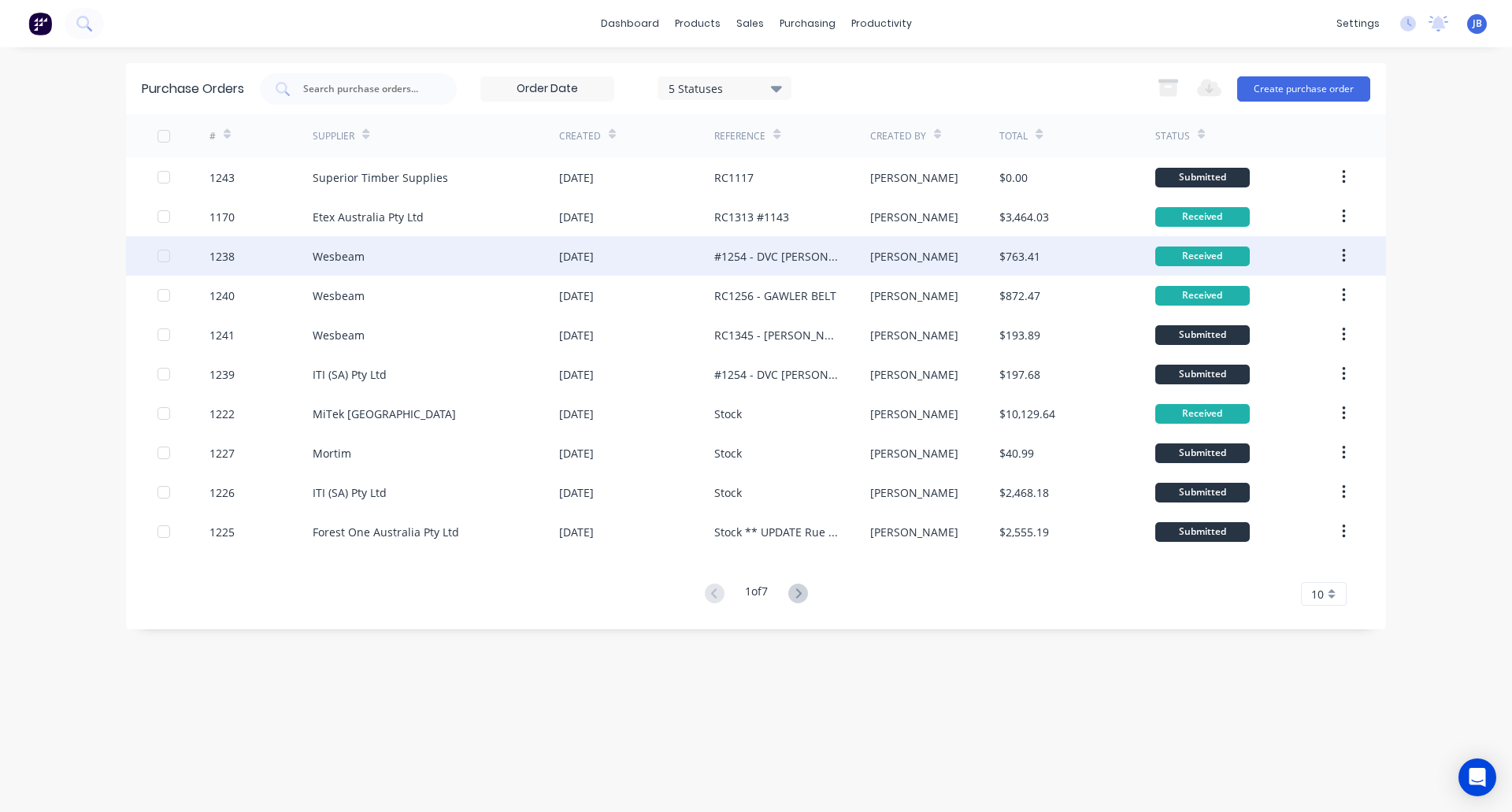
click at [393, 251] on div "Wesbeam" at bounding box center [436, 255] width 246 height 39
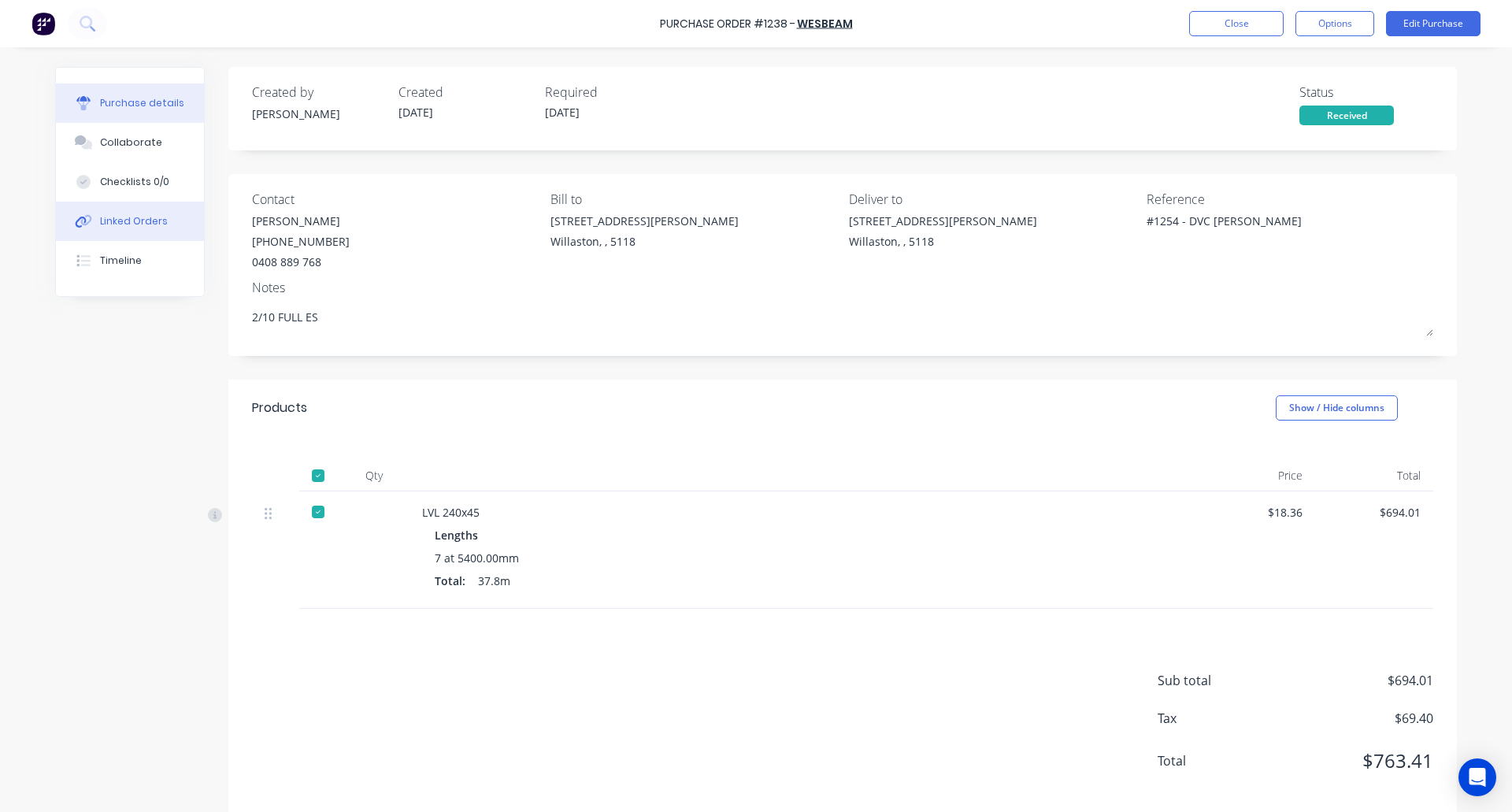
click at [133, 210] on button "Linked Orders" at bounding box center [130, 221] width 148 height 39
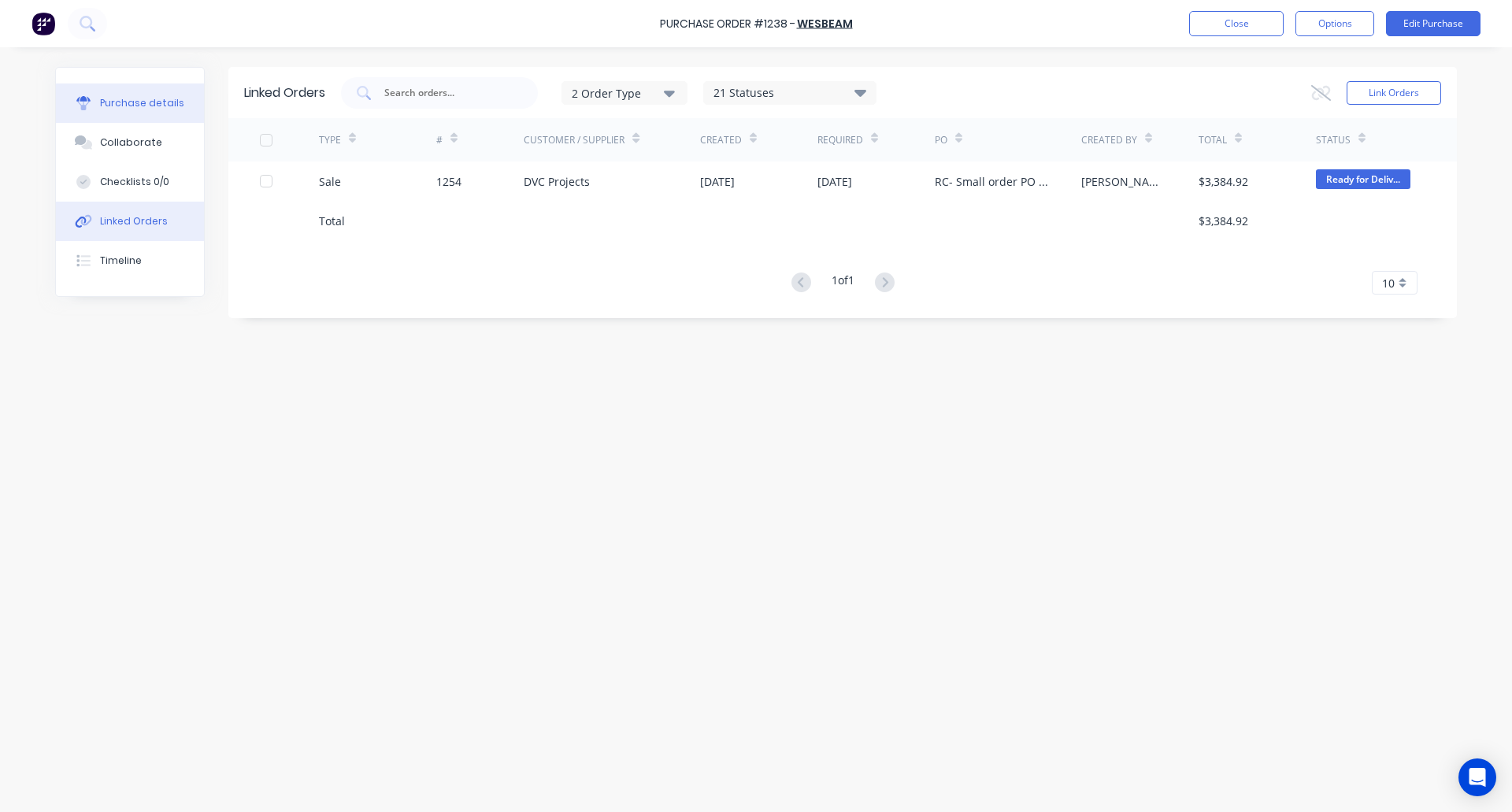
click at [135, 107] on div "Purchase details" at bounding box center [142, 103] width 84 height 15
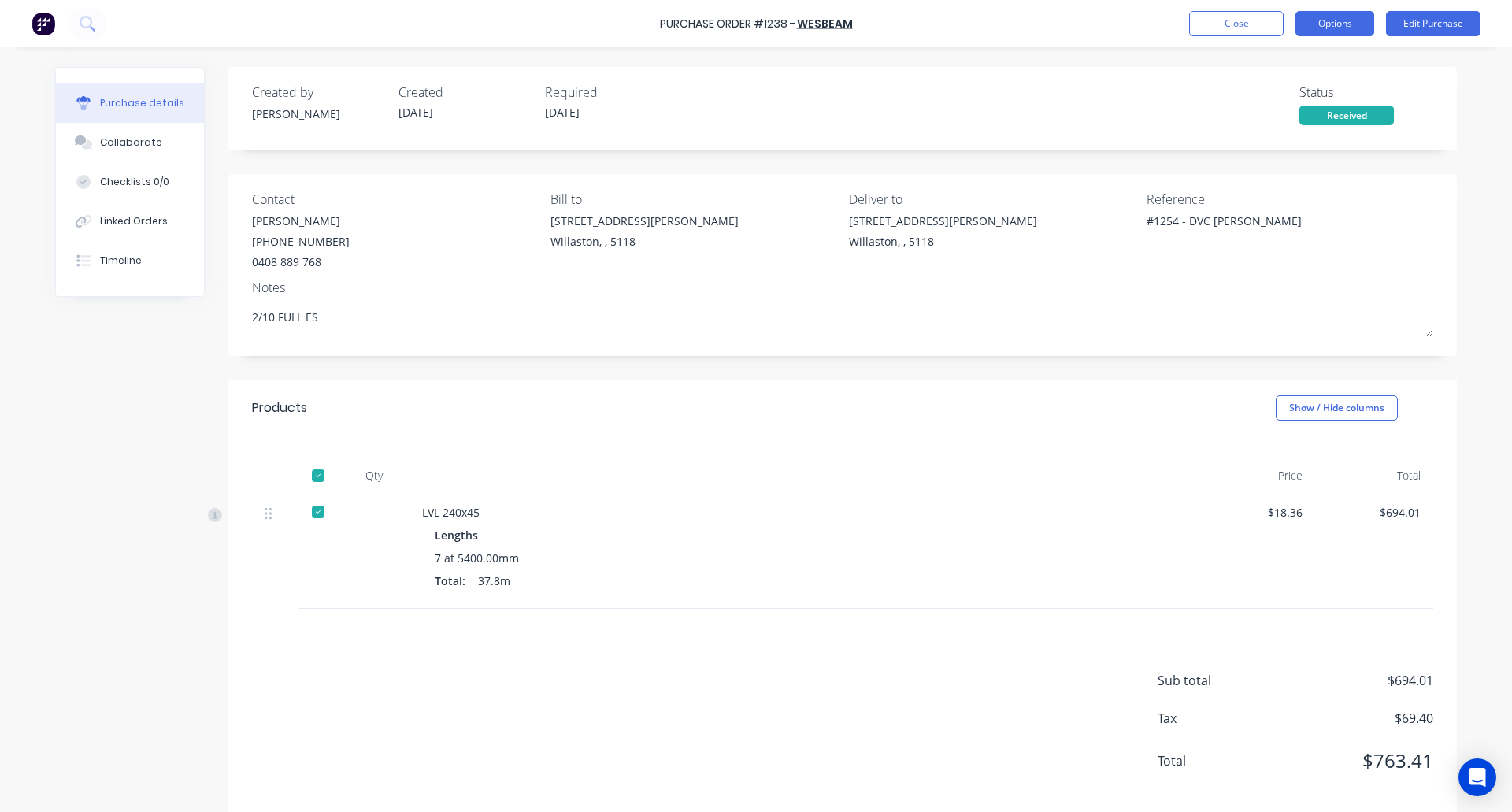
click at [1340, 32] on button "Options" at bounding box center [1335, 24] width 78 height 26
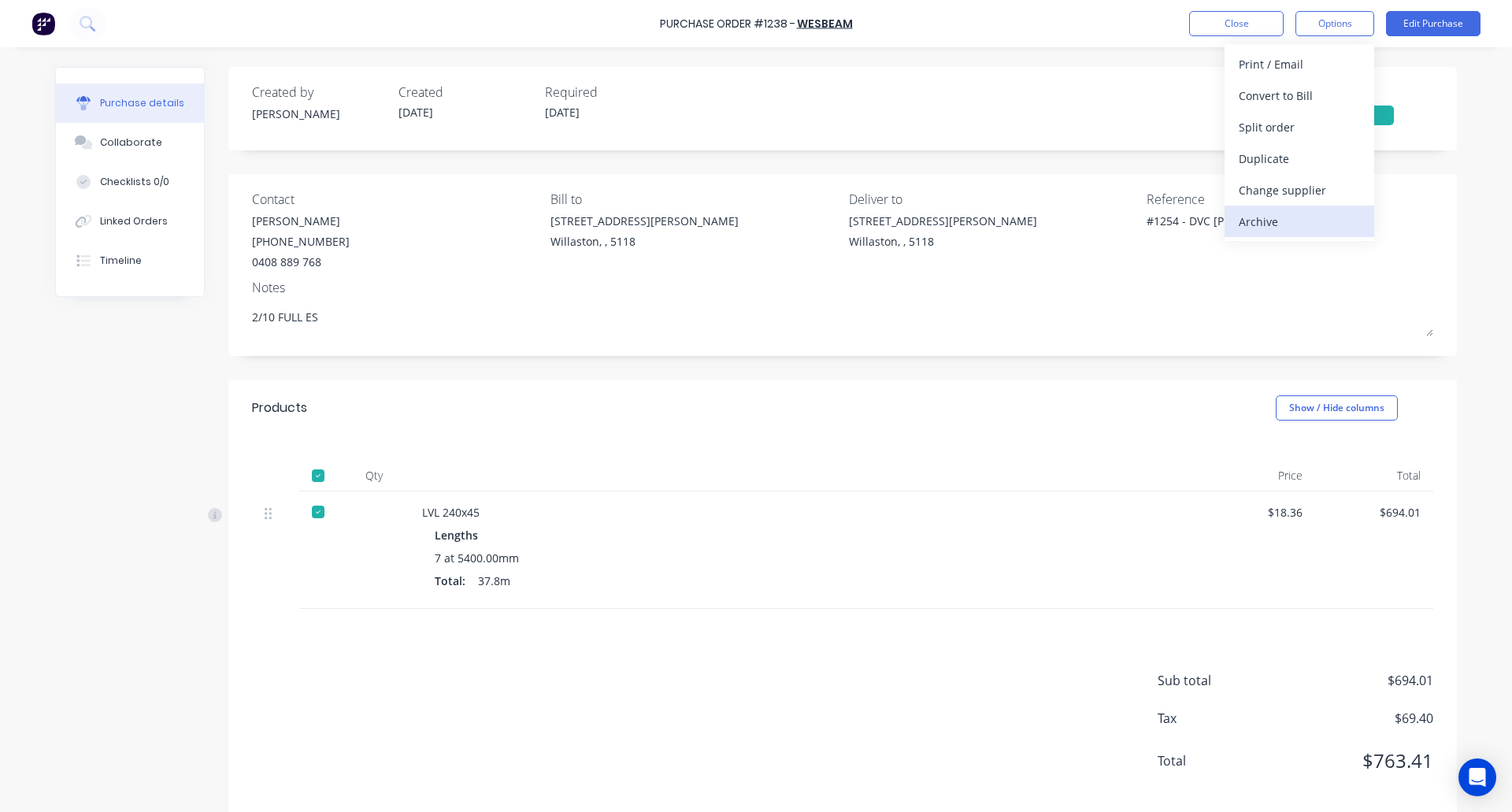
click at [1298, 231] on div "Archive" at bounding box center [1299, 221] width 121 height 23
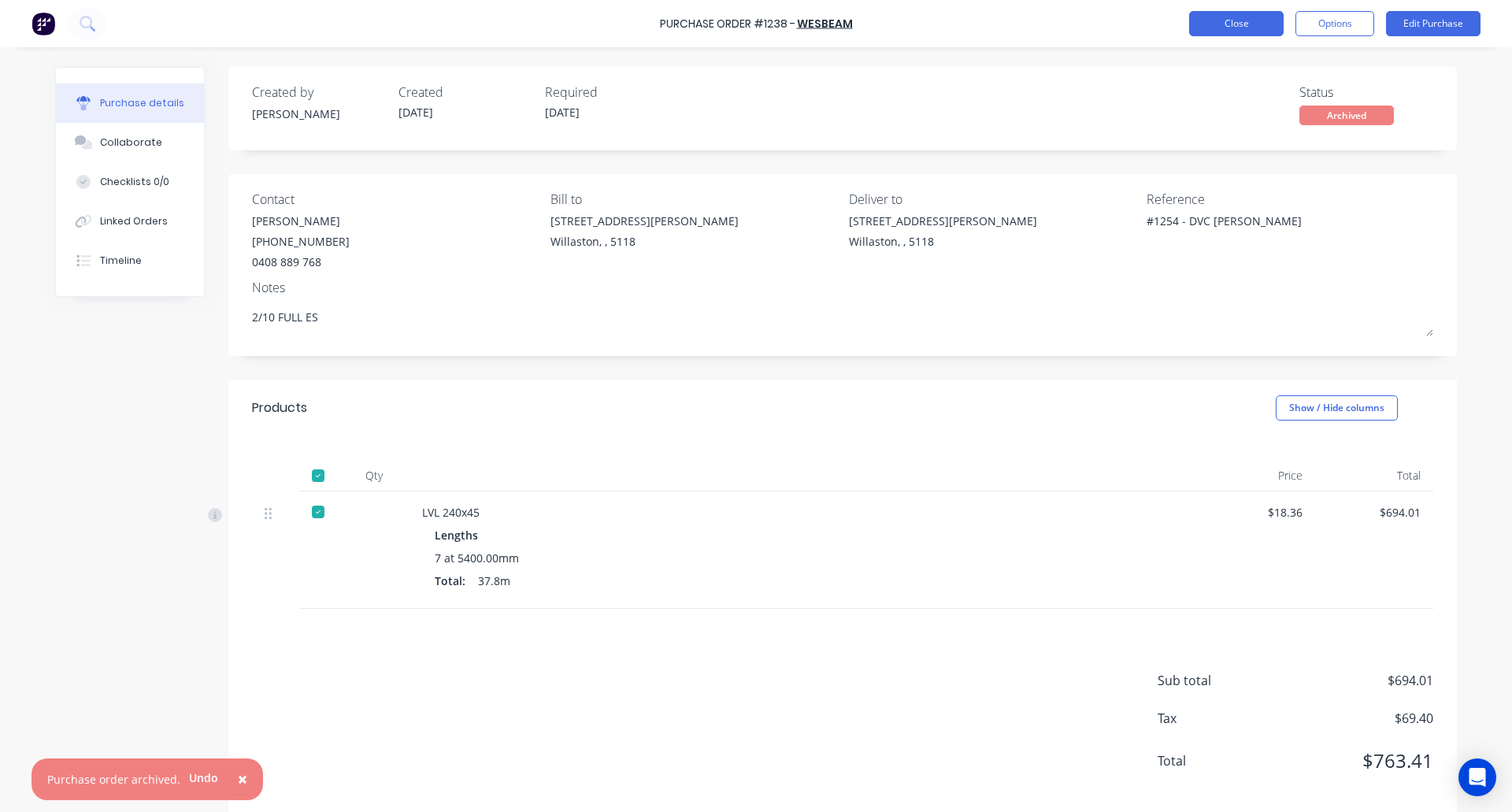
click at [1215, 25] on button "Close" at bounding box center [1236, 24] width 95 height 26
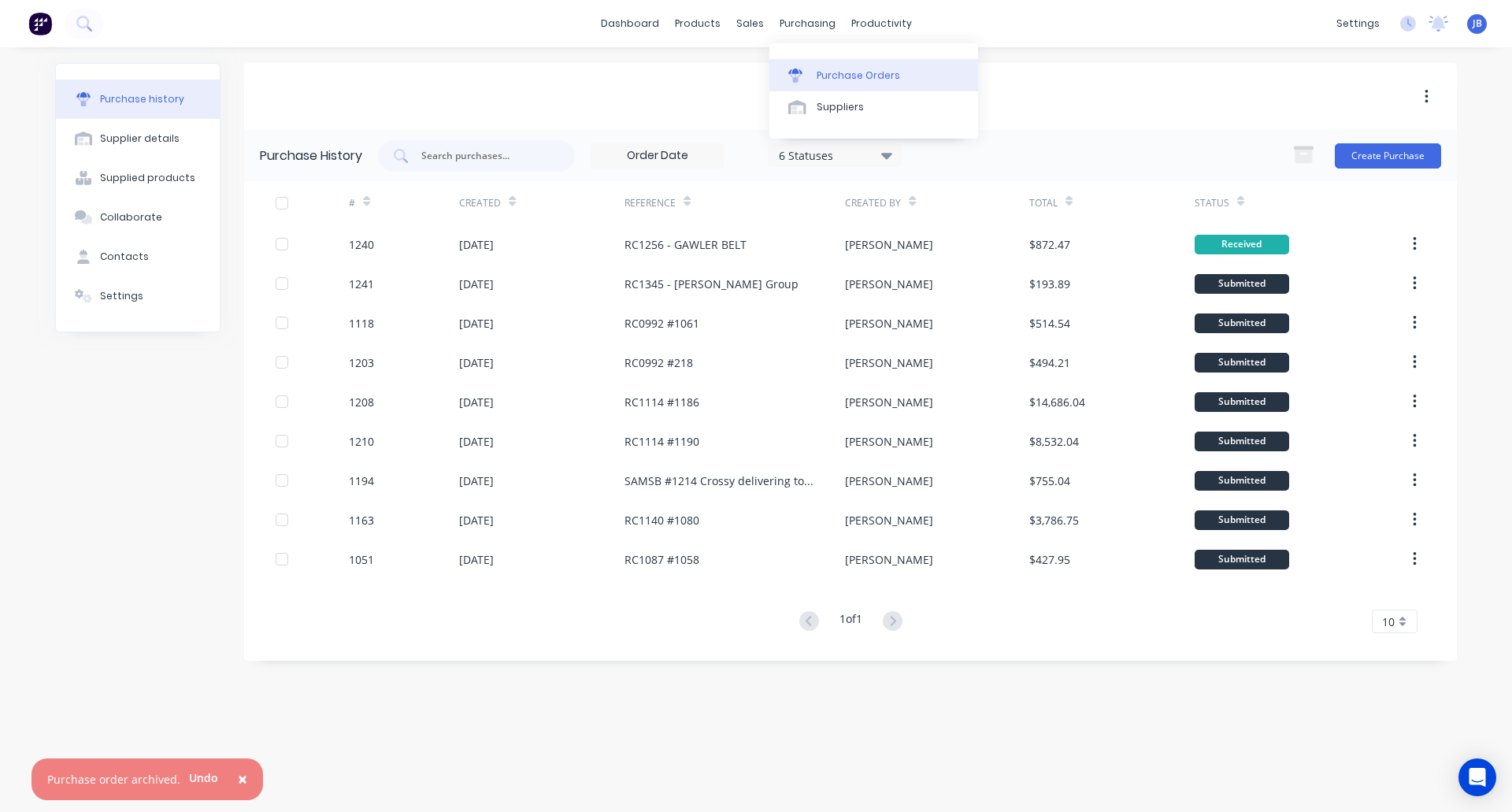
click at [819, 69] on div "Purchase Orders" at bounding box center [858, 76] width 83 height 15
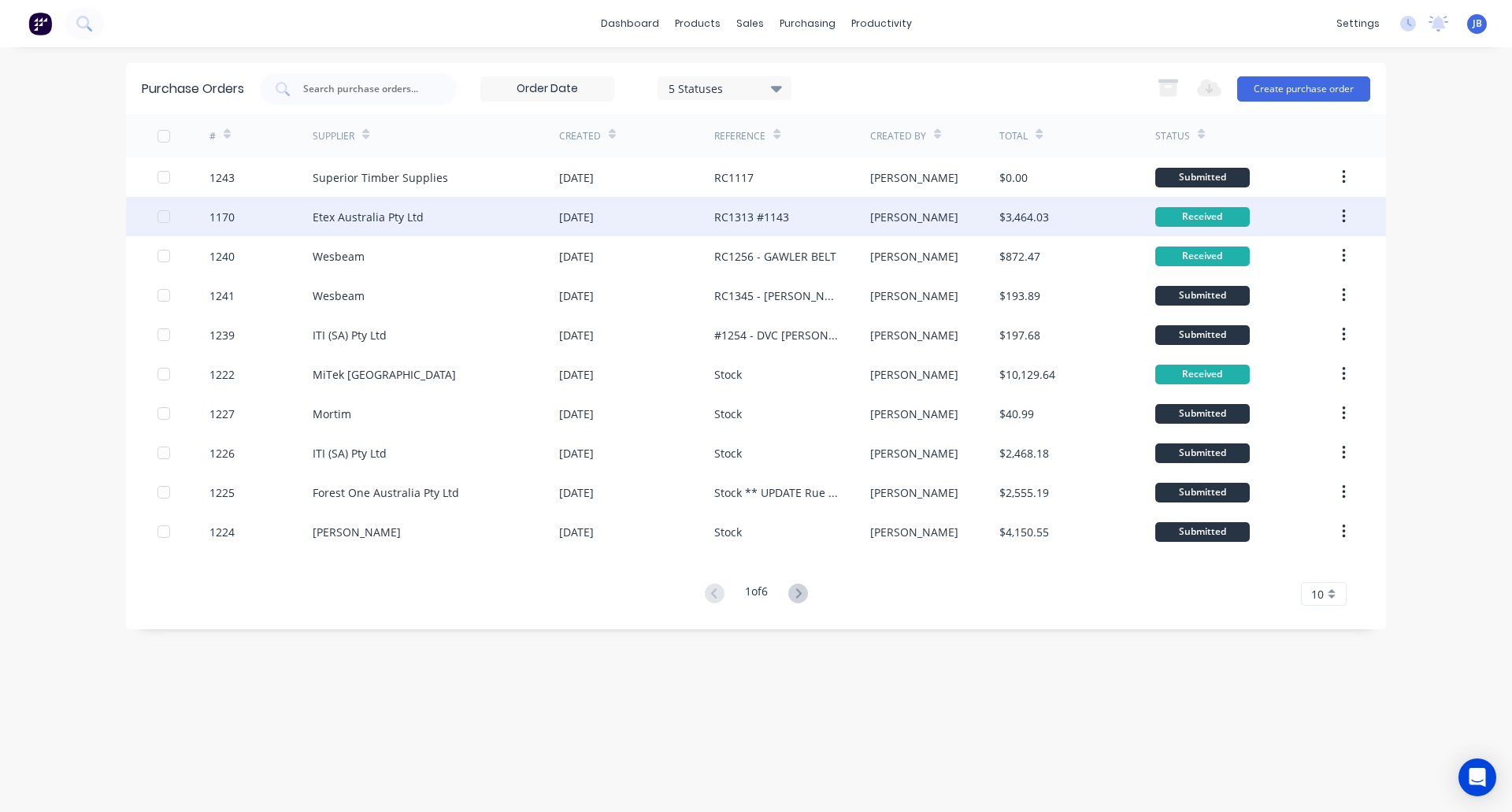
click at [495, 215] on div "Etex Australia Pty Ltd" at bounding box center [436, 216] width 246 height 39
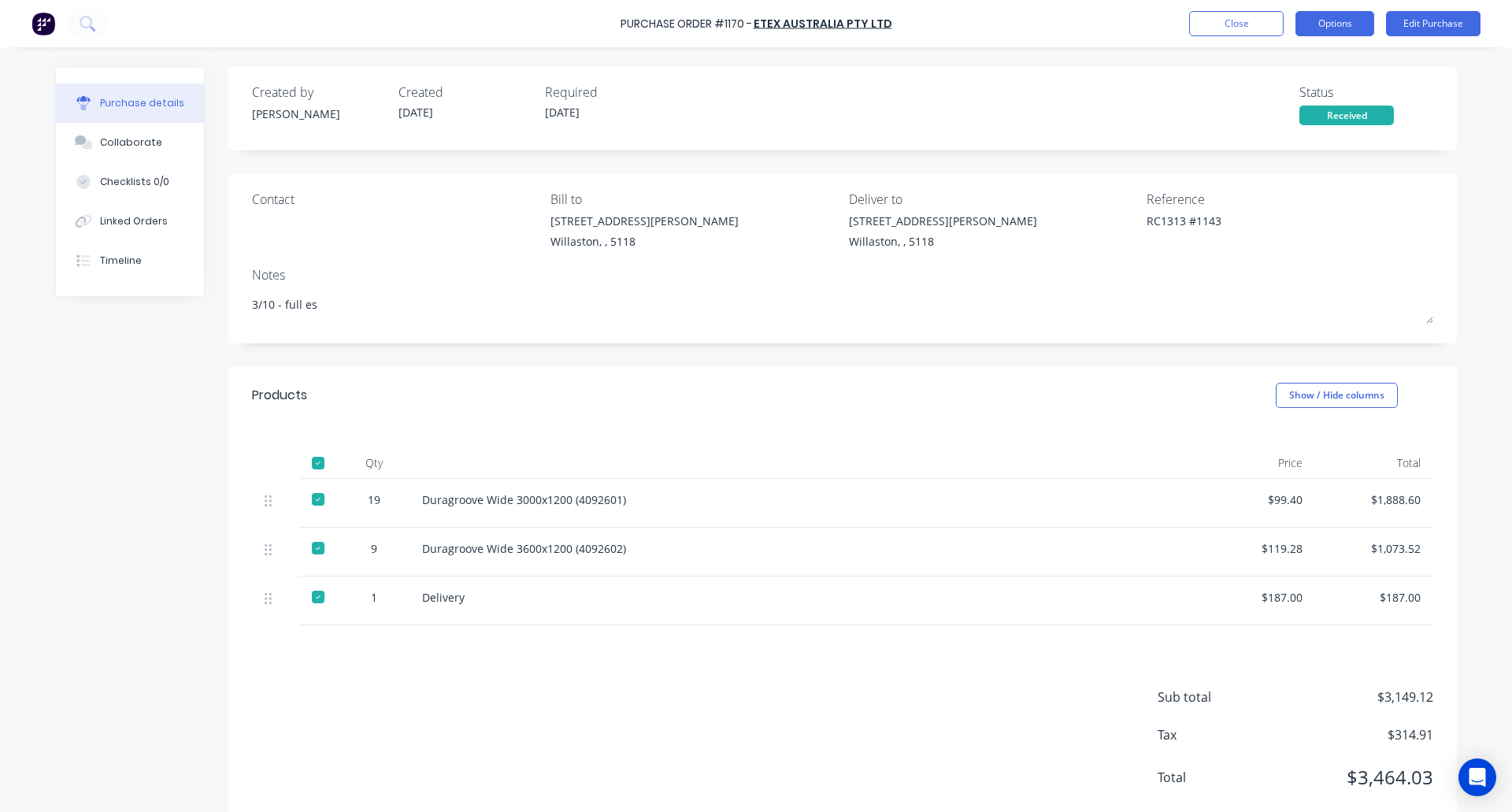
click at [1354, 28] on button "Options" at bounding box center [1335, 24] width 78 height 26
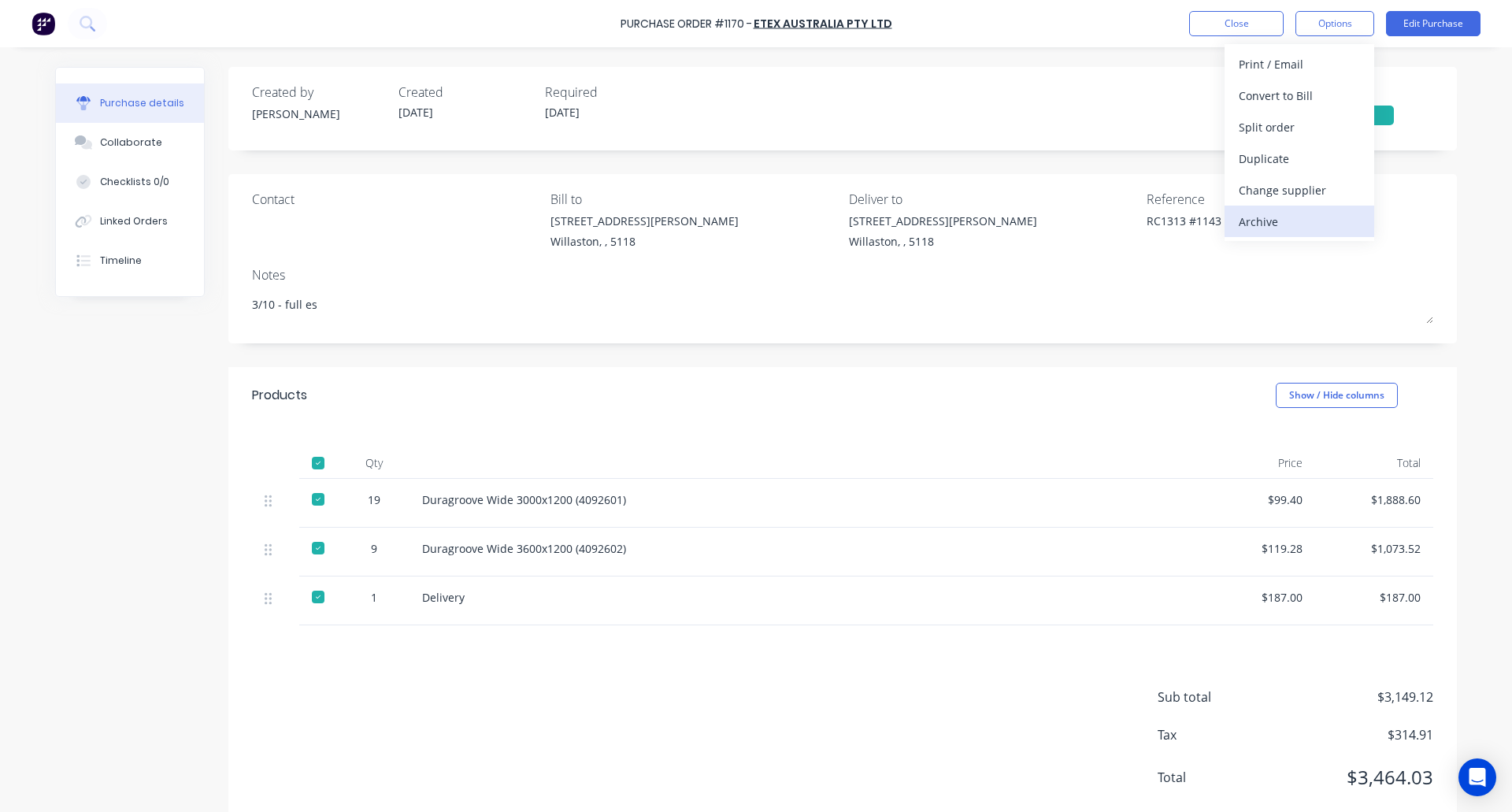
click at [1273, 224] on div "Archive" at bounding box center [1299, 221] width 121 height 23
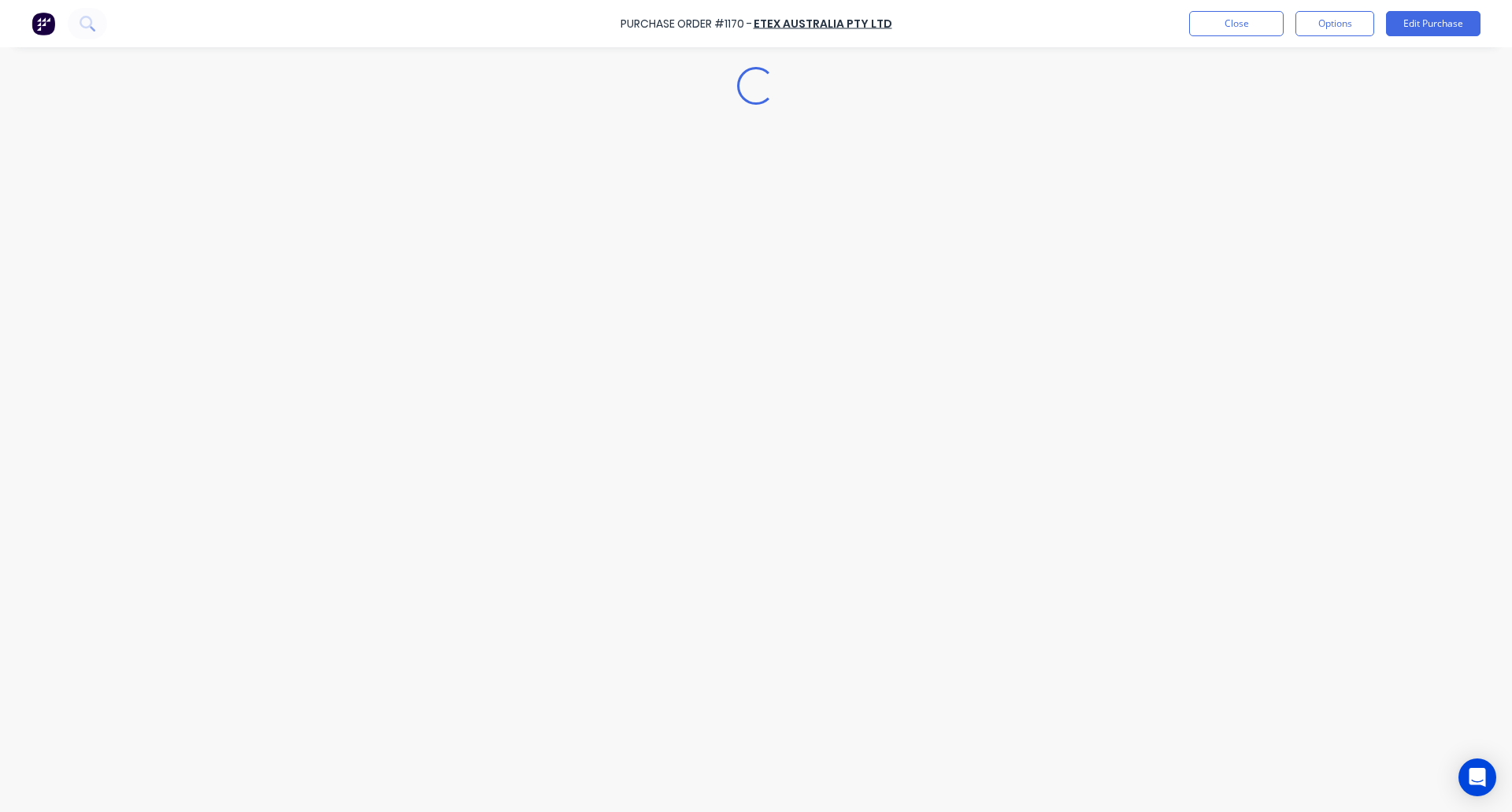
type textarea "x"
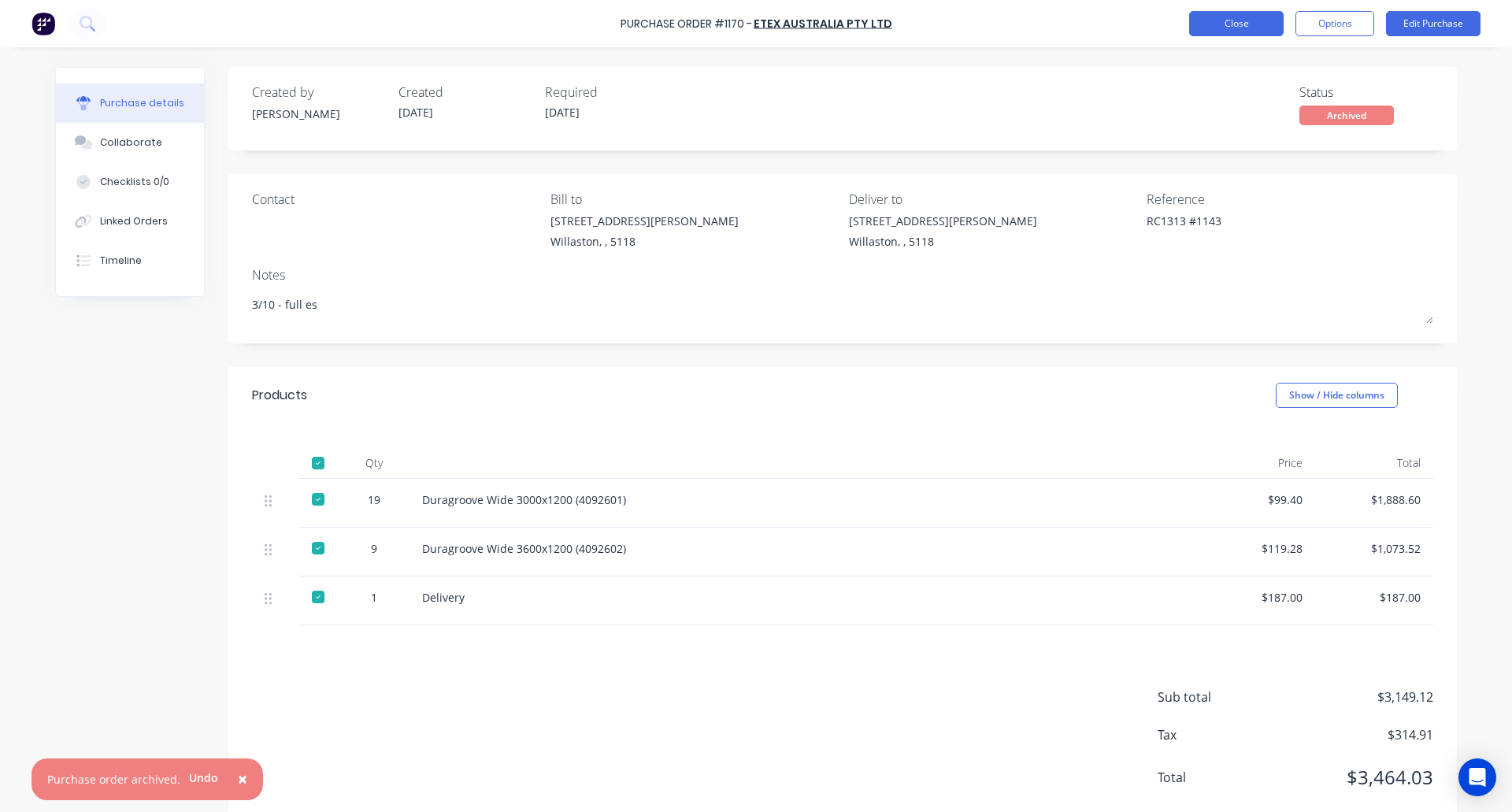
click at [1230, 21] on button "Close" at bounding box center [1236, 24] width 95 height 26
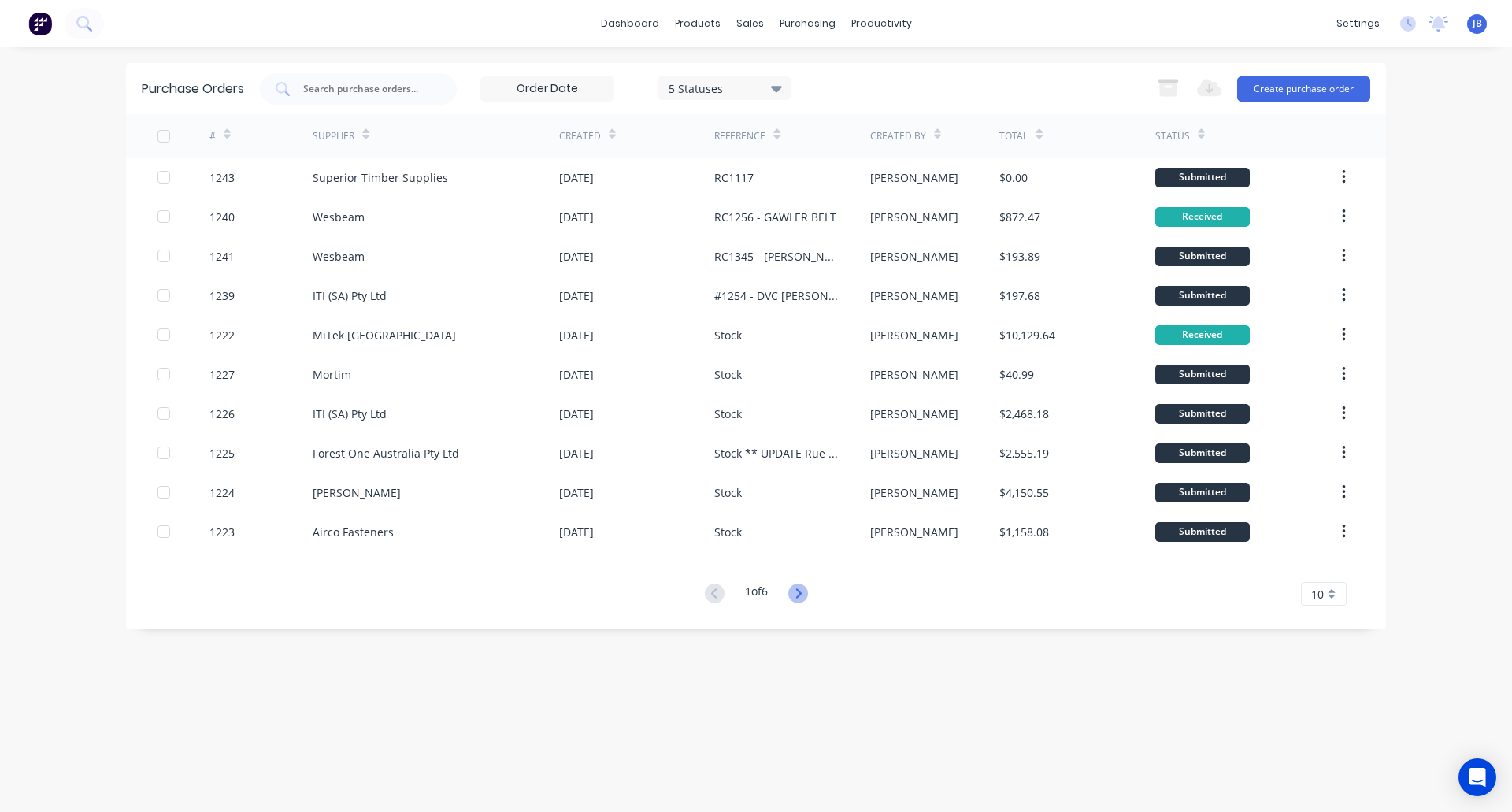
click at [802, 589] on icon at bounding box center [798, 593] width 20 height 20
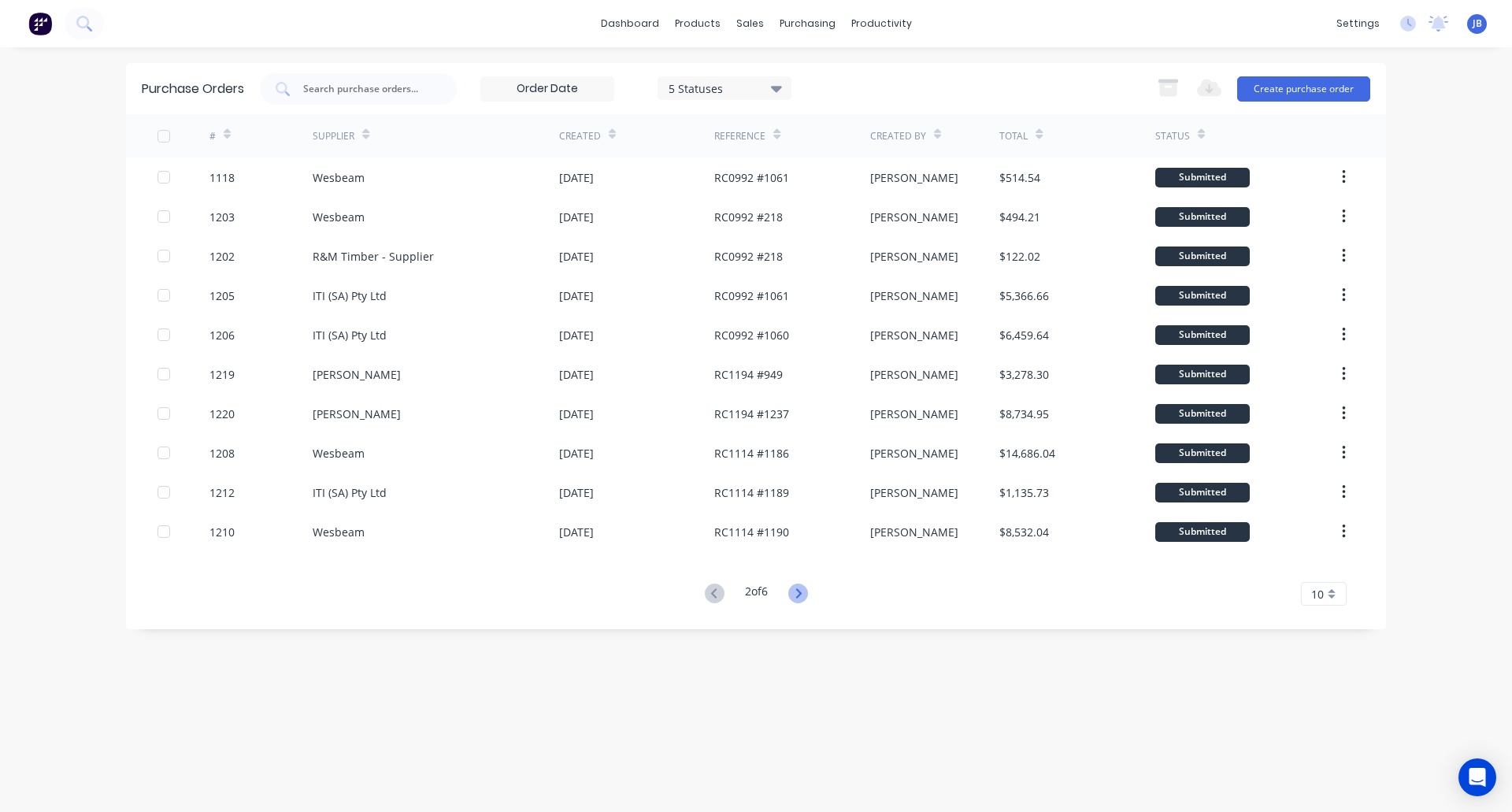
click at [794, 595] on icon at bounding box center [798, 593] width 20 height 20
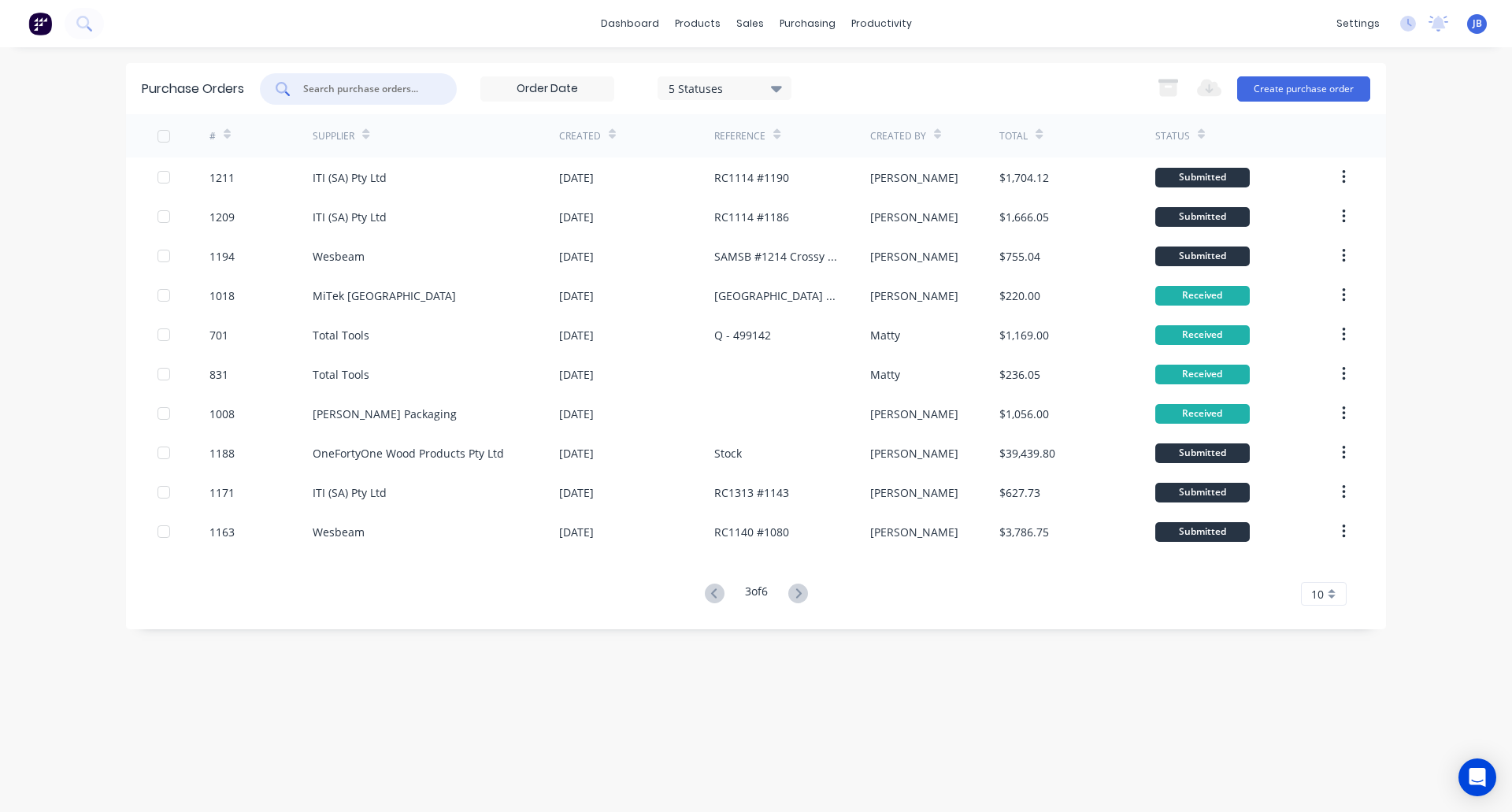
click at [376, 87] on input "text" at bounding box center [367, 88] width 130 height 16
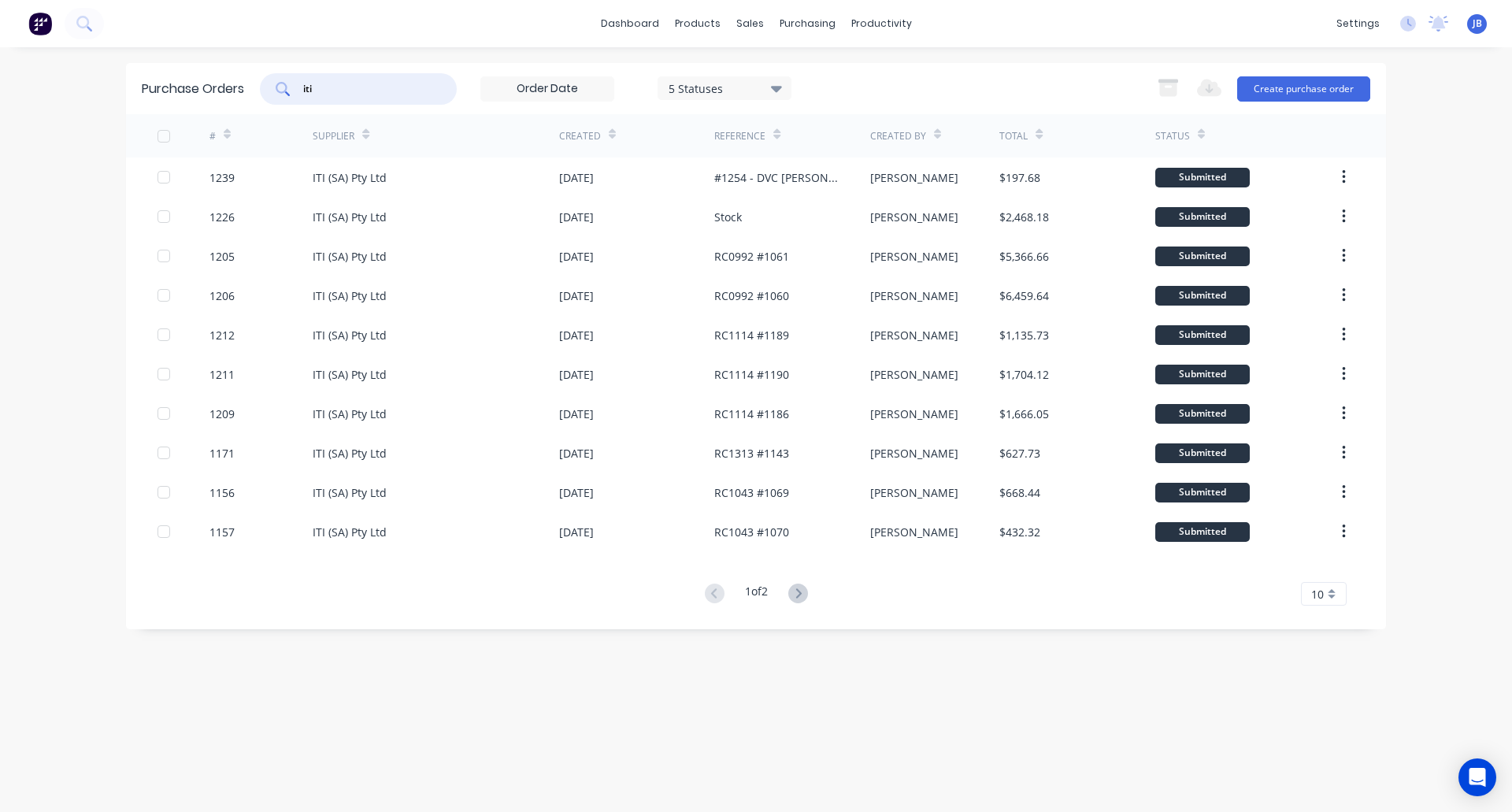
type input "iti"
click at [1475, 24] on span "JB" at bounding box center [1477, 24] width 9 height 15
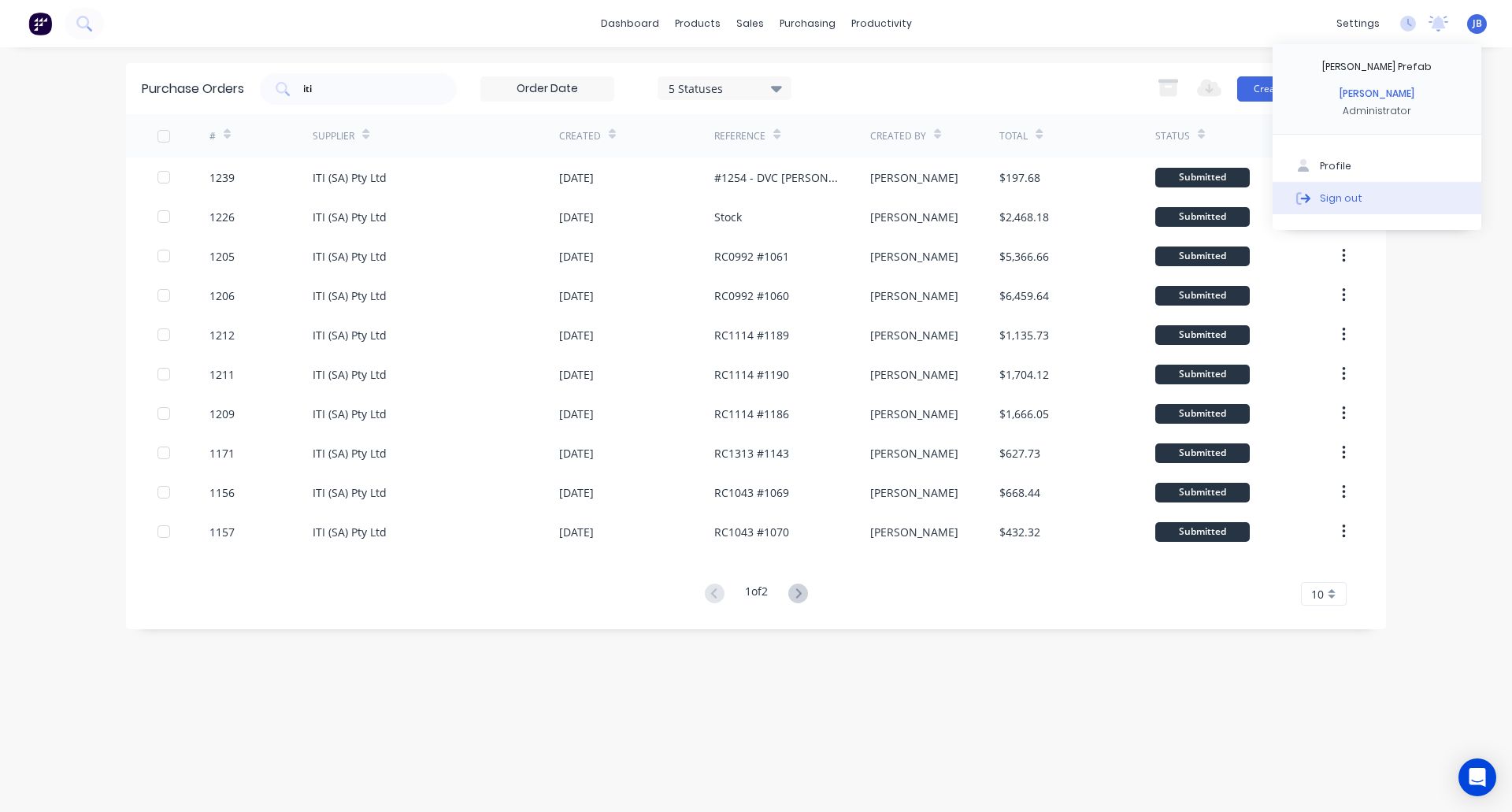
click at [1337, 197] on div "Sign out" at bounding box center [1340, 198] width 43 height 15
